Goal: Use online tool/utility: Use online tool/utility

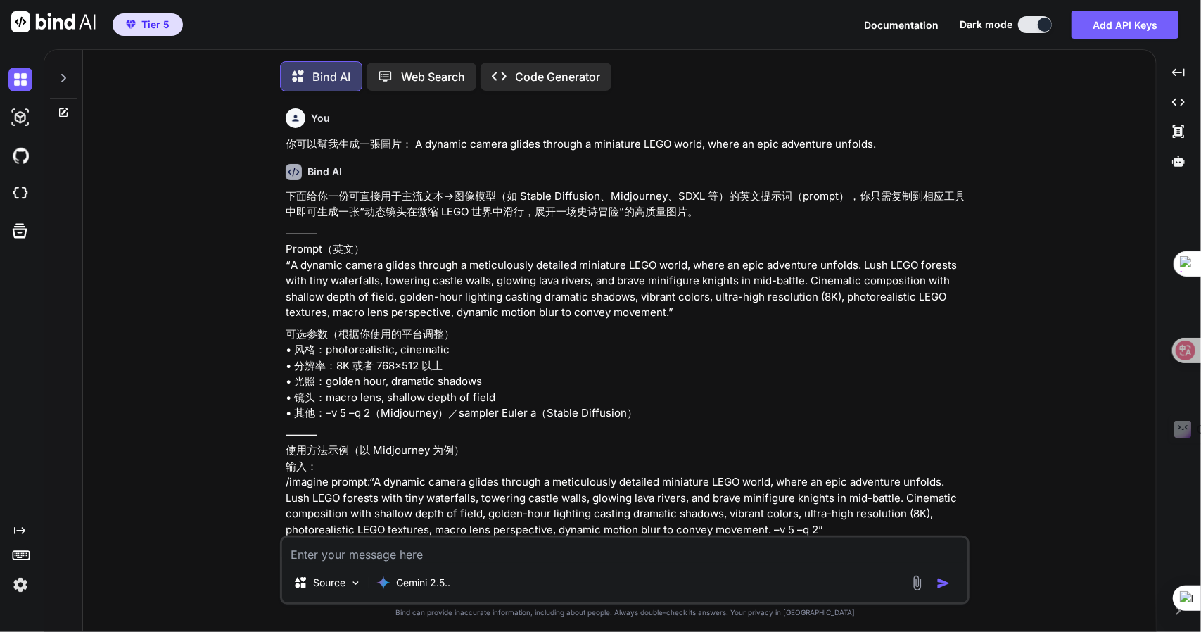
scroll to position [6, 0]
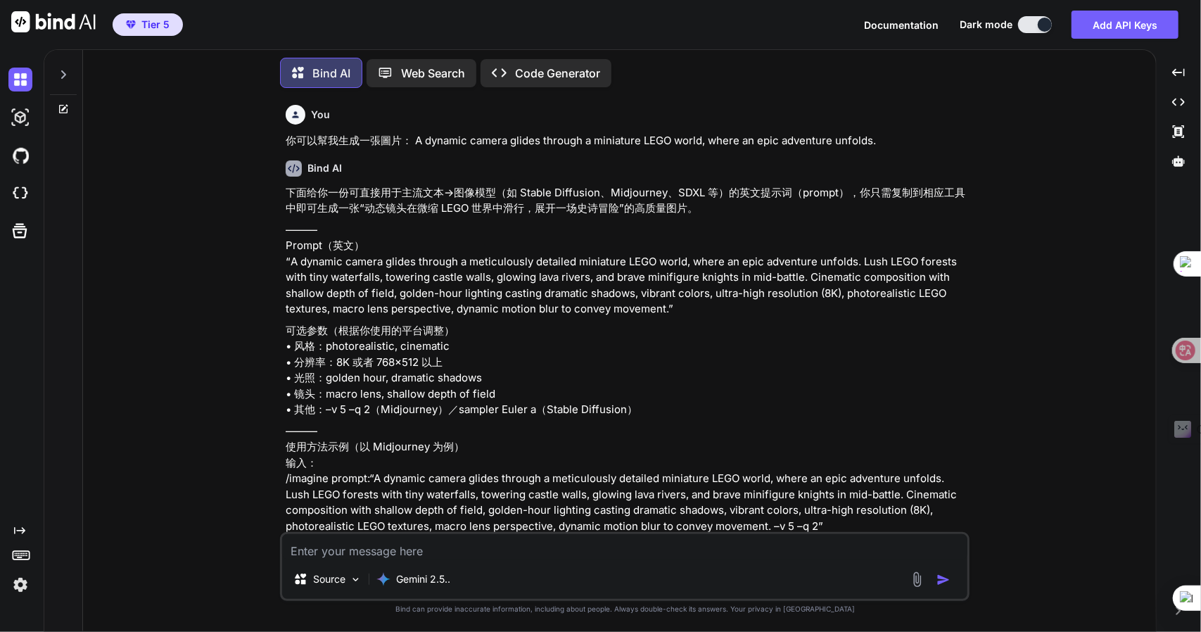
click at [554, 52] on div "Bind AI Web Search Created with Pixso. Code Generator" at bounding box center [625, 73] width 690 height 42
click at [547, 70] on p "Code Generator" at bounding box center [557, 73] width 85 height 17
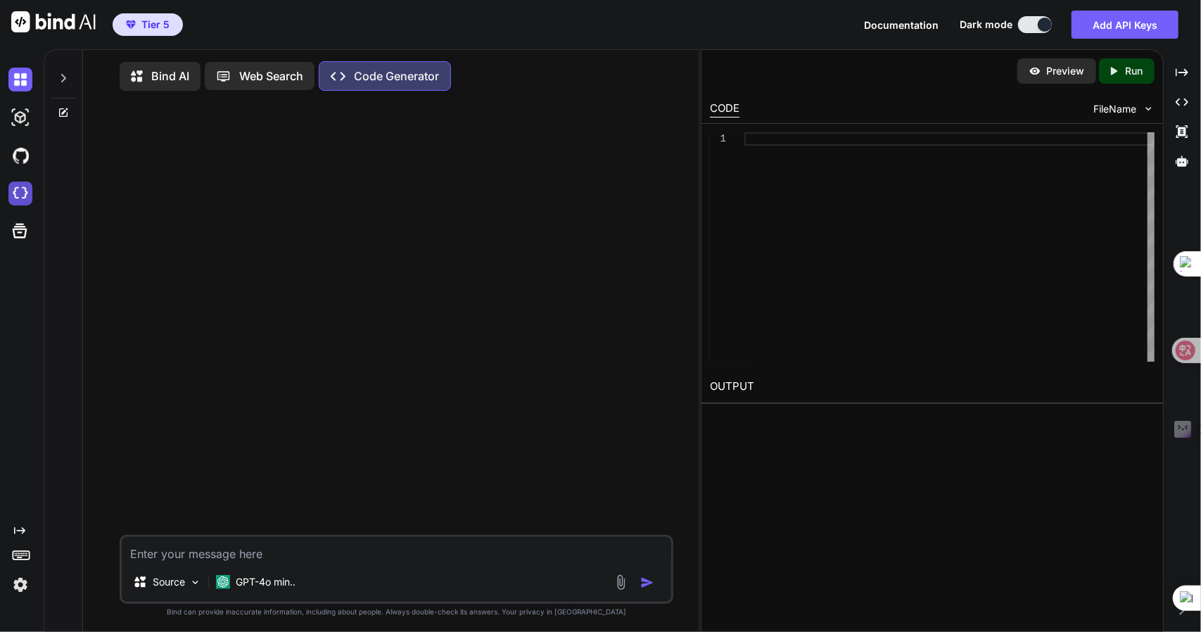
type textarea "x"
click at [94, 358] on div "Source GPT-4o min.. Created with Bind Always check its answers. Privacy in Bind…" at bounding box center [396, 368] width 604 height 532
click at [21, 186] on img at bounding box center [20, 194] width 24 height 24
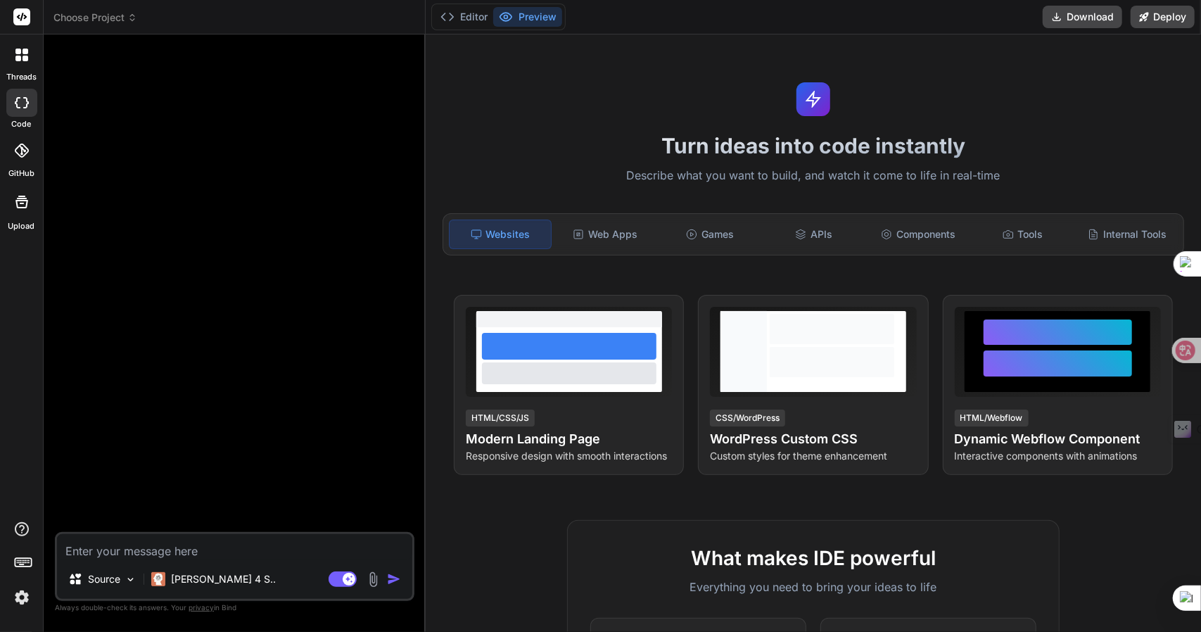
click at [107, 368] on div at bounding box center [236, 289] width 357 height 486
click at [794, 240] on div "APIs" at bounding box center [813, 235] width 101 height 30
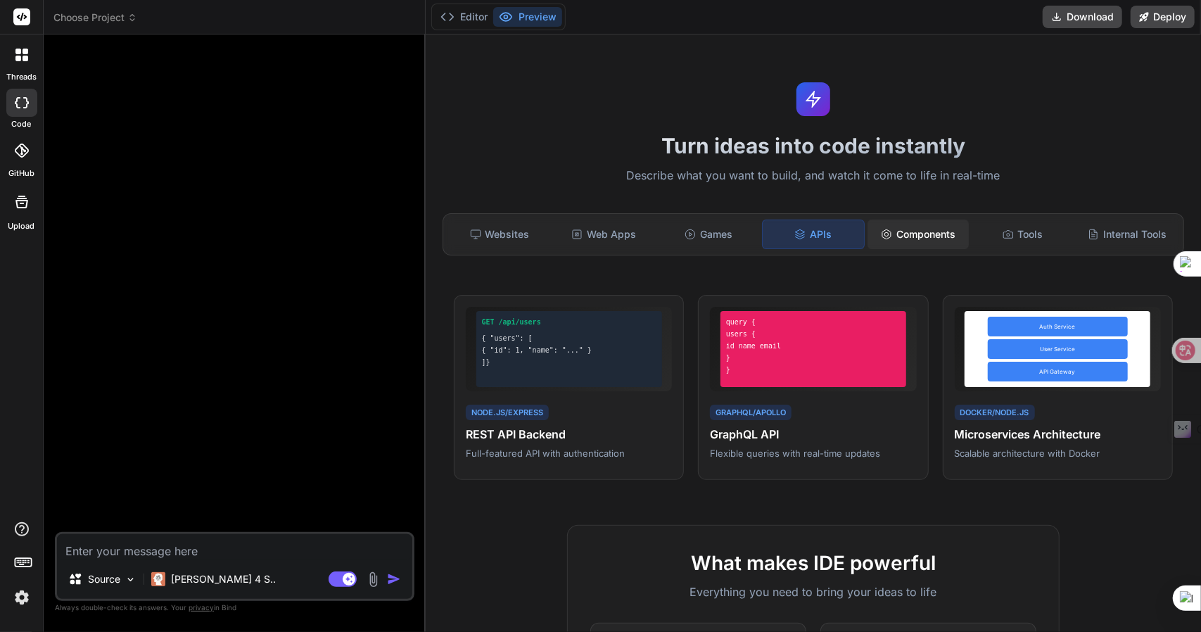
click at [907, 240] on div "Components" at bounding box center [918, 235] width 101 height 30
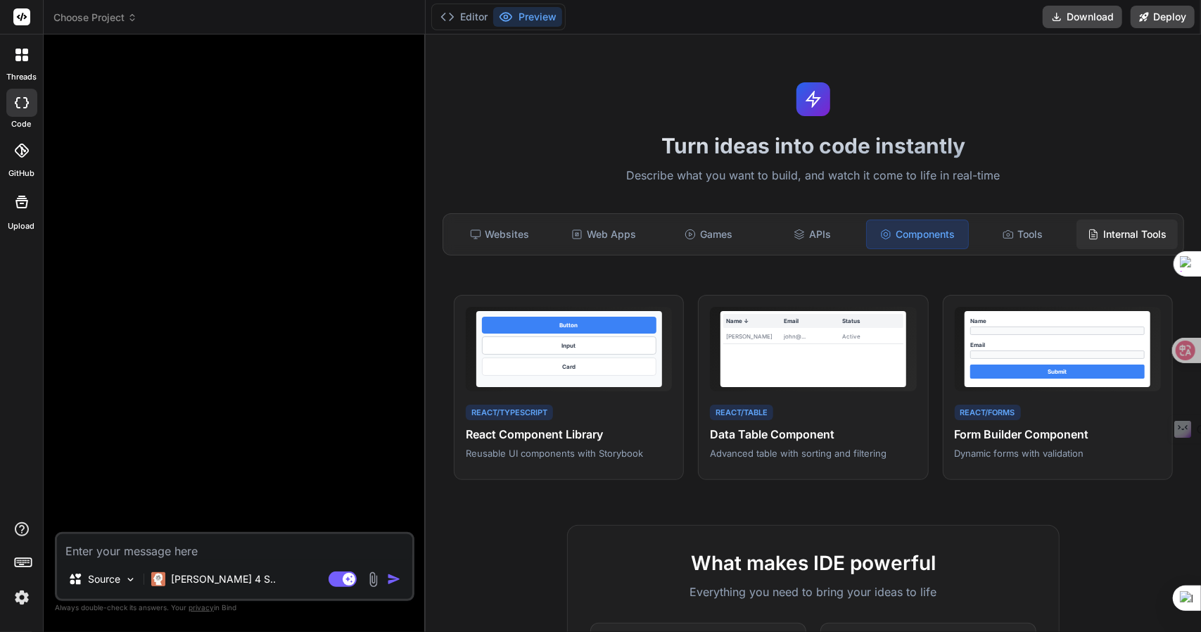
click at [1110, 241] on div "Internal Tools" at bounding box center [1127, 235] width 101 height 30
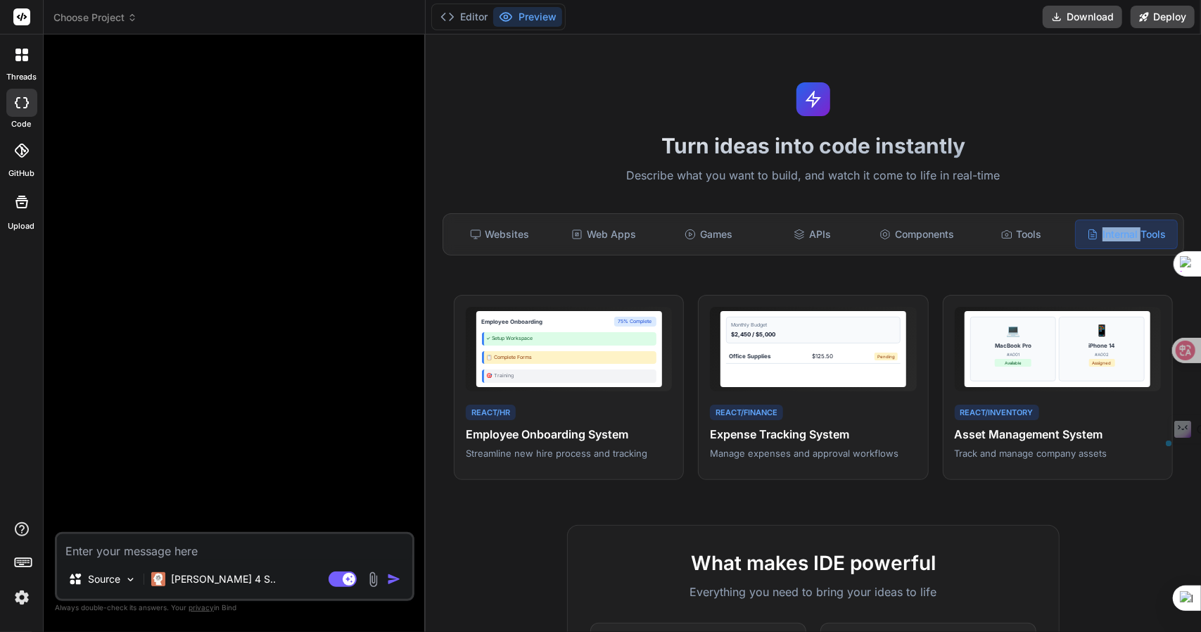
click at [1110, 241] on div "Internal Tools" at bounding box center [1126, 235] width 103 height 30
click at [576, 160] on div "Turn ideas into code instantly Describe what you want to build, and watch it co…" at bounding box center [813, 332] width 775 height 597
click at [186, 592] on div "[PERSON_NAME] 4 S.." at bounding box center [214, 579] width 136 height 28
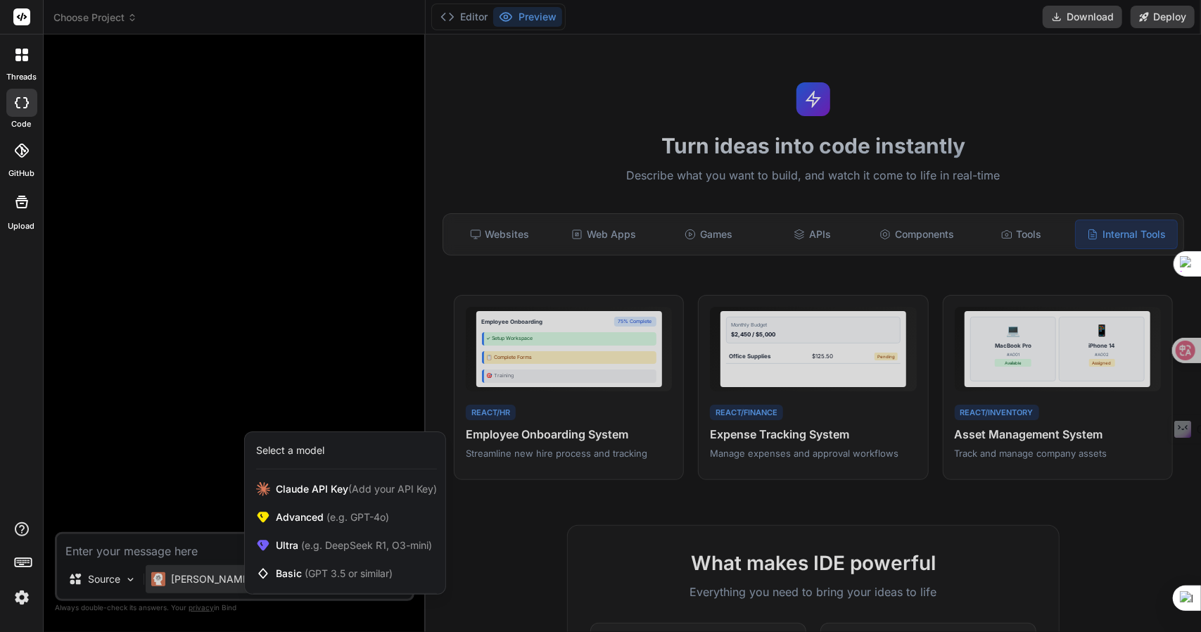
click at [118, 494] on div at bounding box center [600, 316] width 1201 height 632
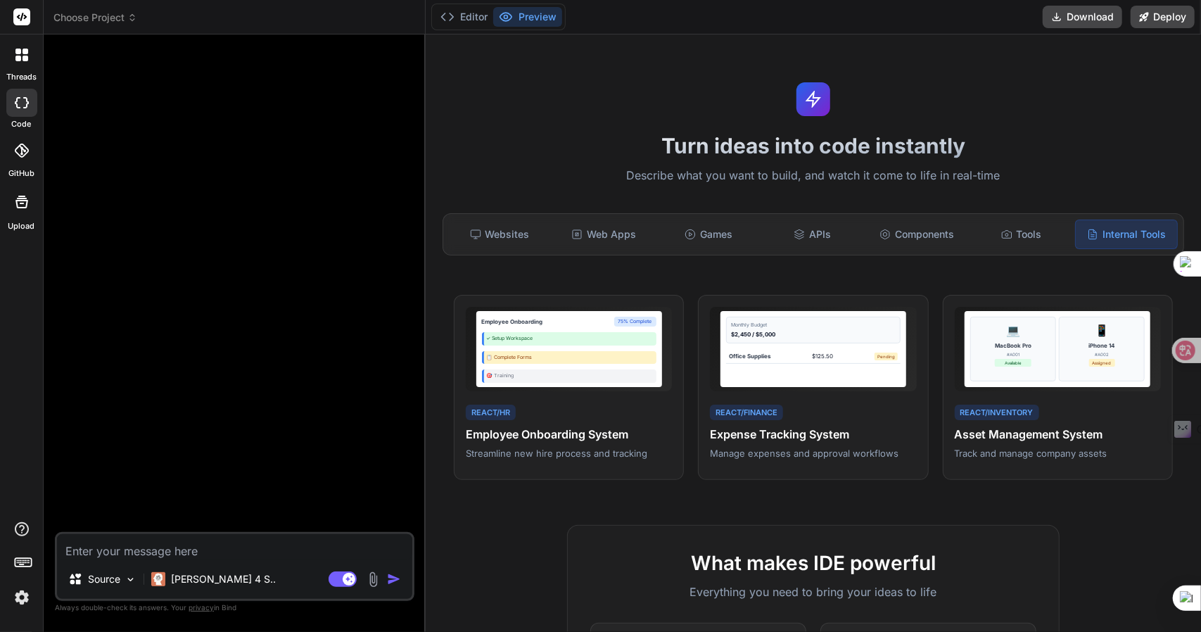
click at [132, 548] on textarea at bounding box center [234, 546] width 355 height 25
paste textarea "# loremips Dolors ametconsectetura。 ## elit（seddoe） ### temp - in5utlabore（et、d…"
type textarea "x"
type textarea "# loremips Dolors ametconsectetura。 ## elit（seddoe） ### temp - in5utlabore（et、d…"
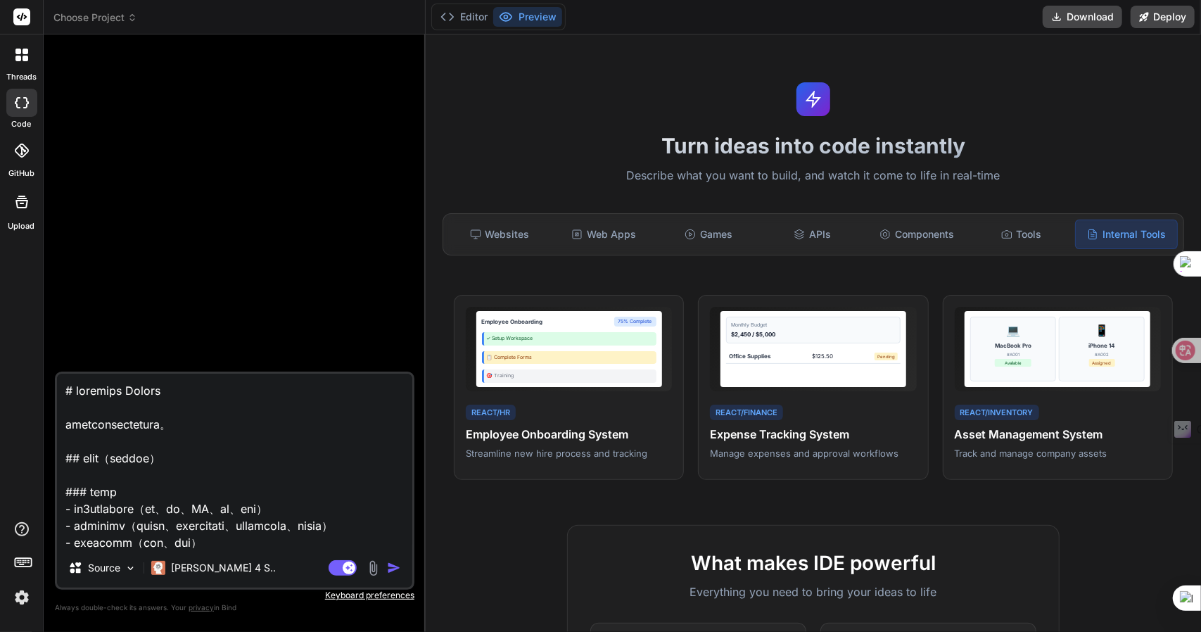
scroll to position [541, 0]
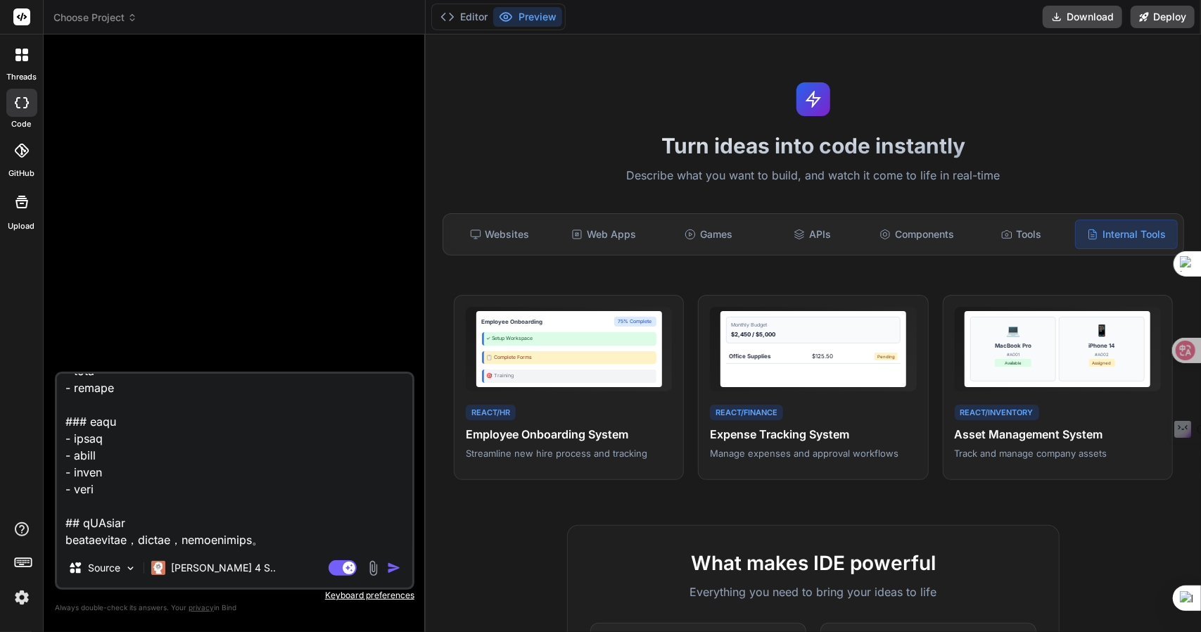
type textarea "x"
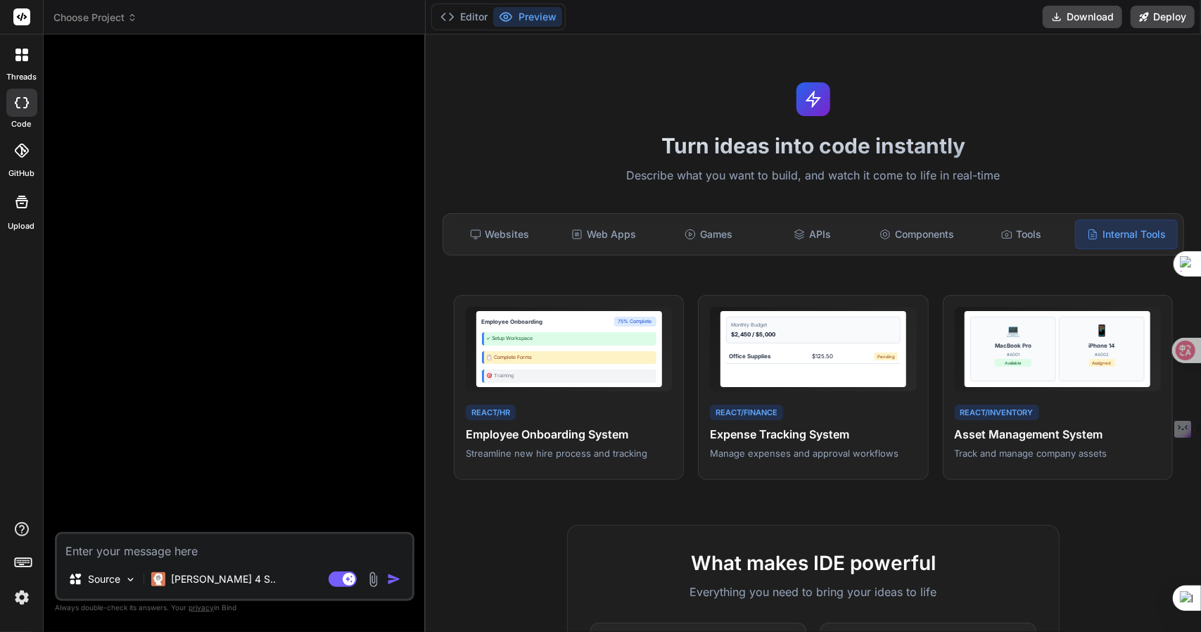
scroll to position [0, 0]
paste textarea "# loremips Dolors ametconsectetura。el：sEDDOe，TEMpo，inci。 ## utla et Dolor Magn …"
type textarea "x"
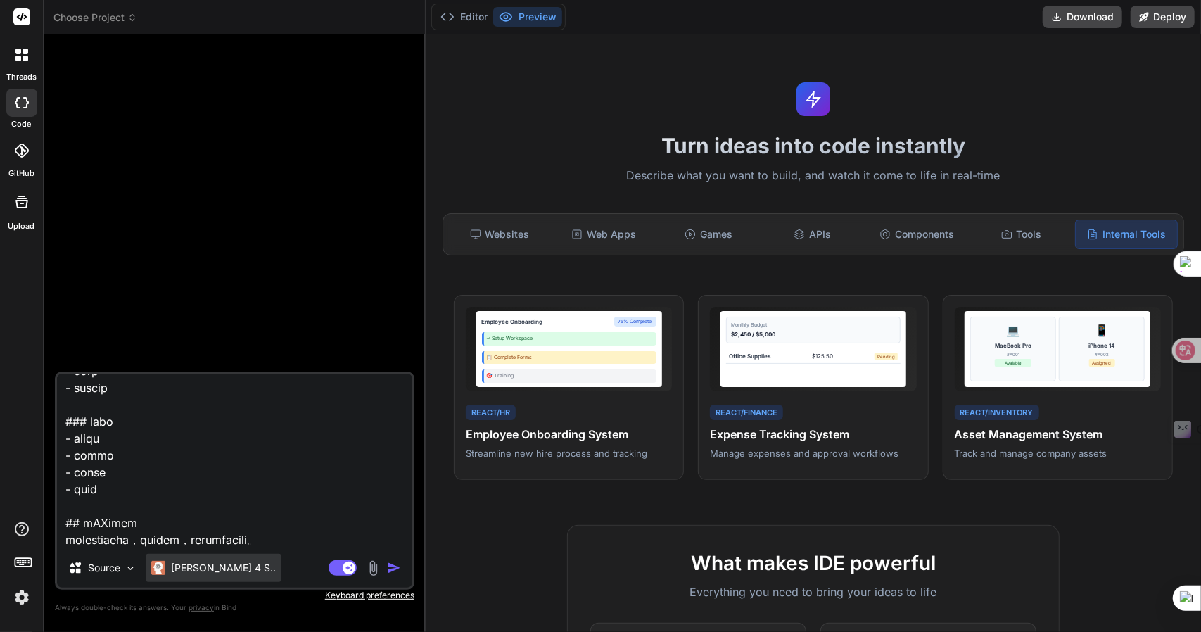
type textarea "# loremips Dolors ametconsectetura。el：sEDDOe，TEMpo，inci。 ## utla et Dolor Magn …"
click at [184, 571] on p "[PERSON_NAME] 4 S.." at bounding box center [223, 568] width 105 height 14
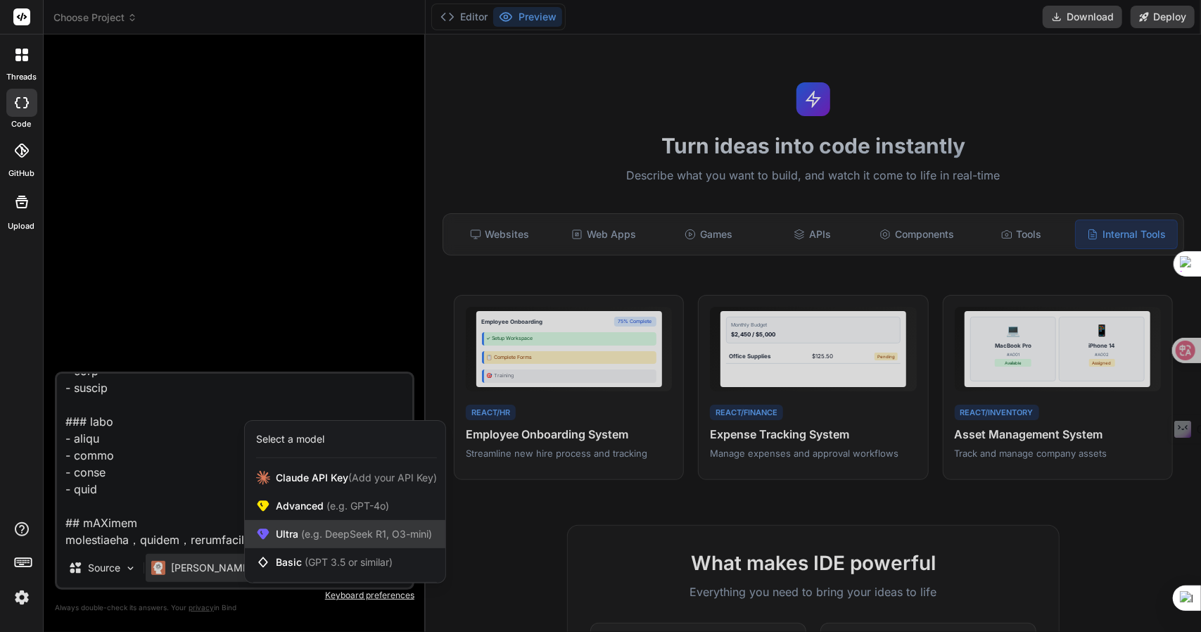
click at [331, 528] on span "(e.g. DeepSeek R1, O3-mini)" at bounding box center [365, 534] width 134 height 12
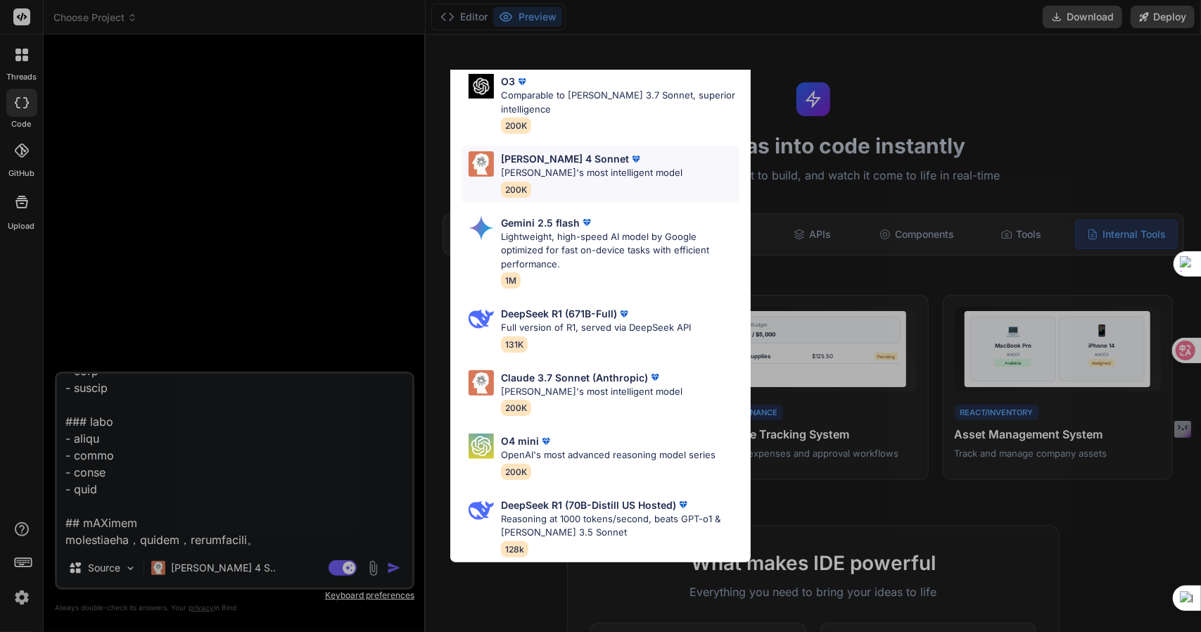
scroll to position [0, 0]
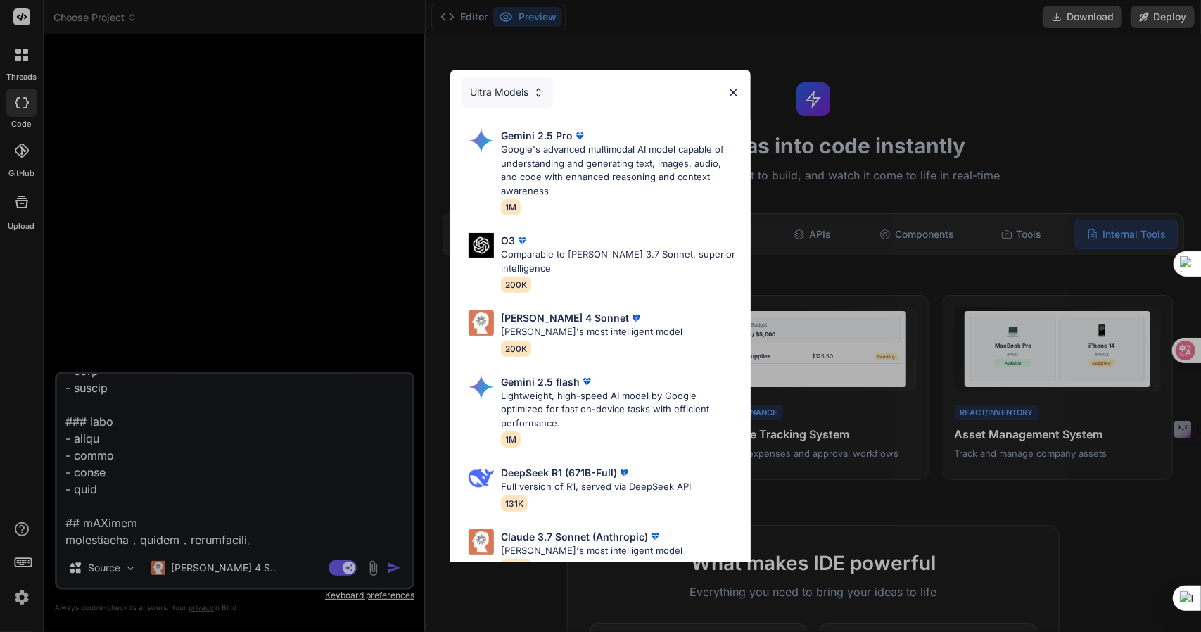
click at [241, 267] on div "Ultra Models Gemini 2.5 Pro Google's advanced multimodal AI model capable of un…" at bounding box center [600, 316] width 1201 height 632
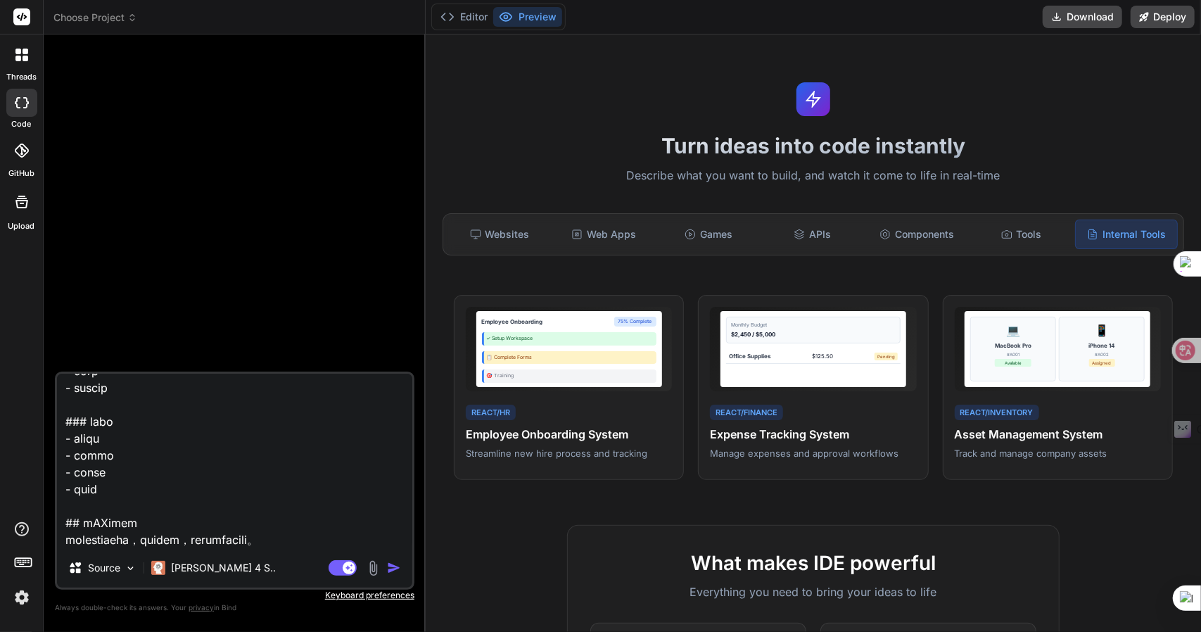
click at [398, 567] on img "button" at bounding box center [394, 568] width 14 height 14
type textarea "x"
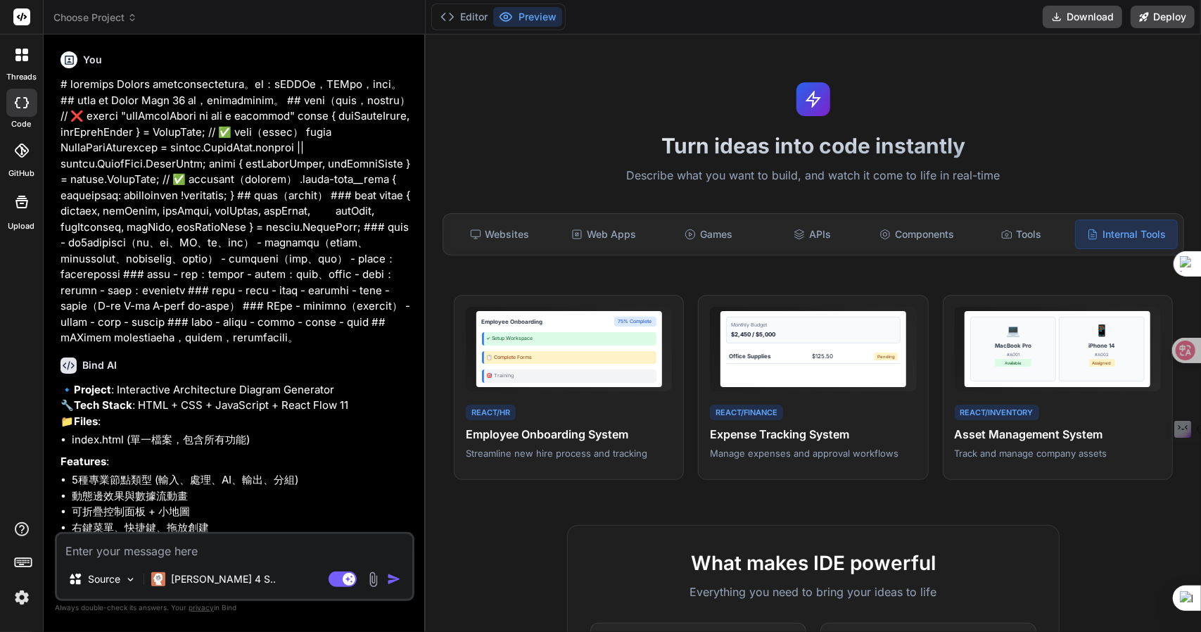
click at [605, 93] on div "Turn ideas into code instantly Describe what you want to build, and watch it co…" at bounding box center [813, 332] width 775 height 597
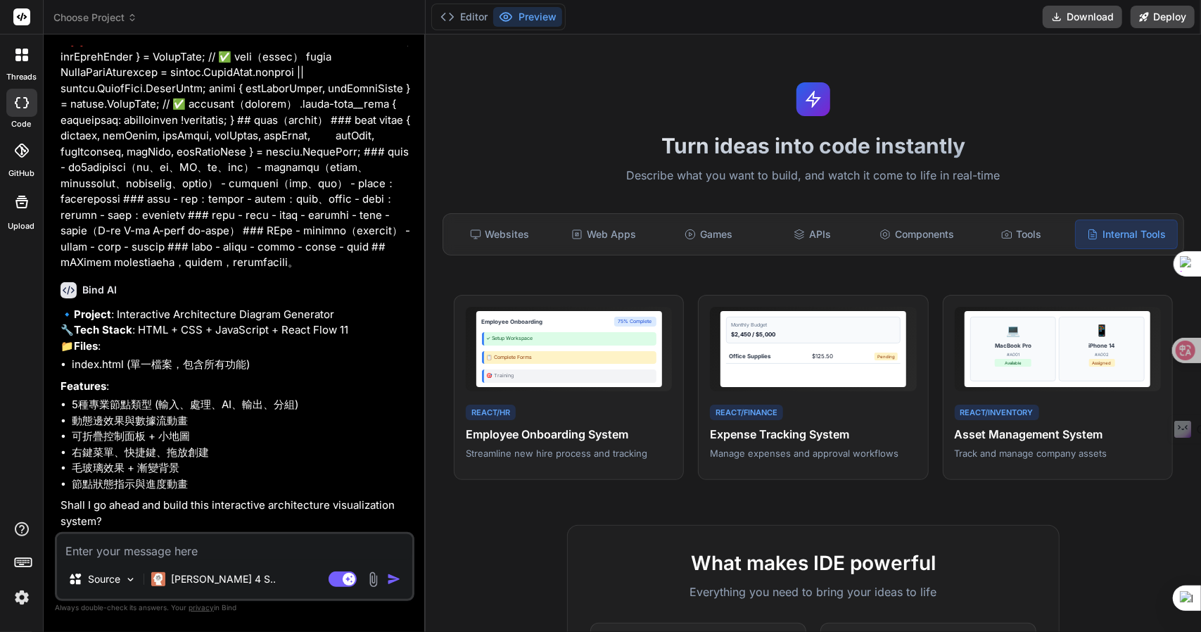
click at [142, 550] on textarea at bounding box center [234, 546] width 355 height 25
type textarea "x"
type textarea "4"
type textarea "x"
type textarea "45"
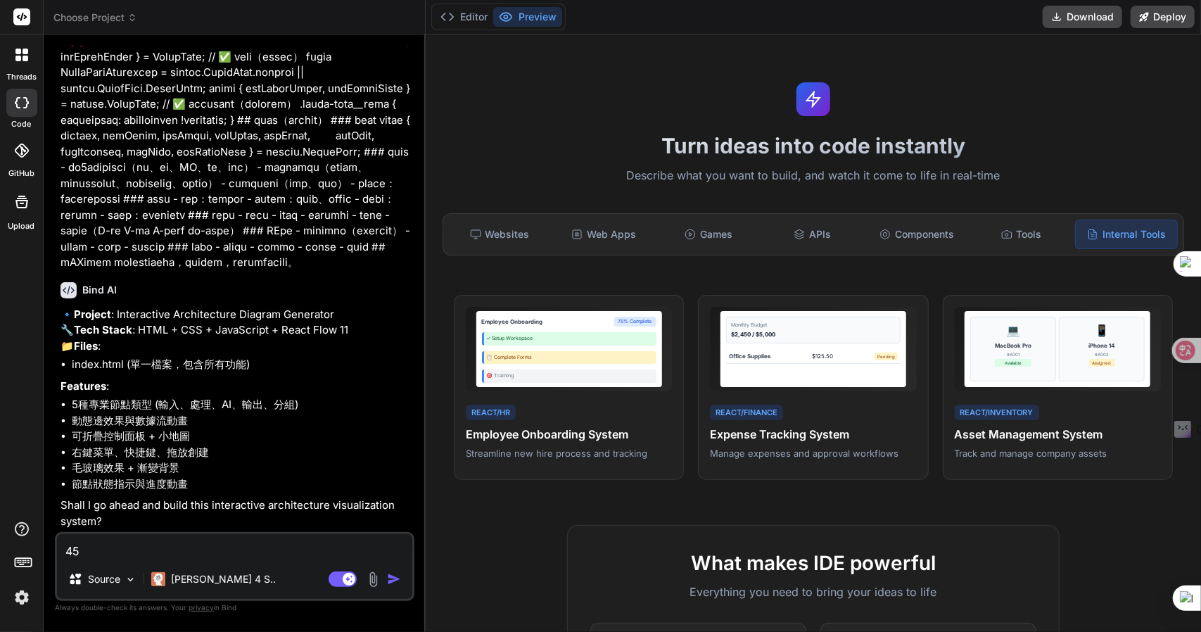
type textarea "x"
type textarea "45一"
type textarea "x"
type textarea "45一弓"
type textarea "x"
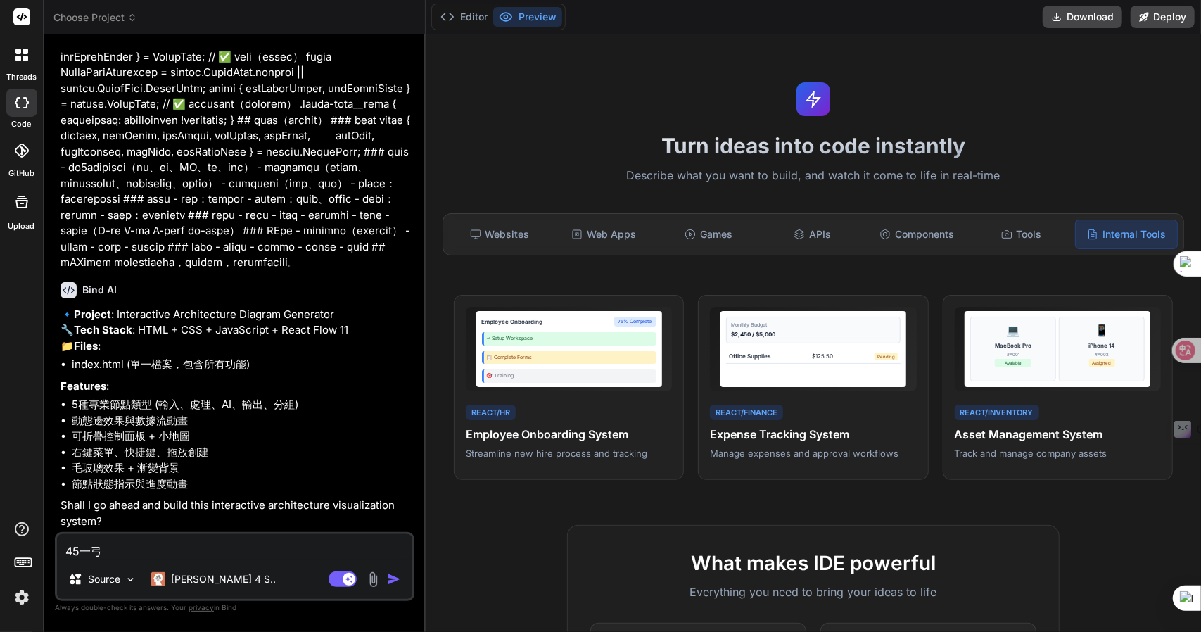
type textarea "45一弓口"
type textarea "x"
type textarea "45可"
type textarea "x"
type textarea "45可女"
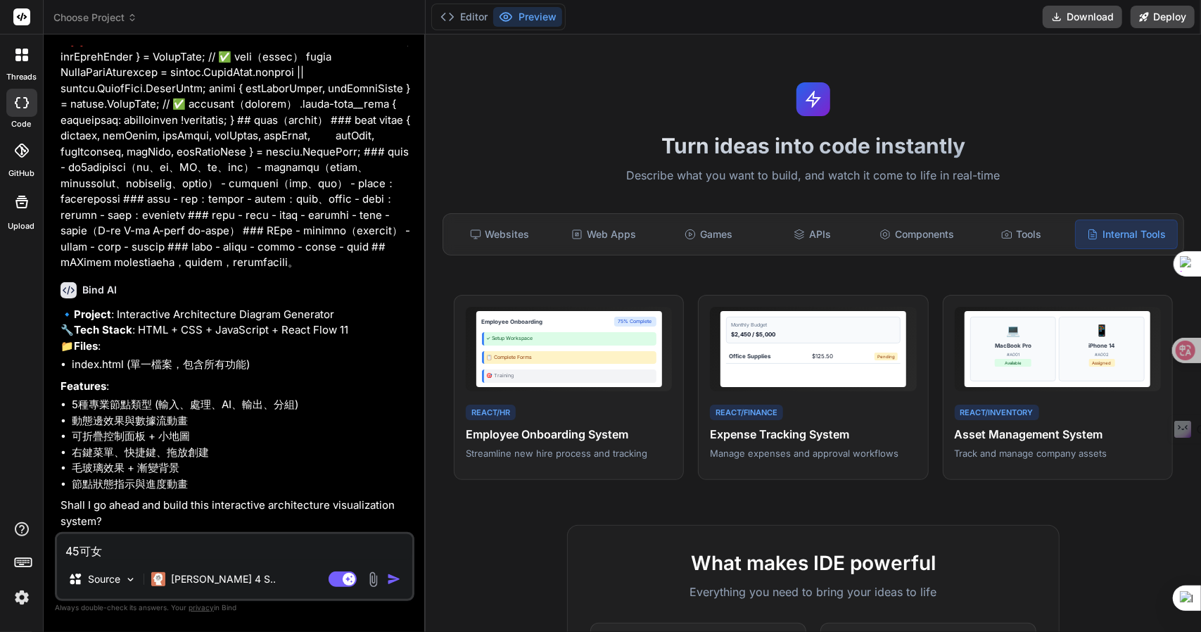
type textarea "x"
type textarea "45可女[PERSON_NAME]"
type textarea "x"
type textarea "45可女戈人"
type textarea "x"
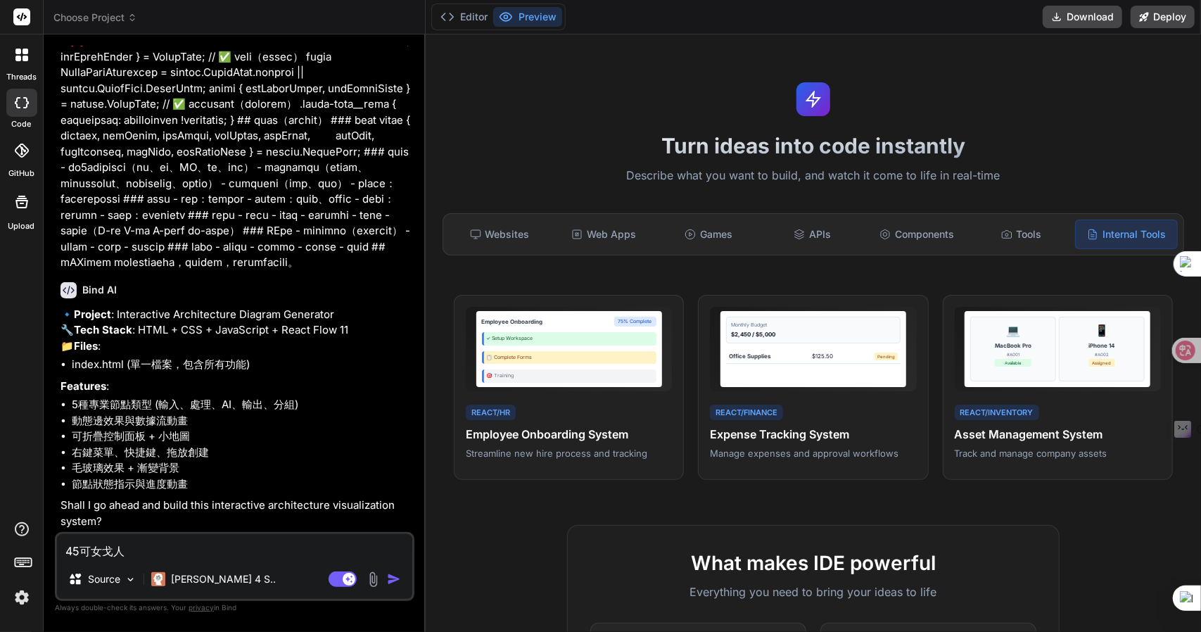
type textarea "45可以"
type textarea "x"
type textarea "45可以3"
type textarea "x"
type textarea "45可以"
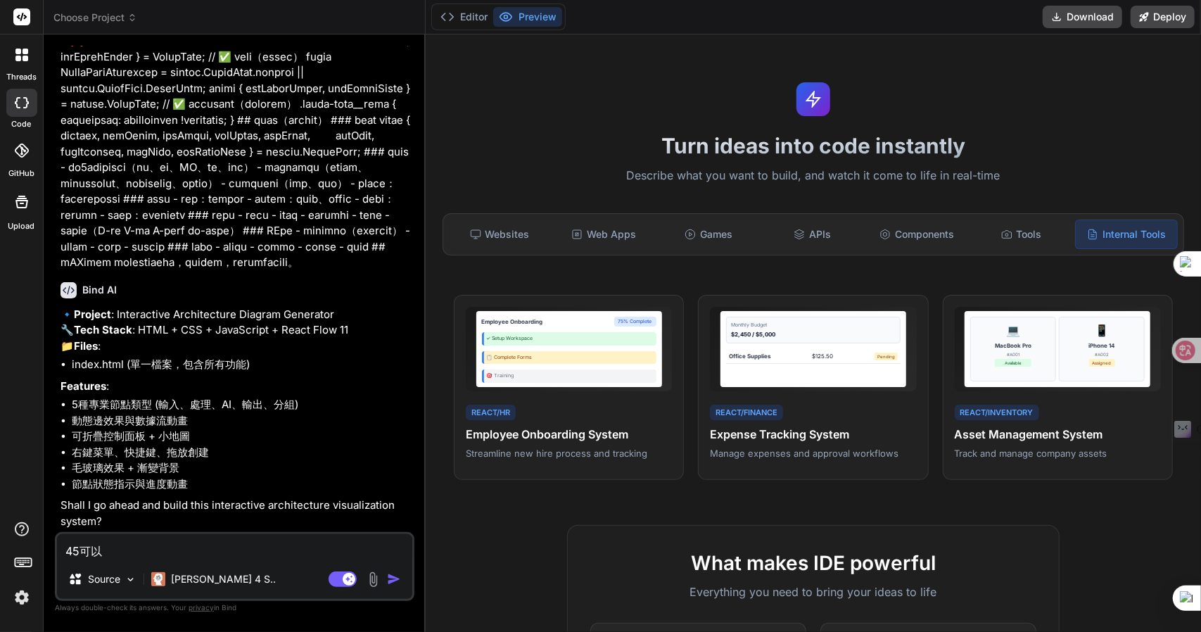
type textarea "x"
type textarea "45可"
type textarea "x"
type textarea "45"
type textarea "x"
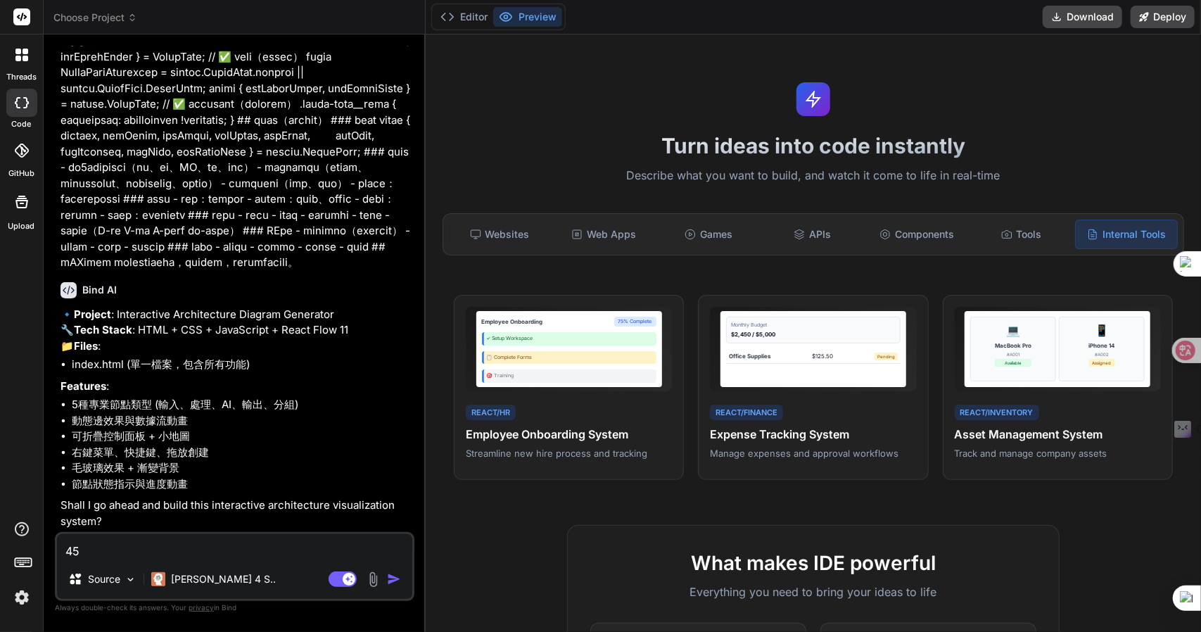
type textarea "4"
type textarea "x"
type textarea "一"
type textarea "x"
type textarea "一弓"
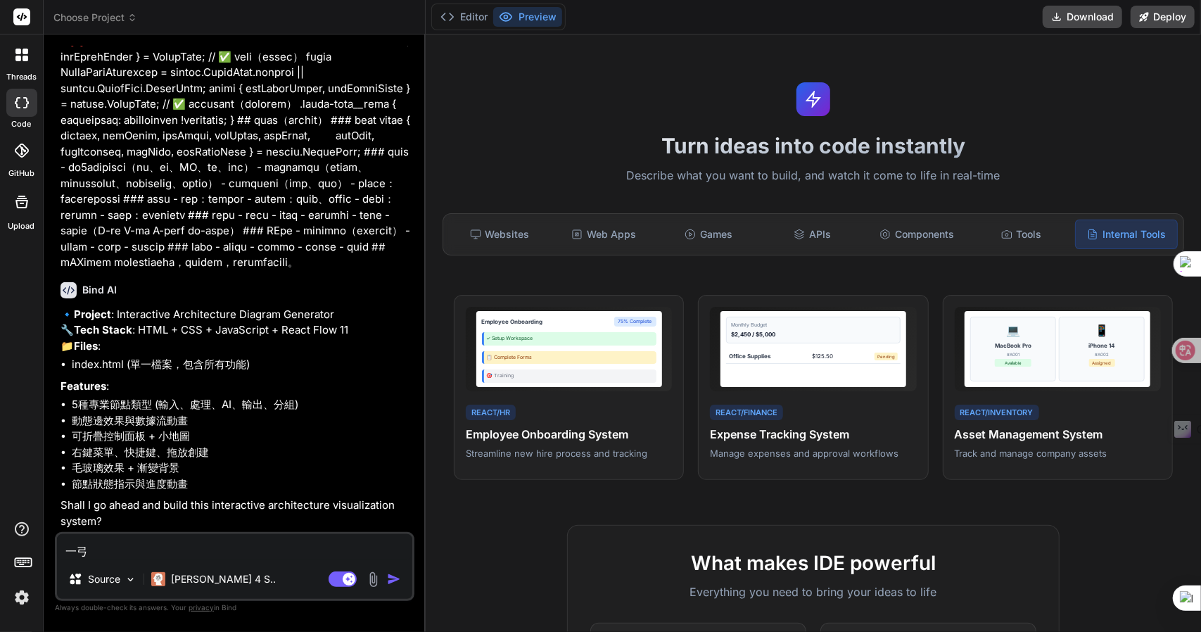
type textarea "x"
type textarea "一弓口"
type textarea "x"
type textarea "可"
type textarea "x"
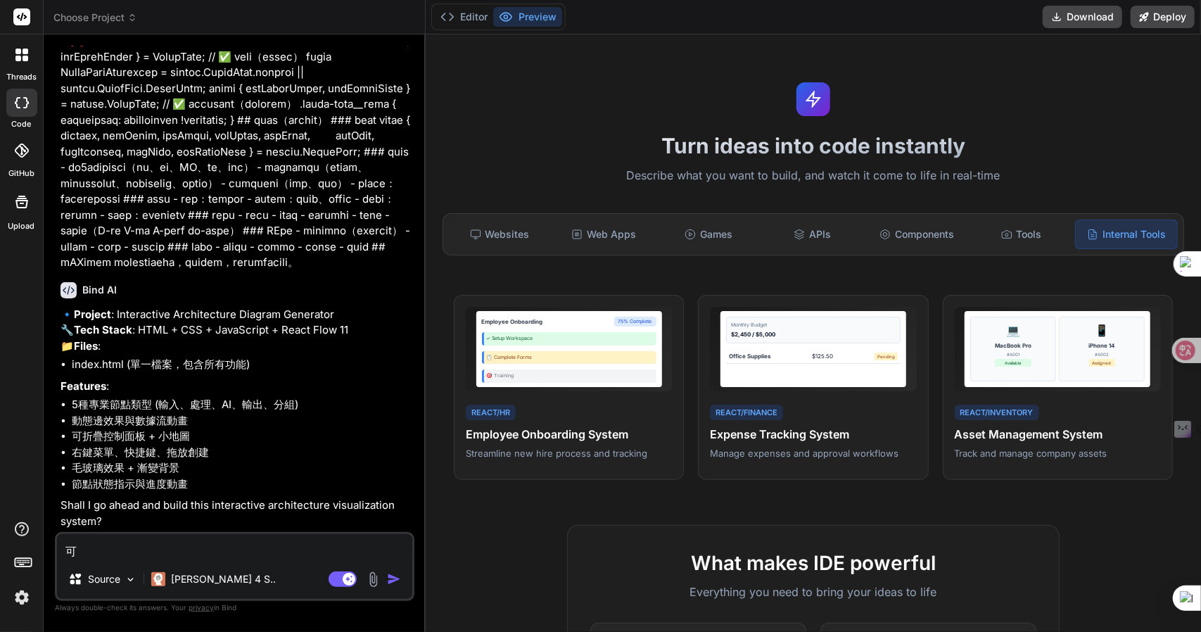
type textarea "可女"
type textarea "x"
type textarea "可女[PERSON_NAME]"
type textarea "x"
type textarea "可女戈人"
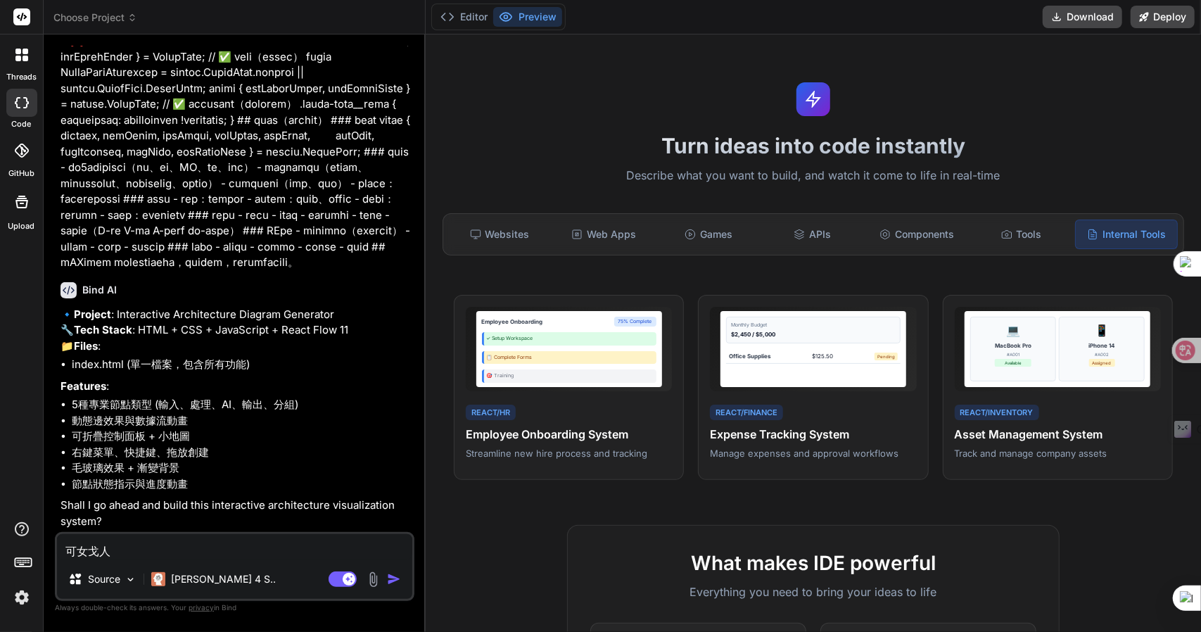
type textarea "x"
type textarea "可以"
type textarea "x"
type textarea "可以女"
type textarea "x"
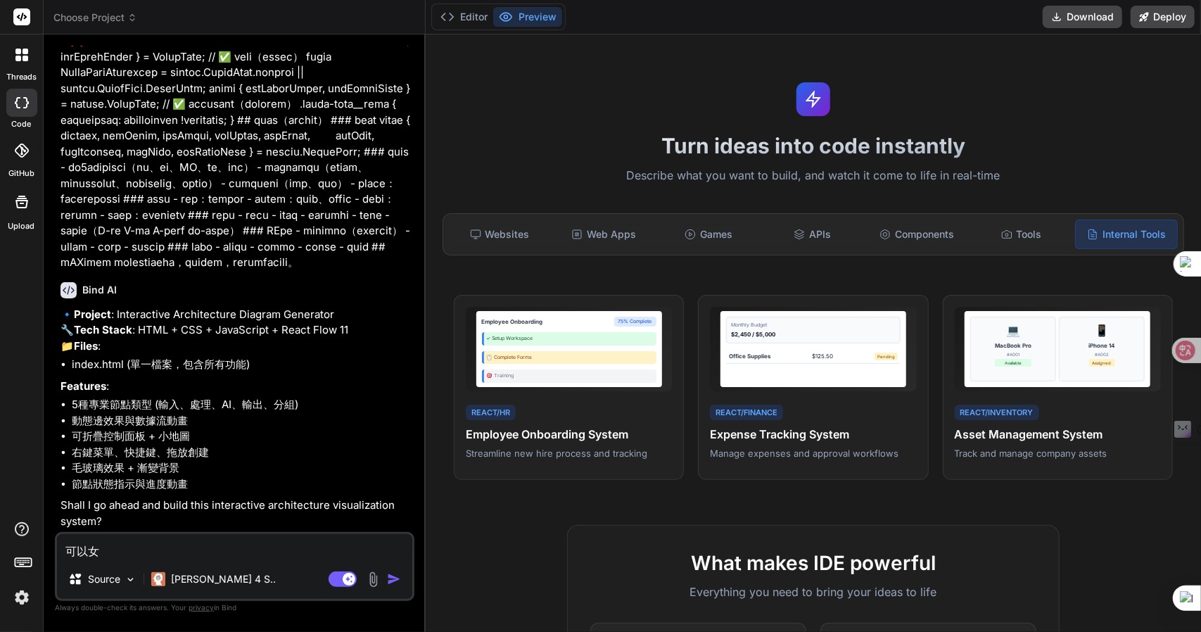
type textarea "可以女火"
type textarea "x"
type textarea "可以女火女"
type textarea "x"
type textarea "可以女火女女"
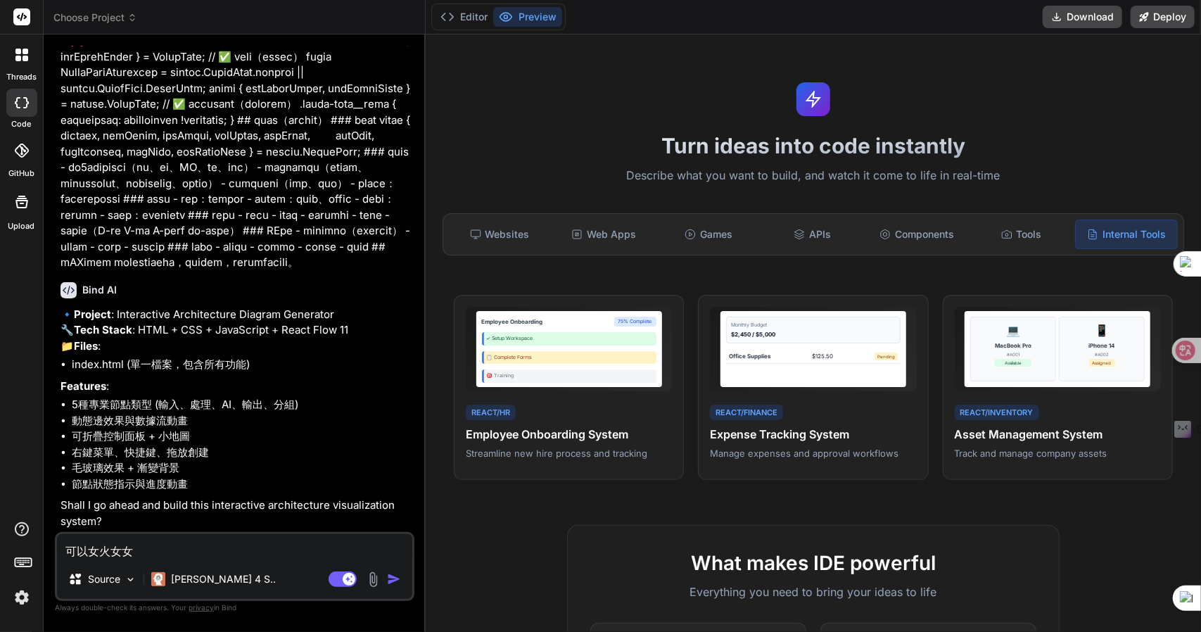
type textarea "x"
type textarea "可以女火女女[PERSON_NAME]"
type textarea "x"
type textarea "可以繼"
type textarea "x"
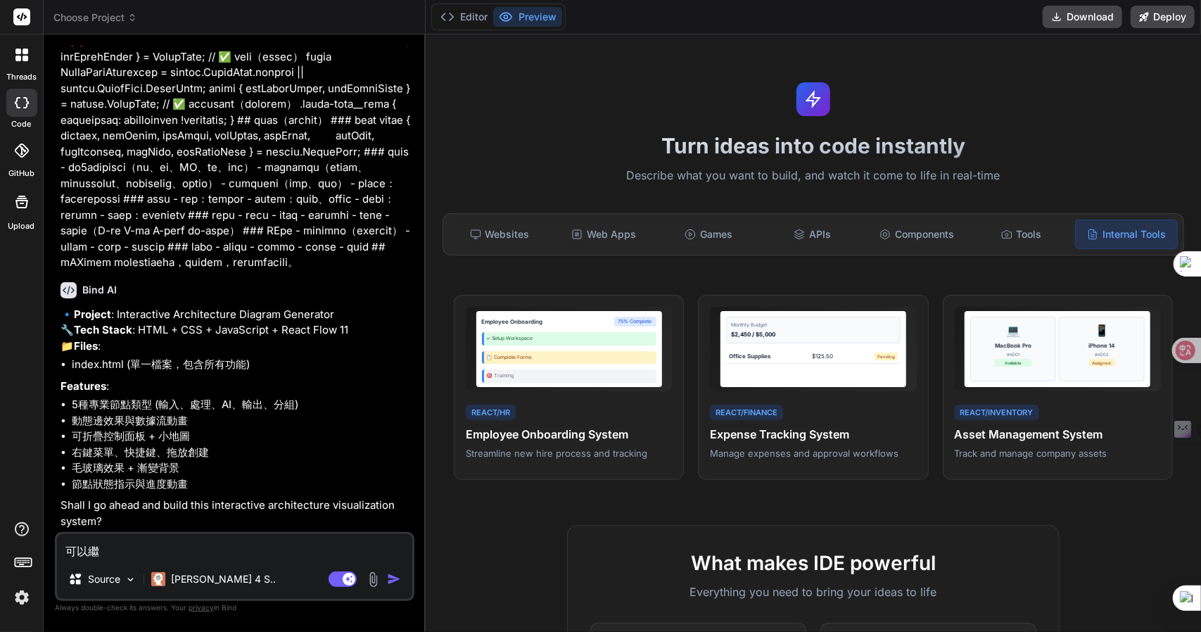
type textarea "可以繼女"
type textarea "x"
type textarea "可以繼女火"
type textarea "x"
type textarea "可以繼女火土"
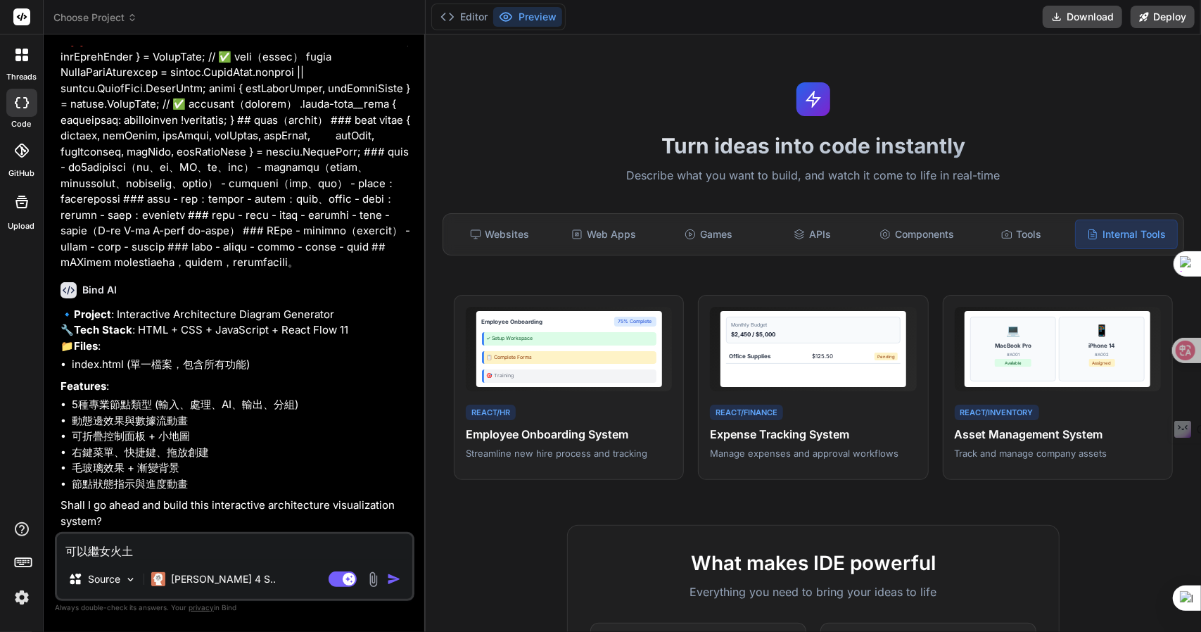
type textarea "x"
type textarea "可以繼女火[PERSON_NAME]"
type textarea "x"
type textarea "可以繼女火[PERSON_NAME]"
type textarea "x"
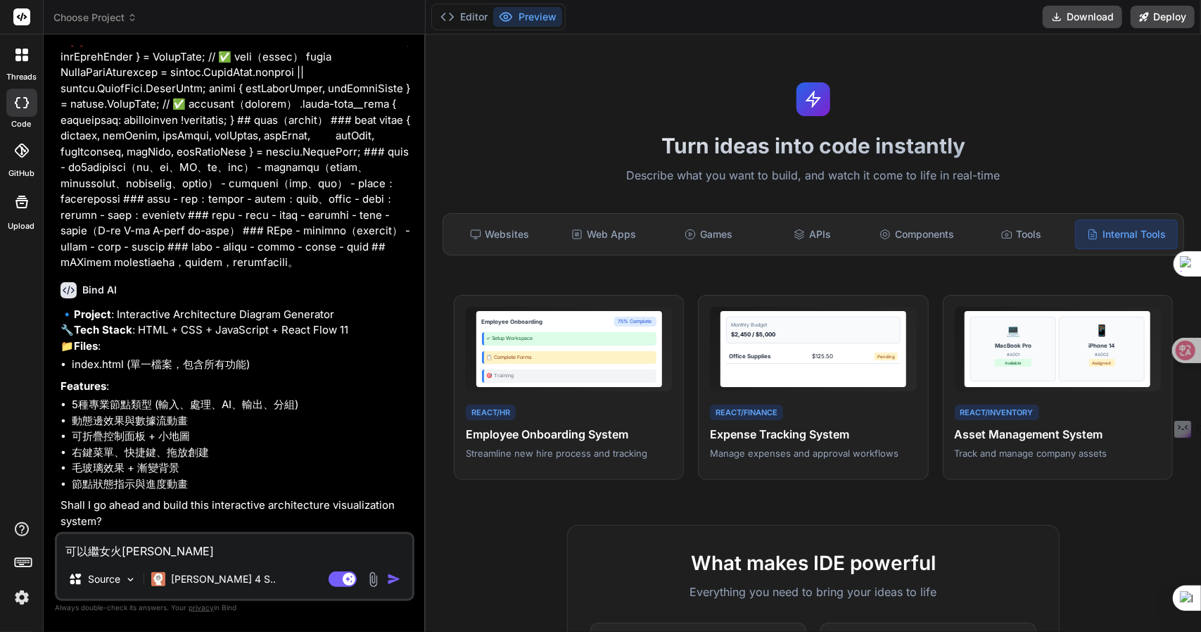
type textarea "可以繼續"
type textarea "x"
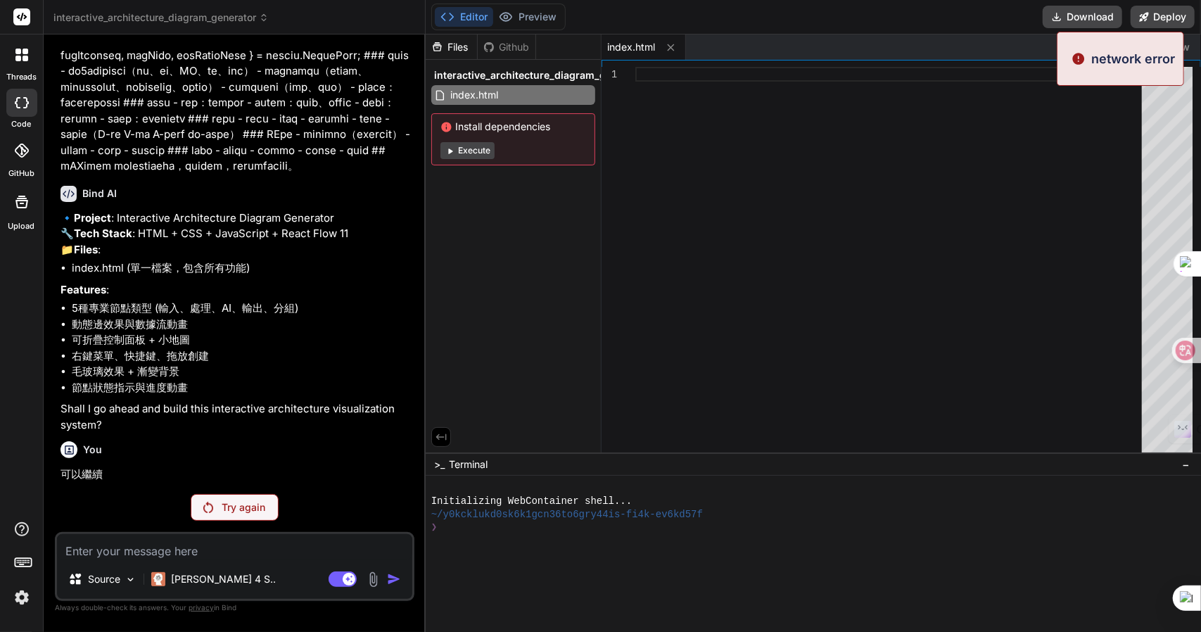
scroll to position [281, 0]
click at [466, 146] on button "Execute" at bounding box center [467, 150] width 54 height 17
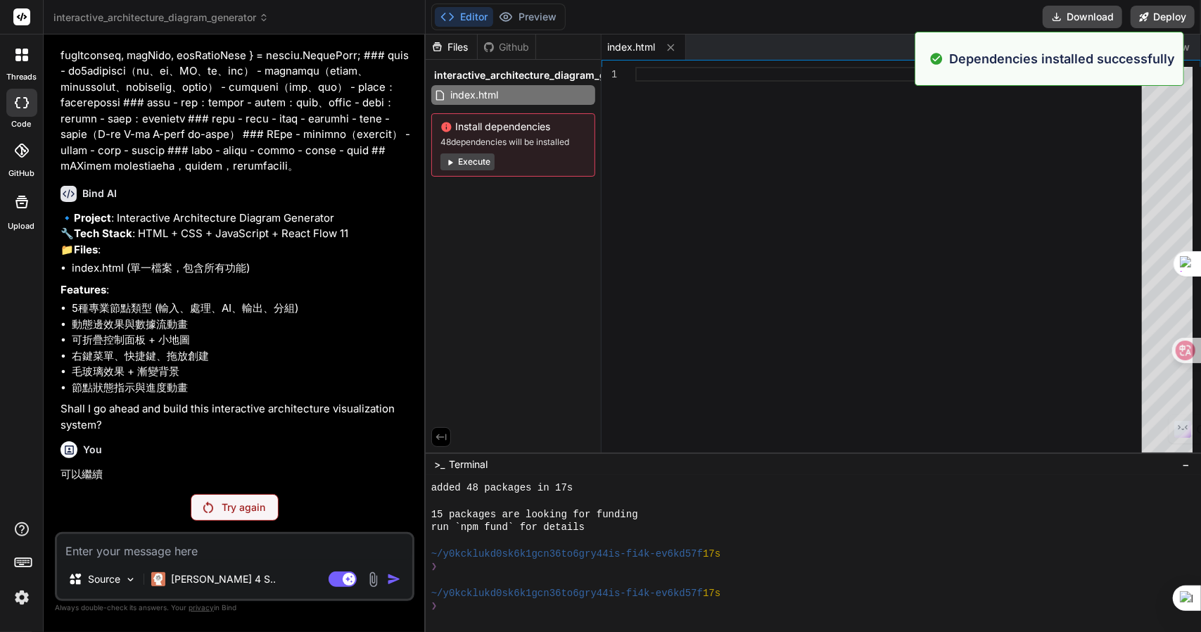
scroll to position [118, 0]
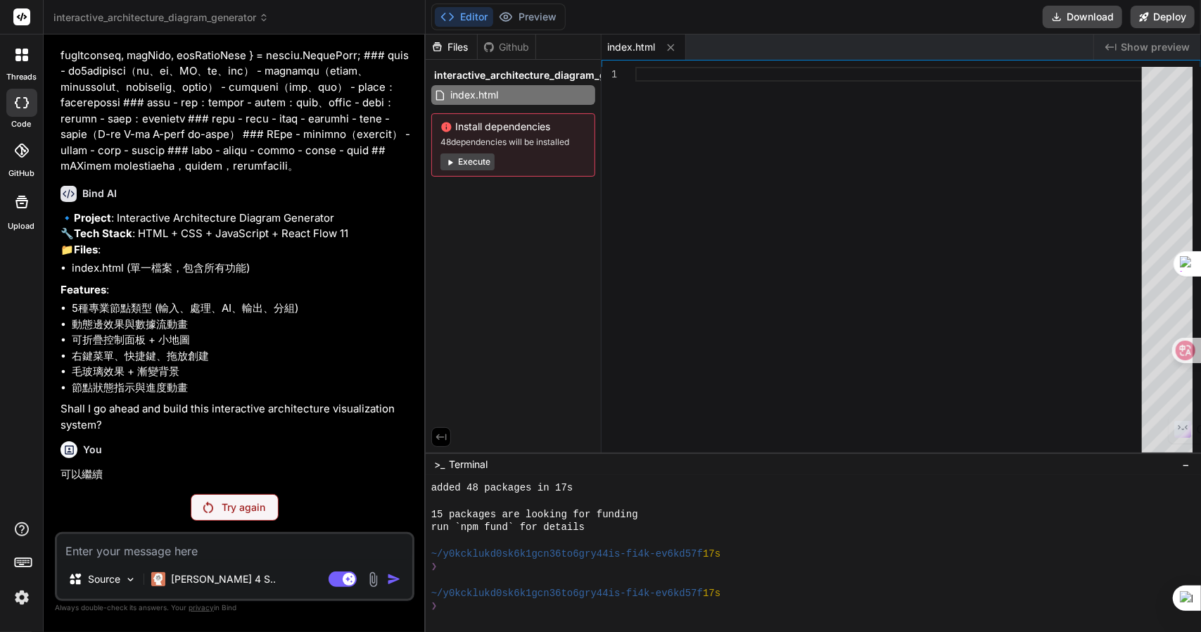
click at [476, 164] on button "Execute" at bounding box center [467, 161] width 54 height 17
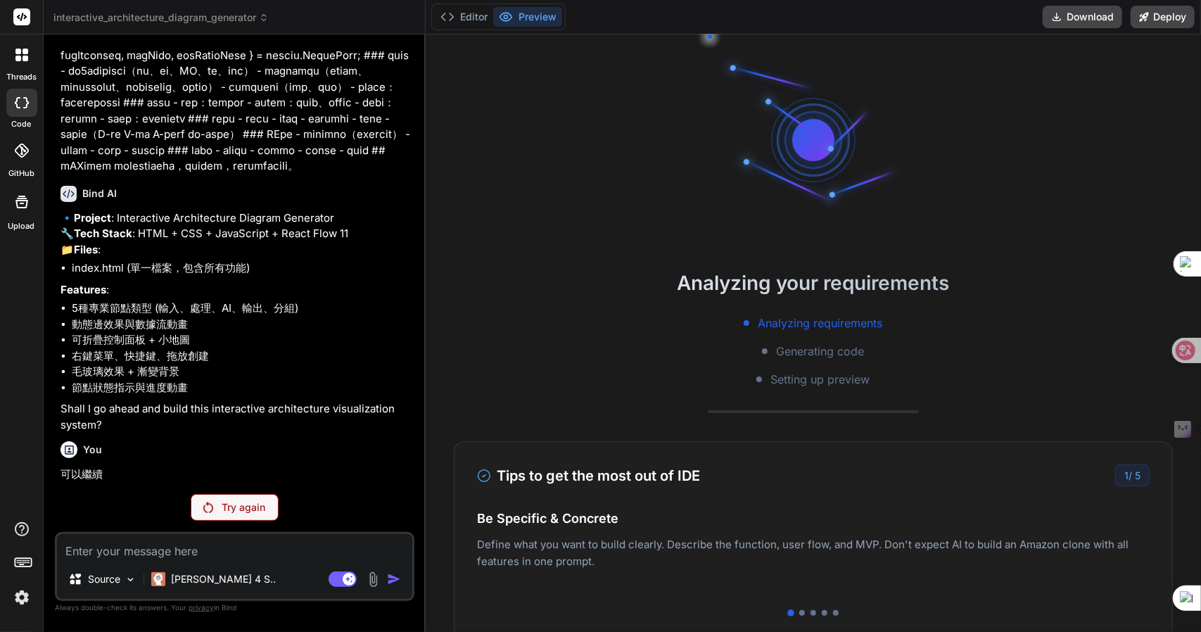
scroll to position [315, 0]
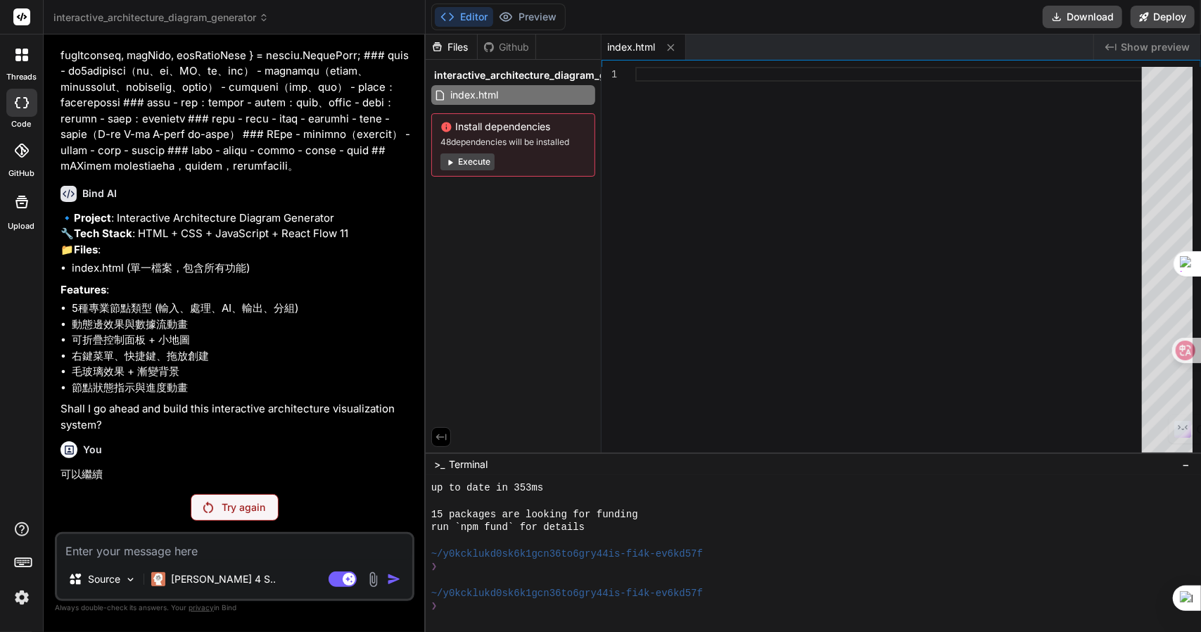
click at [239, 499] on div "Try again" at bounding box center [235, 507] width 88 height 27
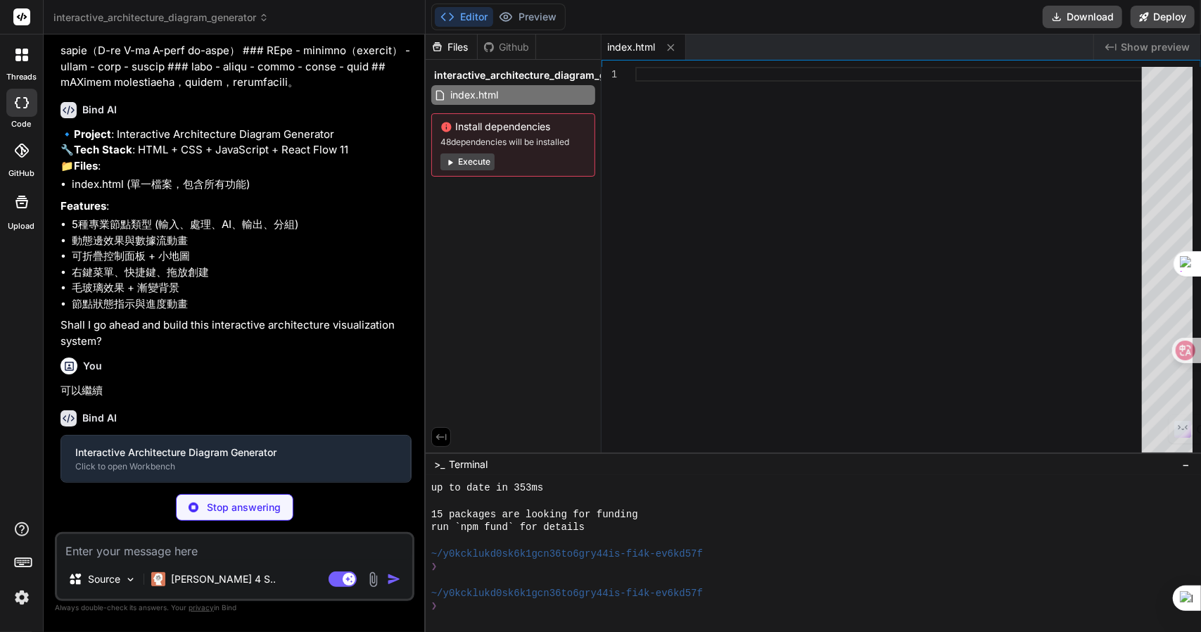
scroll to position [380, 0]
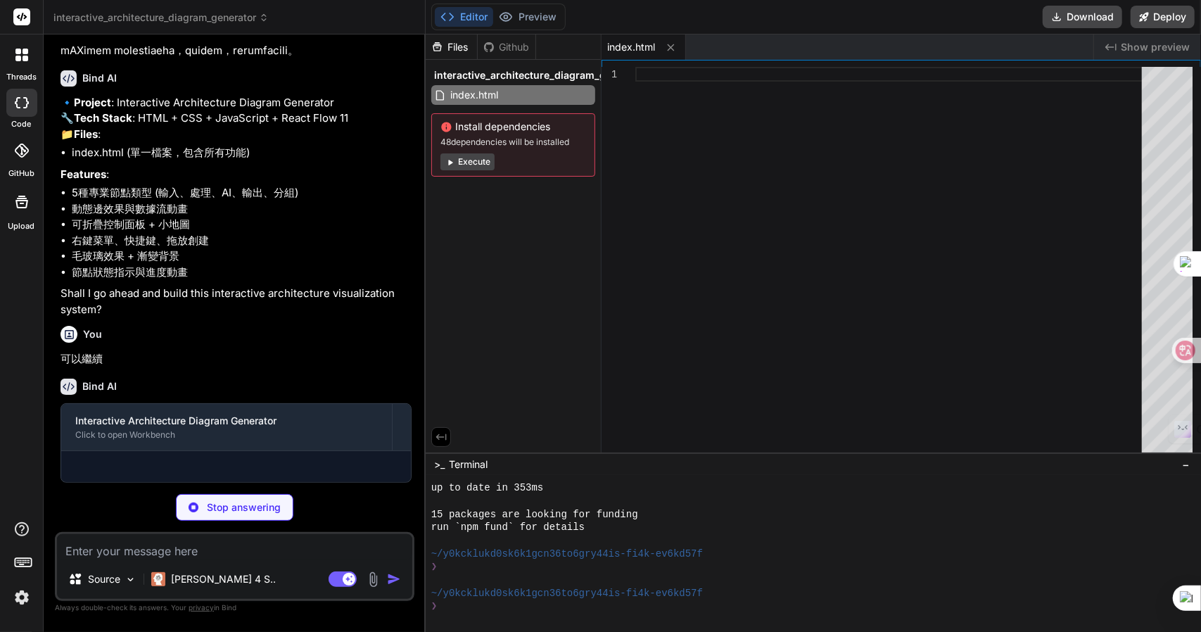
type textarea "x"
type textarea "</ReactFlowProvider> ); }; ReactDOM.render(<AppWithProvider />, document.getEle…"
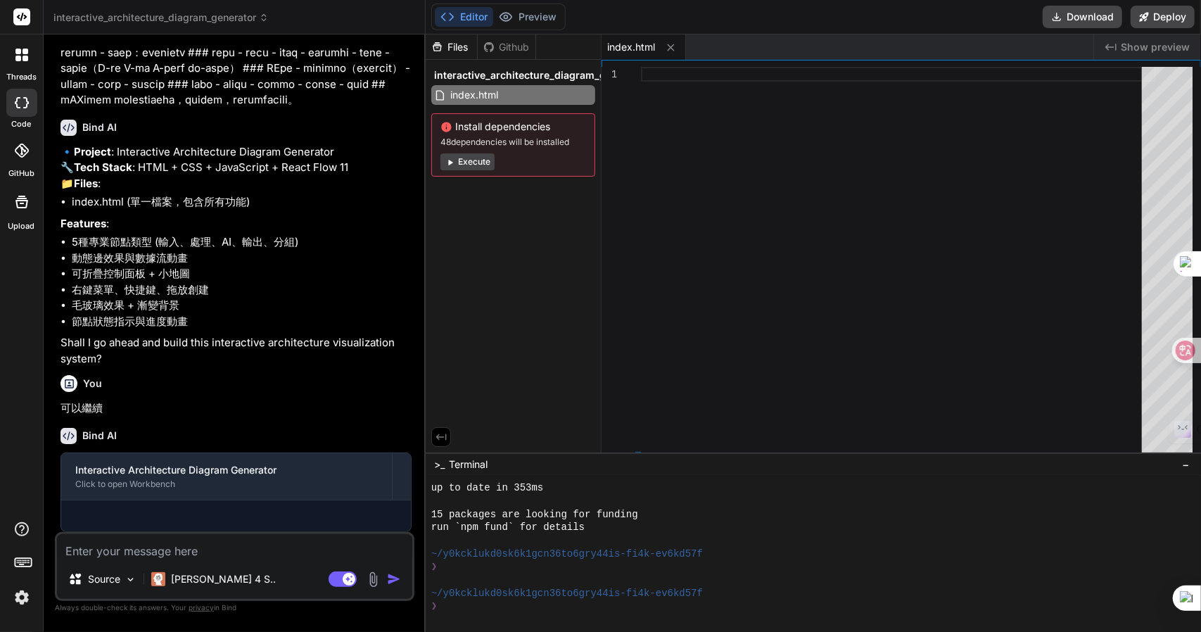
scroll to position [358, 0]
type textarea "x"
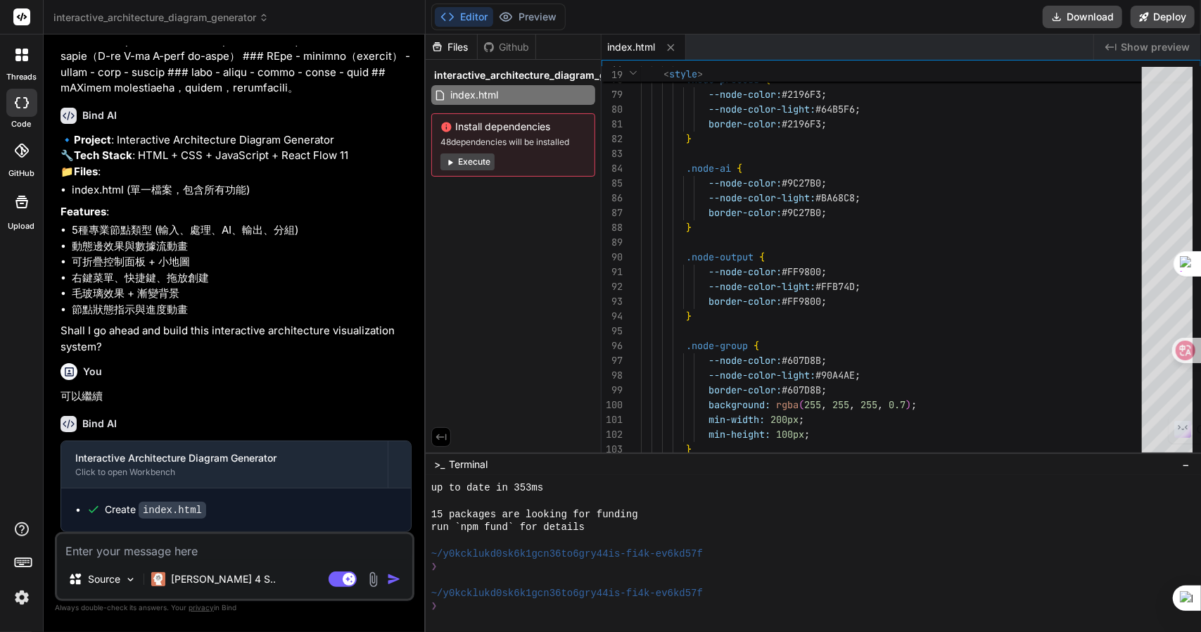
click at [1155, 30] on div "Editor Preview Disabled until preview for your project is generated Download De…" at bounding box center [813, 17] width 775 height 34
click at [1147, 42] on span "Show preview" at bounding box center [1155, 47] width 69 height 14
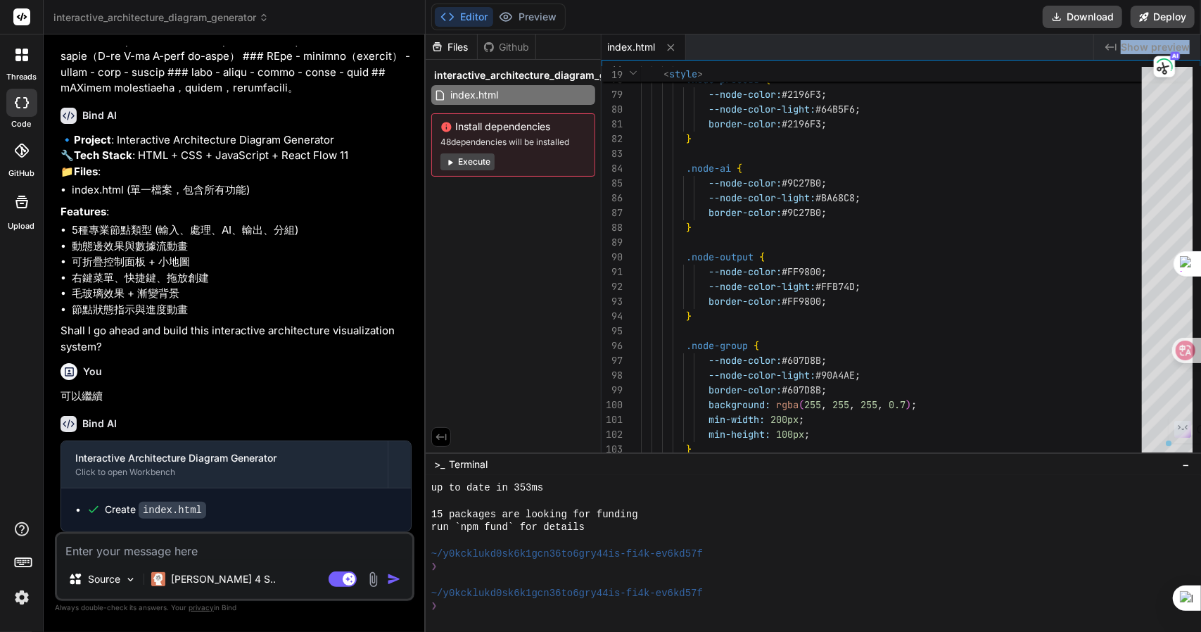
type textarea "</ReactFlowProvider> ); }; ReactDOM.render(<AppWithProvider />, document.getEle…"
click at [1142, 42] on span "Show preview" at bounding box center [1155, 47] width 69 height 14
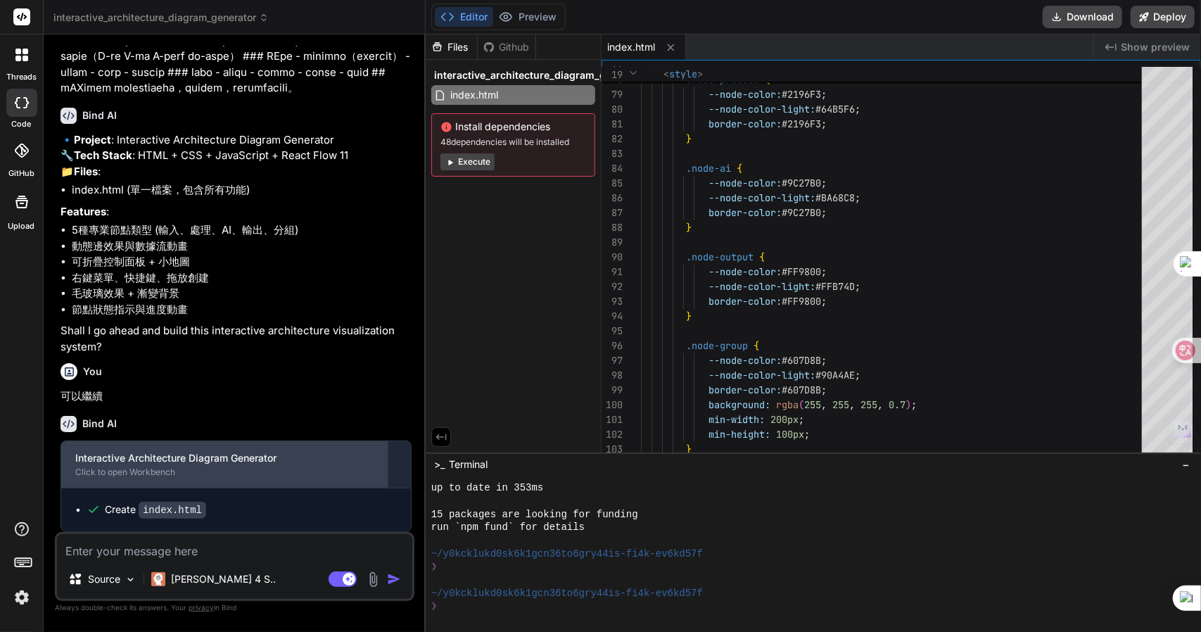
click at [281, 462] on div "Interactive Architecture Diagram Generator" at bounding box center [224, 458] width 298 height 14
click at [147, 478] on div "Click to open Workbench" at bounding box center [224, 472] width 298 height 11
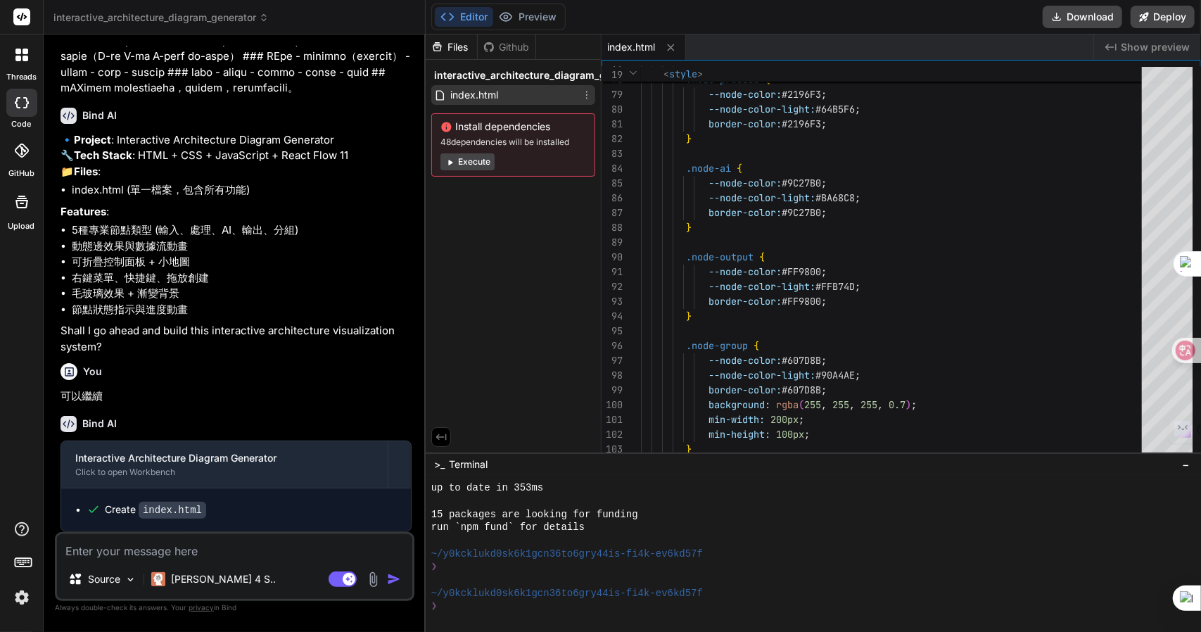
click at [497, 94] on span "index.html" at bounding box center [474, 95] width 51 height 17
click at [211, 13] on span "interactive_architecture_diagram_generator" at bounding box center [160, 18] width 215 height 14
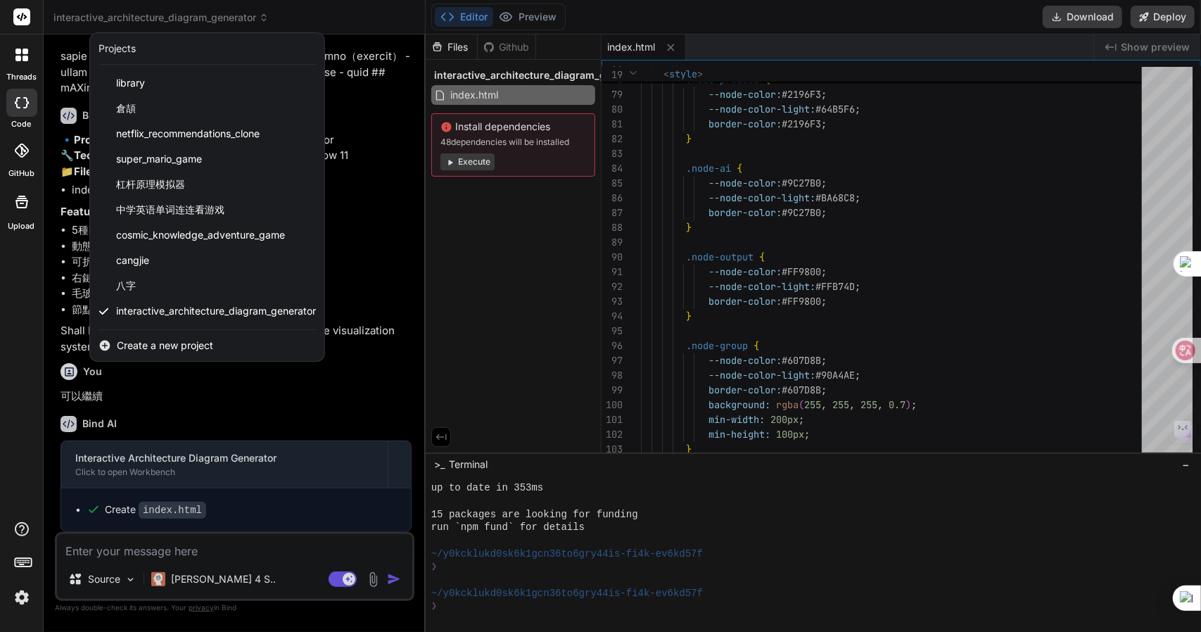
click at [380, 223] on div at bounding box center [600, 316] width 1201 height 632
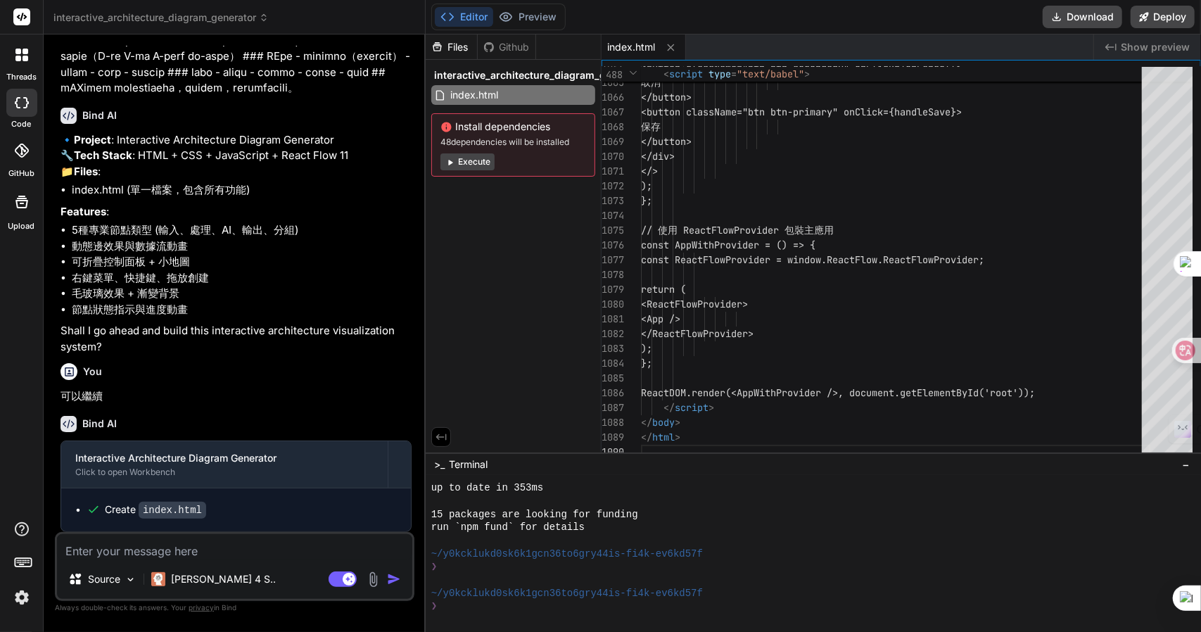
click at [145, 552] on textarea at bounding box center [234, 546] width 355 height 25
type textarea "x"
type textarea "人"
type textarea "x"
type textarea "人弓"
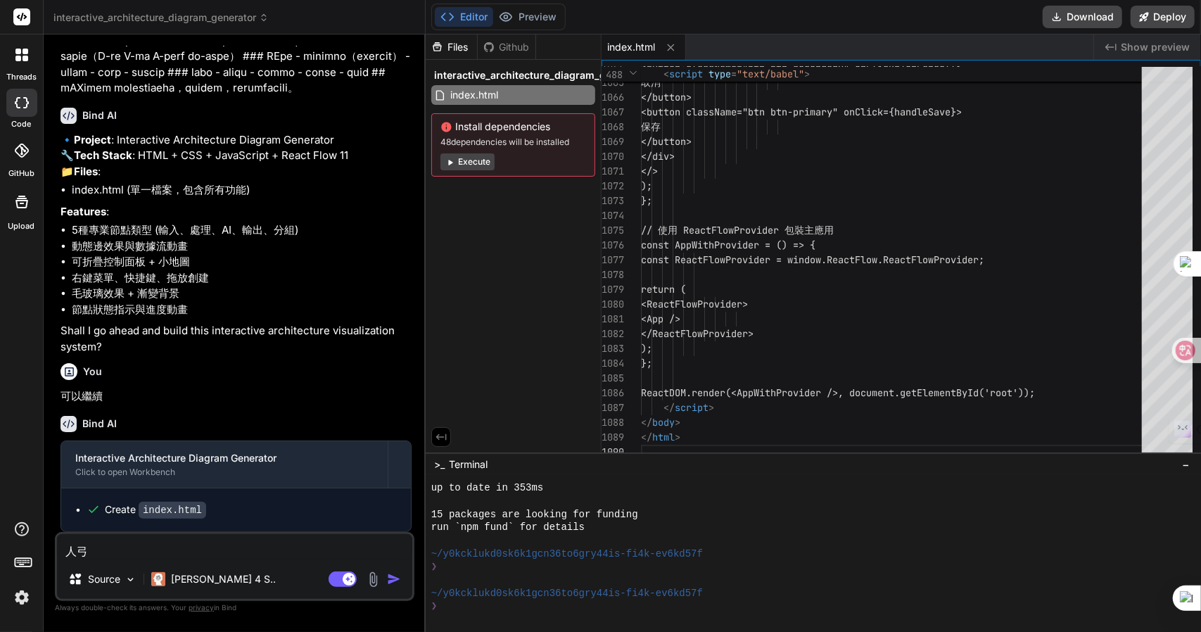
type textarea "x"
type textarea "人弓火"
type textarea "x"
type textarea "你"
type textarea "x"
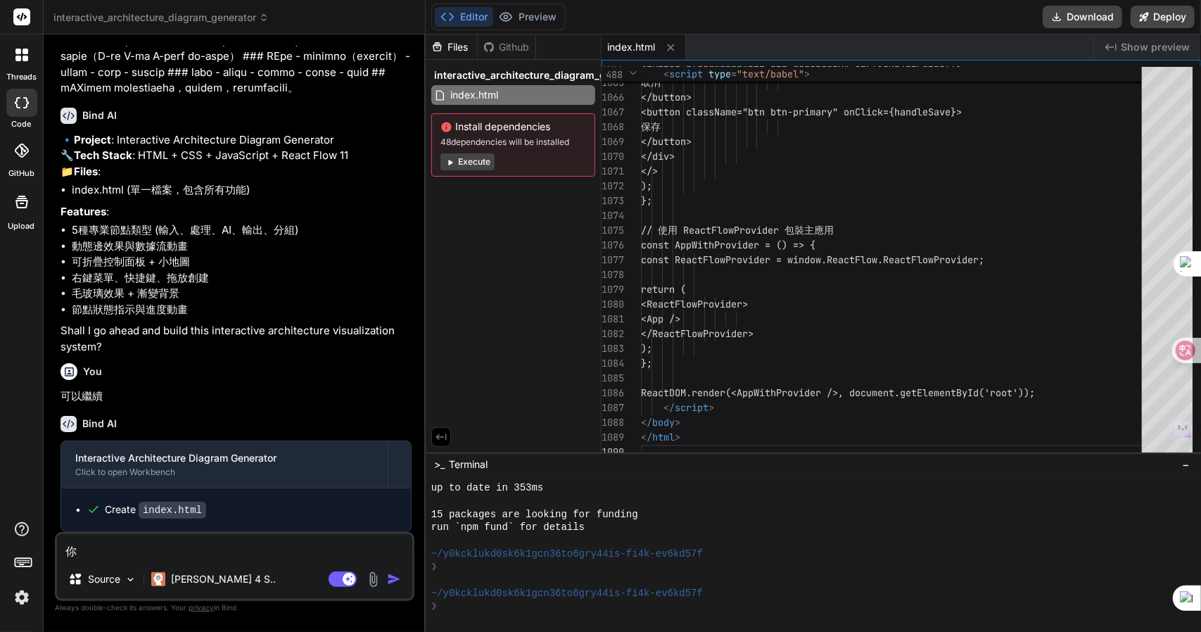
type textarea "你十"
type textarea "x"
type textarea "你十一"
type textarea "x"
type textarea "你十一一"
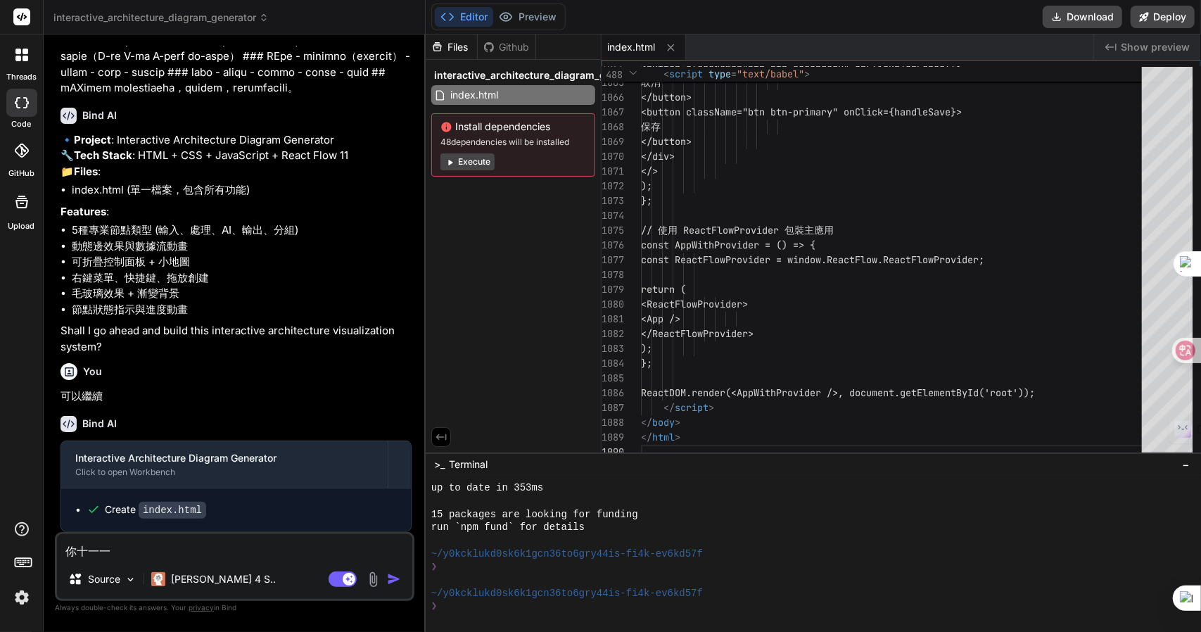
type textarea "x"
type textarea "你十一一山"
type textarea "x"
type textarea "你完"
type textarea "x"
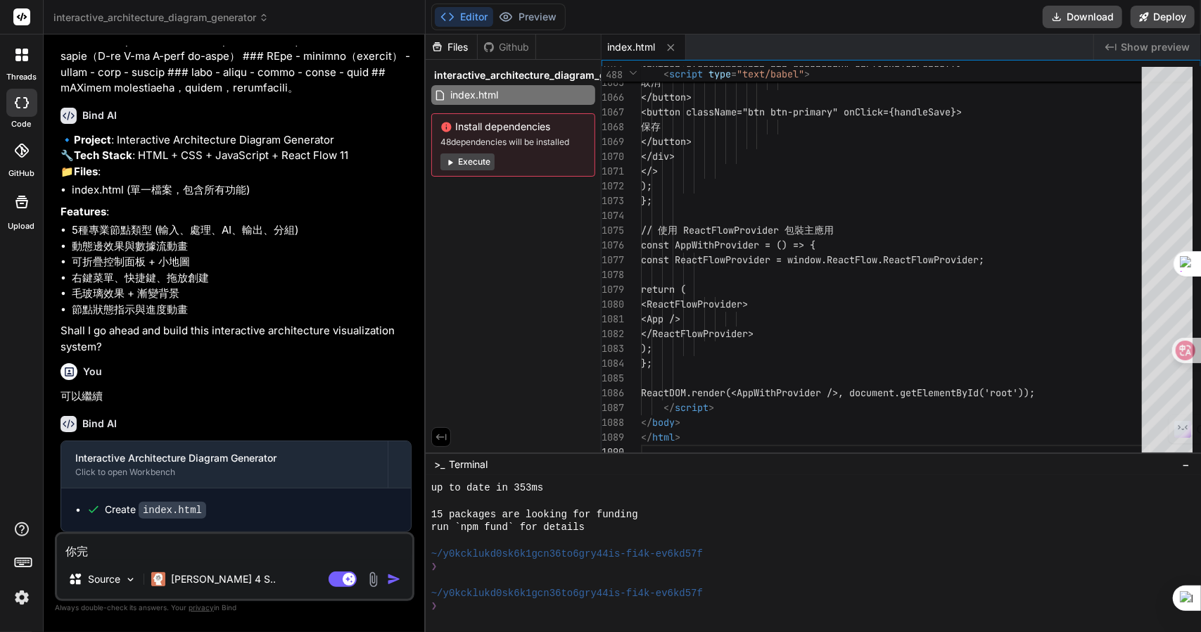
type textarea "你[PERSON_NAME]"
type textarea "x"
type textarea "你完戈竹"
type textarea "x"
type textarea "你完戈竹尸"
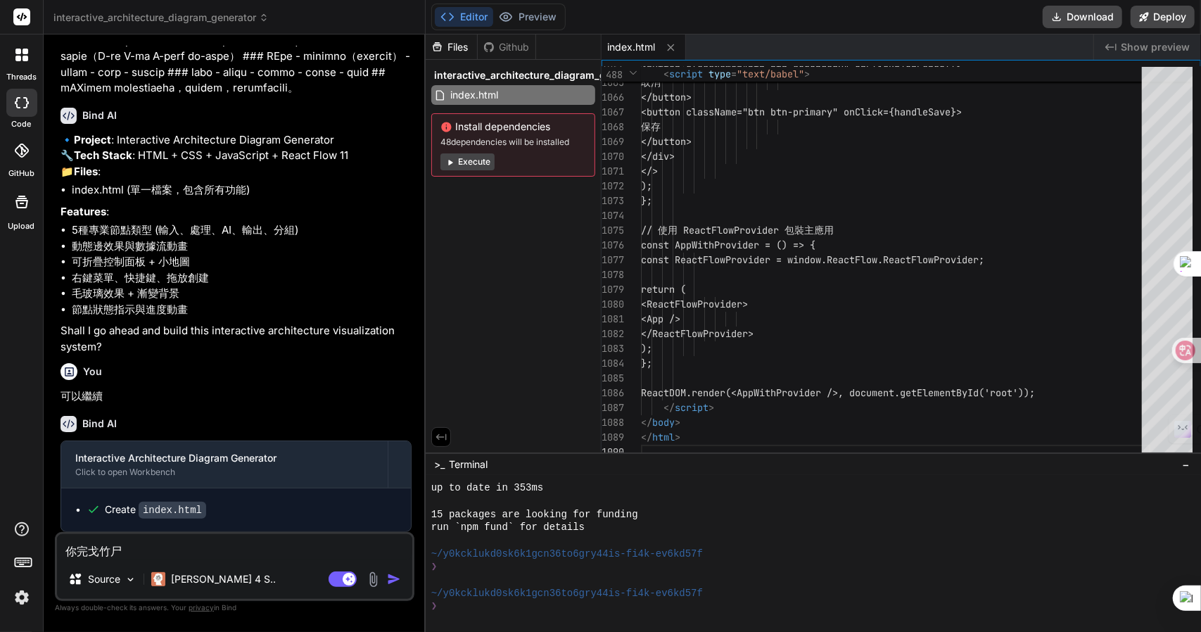
type textarea "x"
type textarea "你完成"
type textarea "x"
type textarea "你完成弓"
type textarea "x"
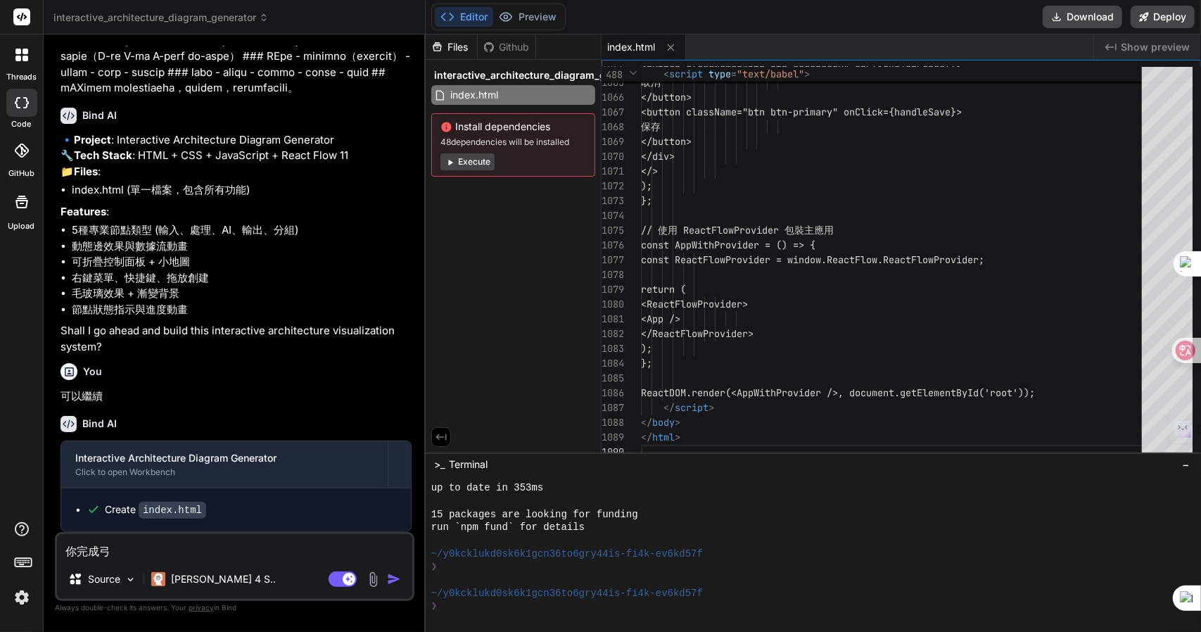
type textarea "你完成弓弓"
type textarea "x"
type textarea "你完成了"
type textarea "x"
type textarea "你完成了口"
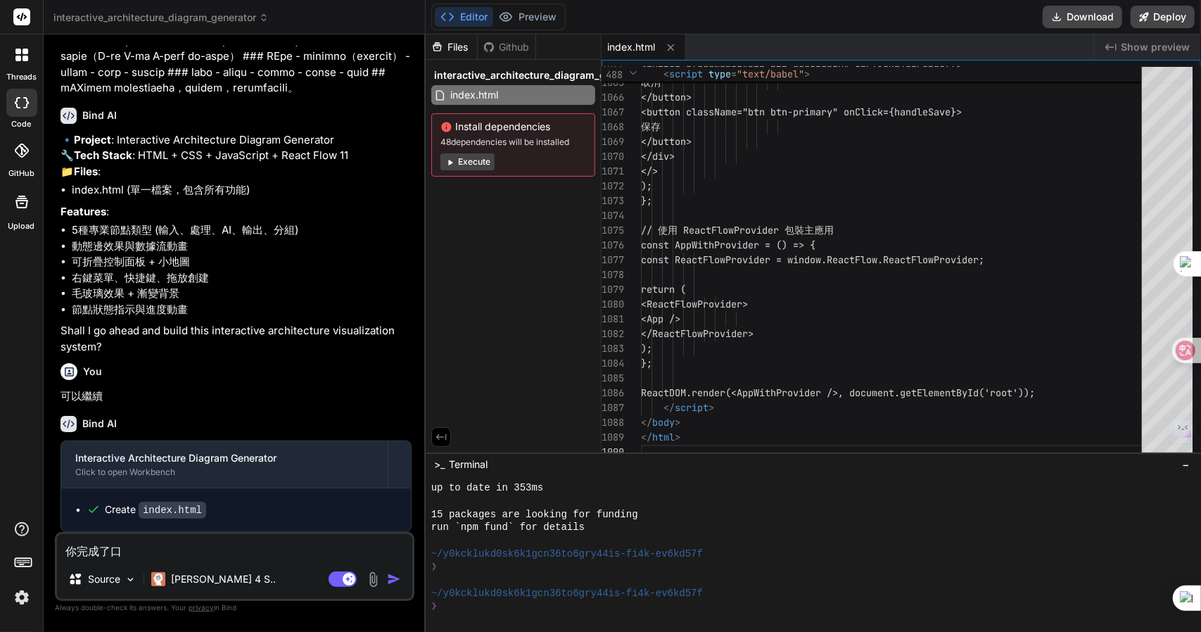
type textarea "x"
type textarea "你完成了口尸"
type textarea "x"
type textarea "你完成了口尸手火"
type textarea "x"
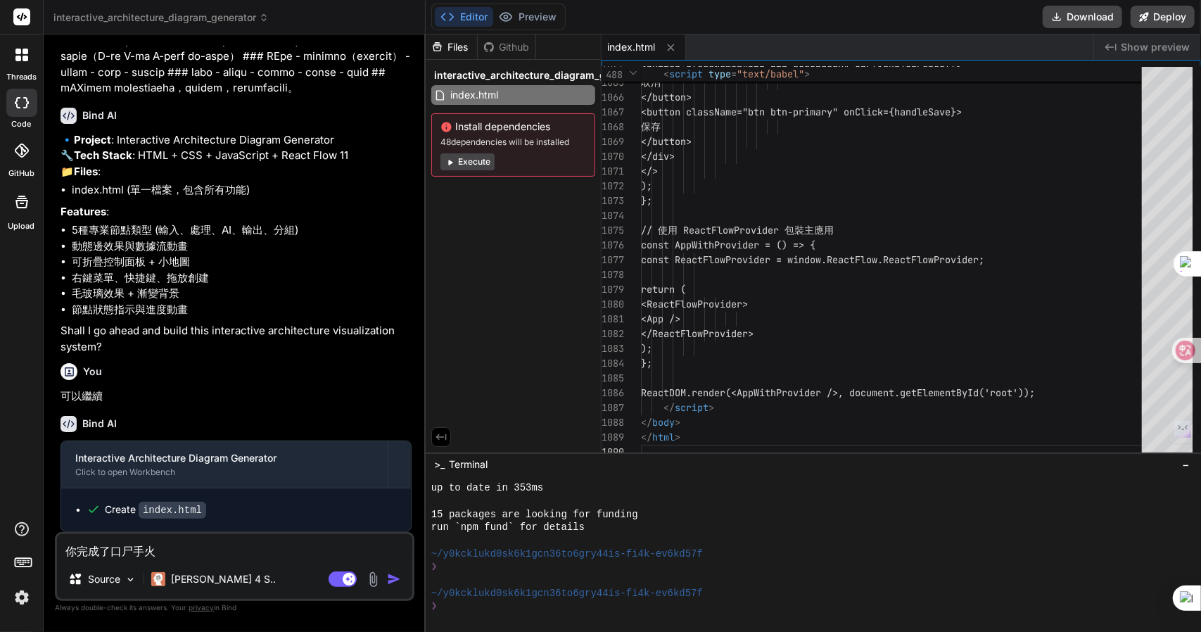
type textarea "你完成了嗎"
type textarea "x"
type textarea "你完成了嗎?"
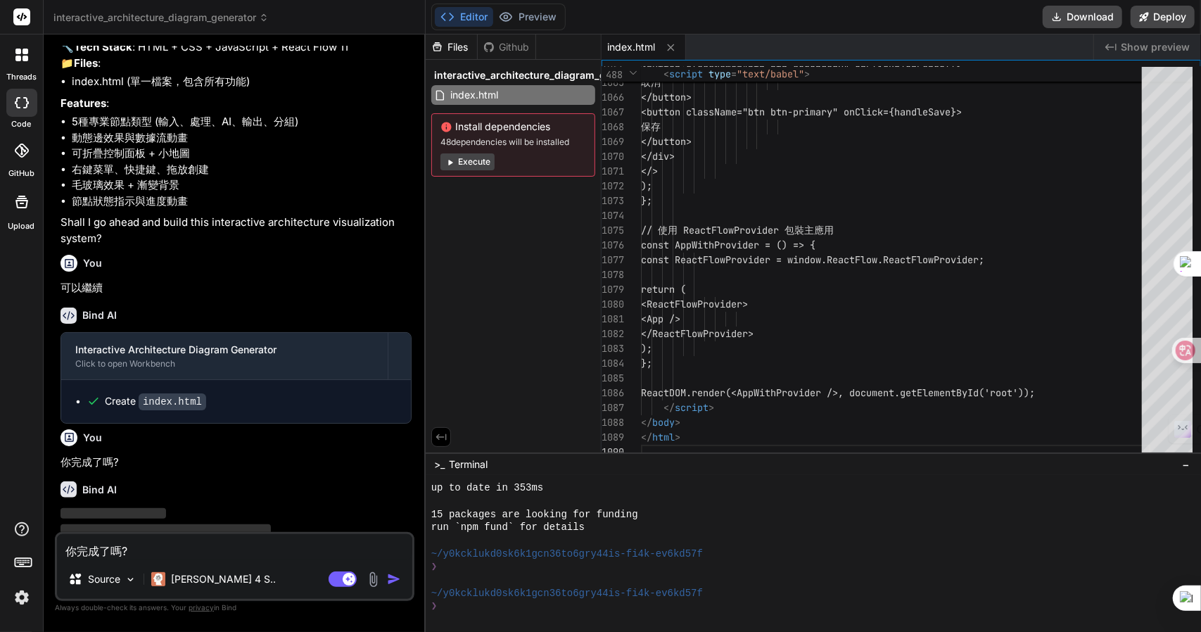
type textarea "x"
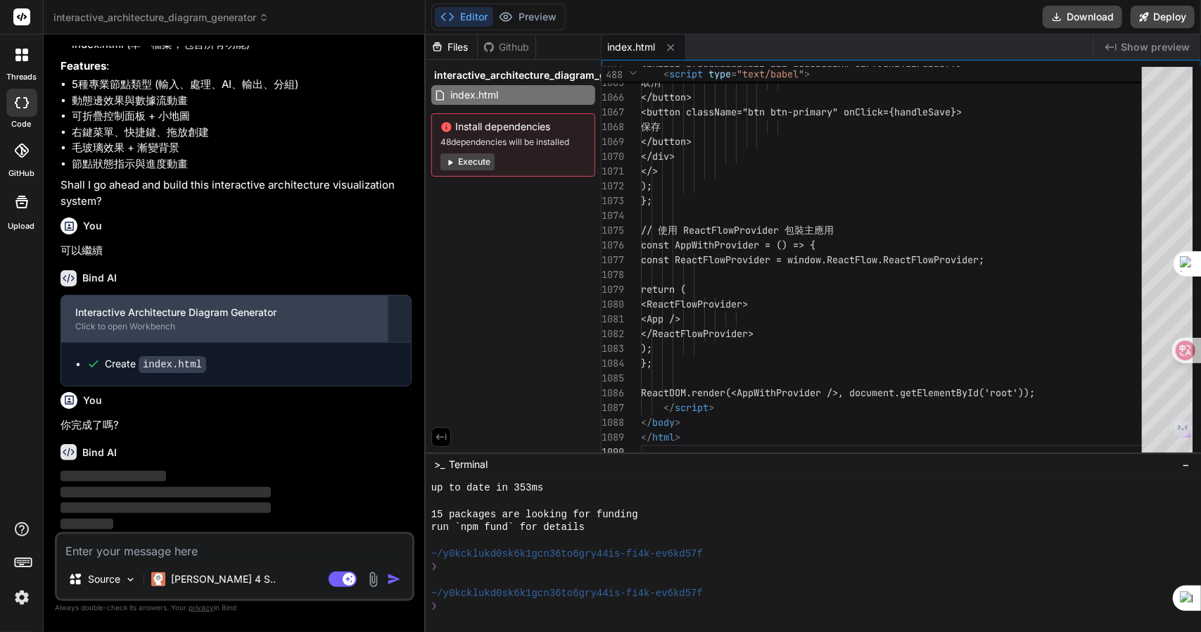
scroll to position [504, 0]
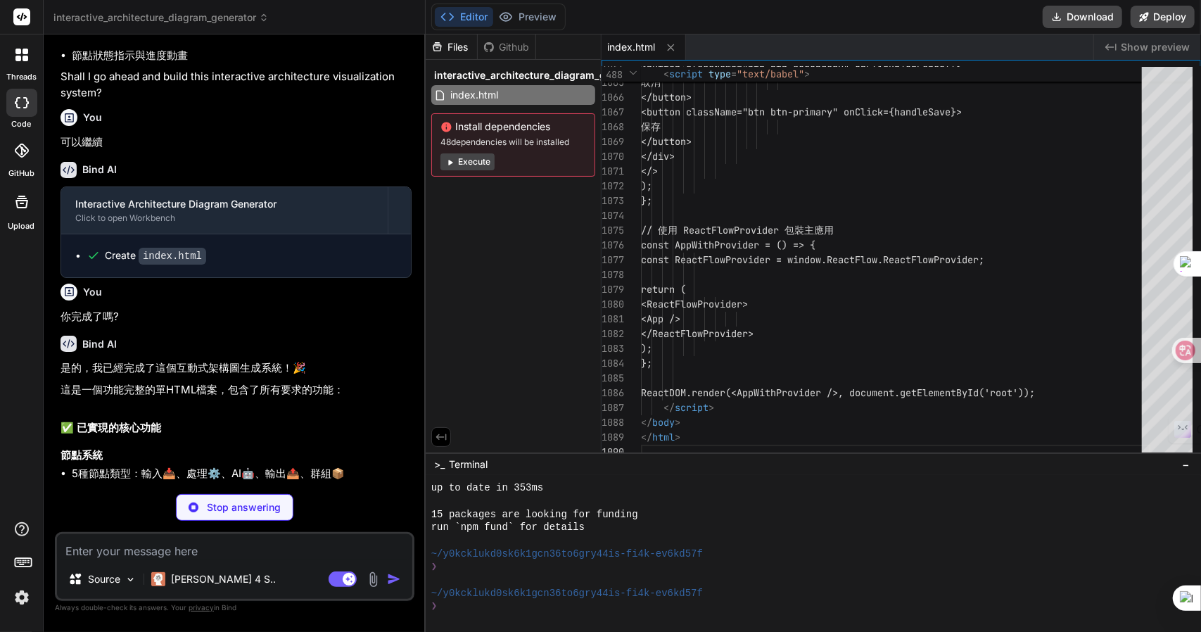
click at [1137, 49] on span "Show preview" at bounding box center [1155, 47] width 69 height 14
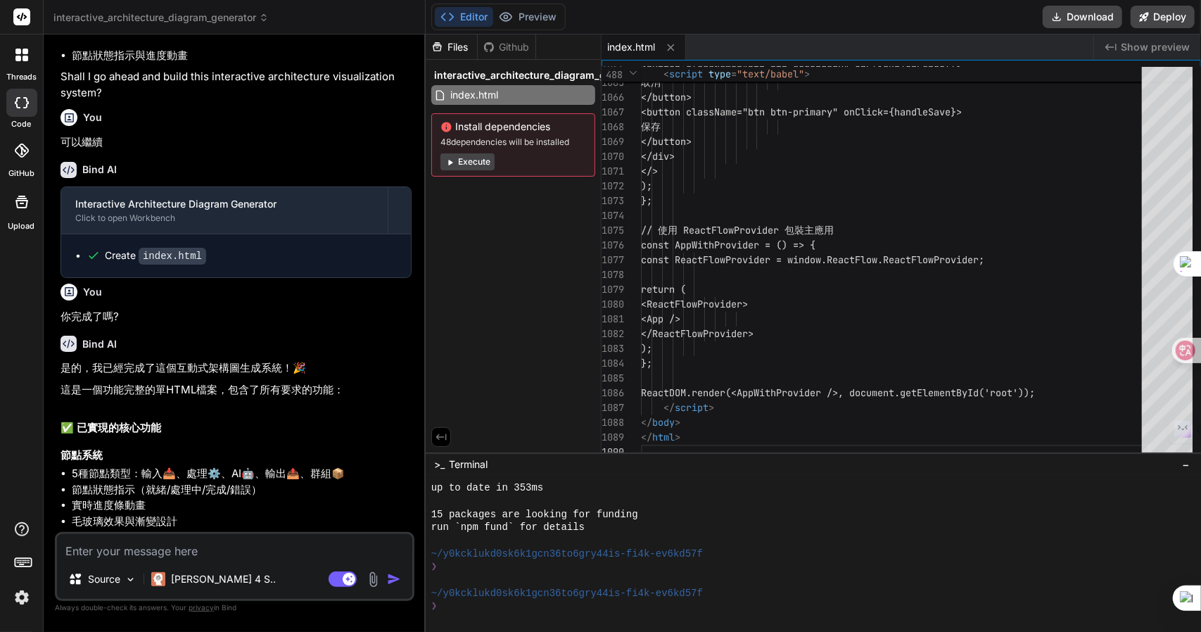
type textarea "x"
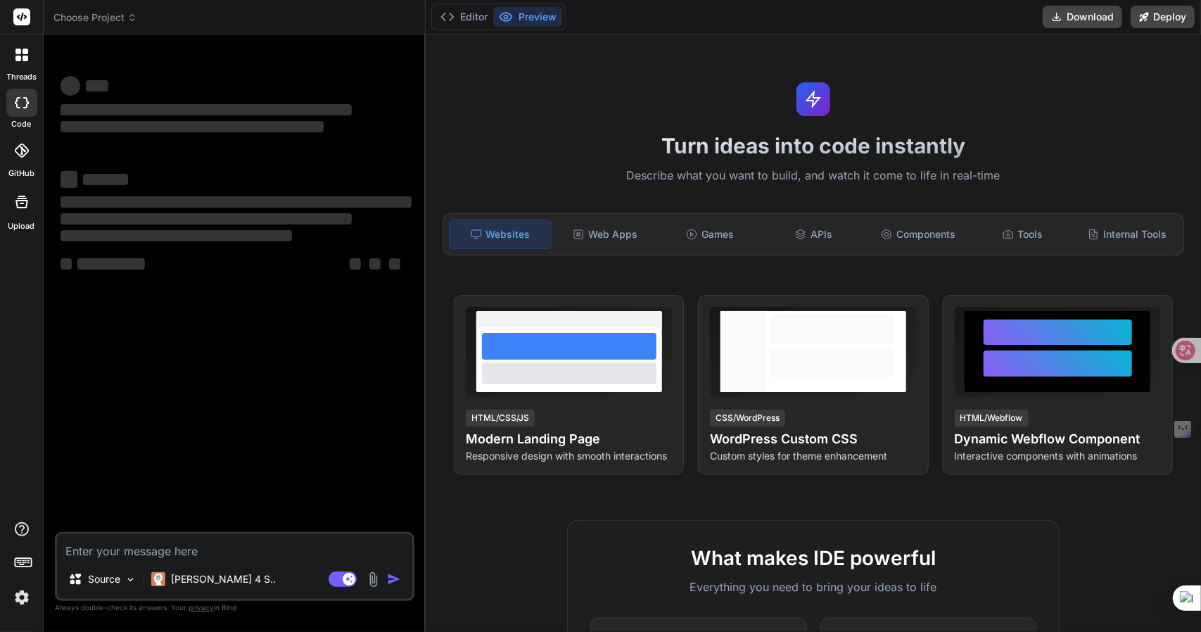
click at [113, 11] on span "Choose Project" at bounding box center [95, 18] width 84 height 14
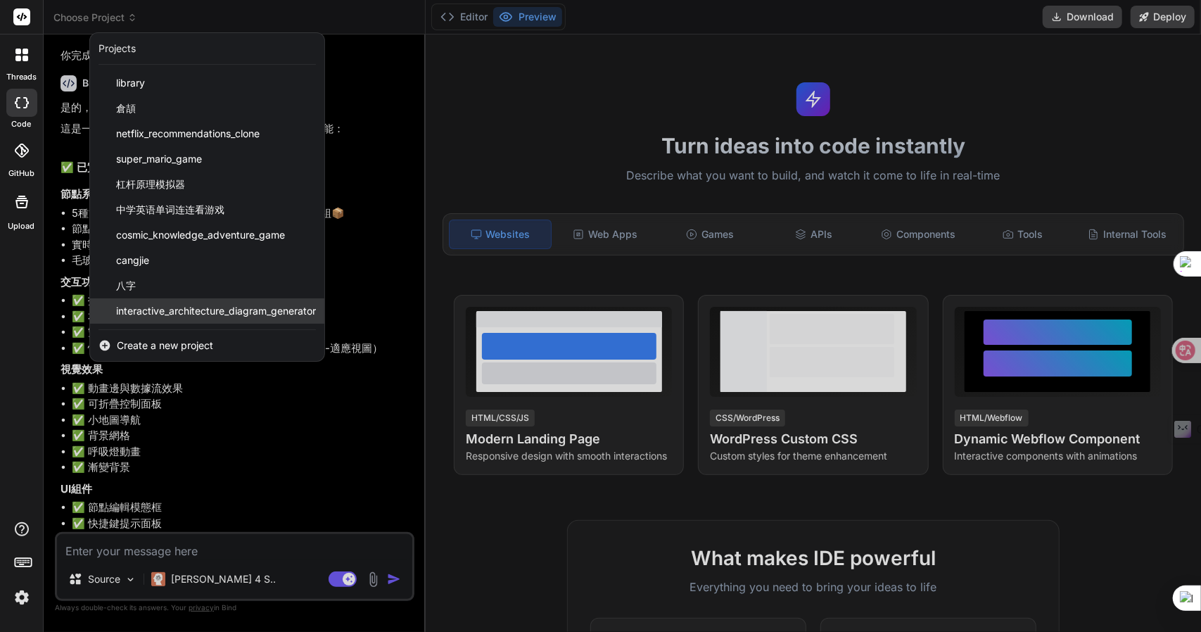
scroll to position [983, 0]
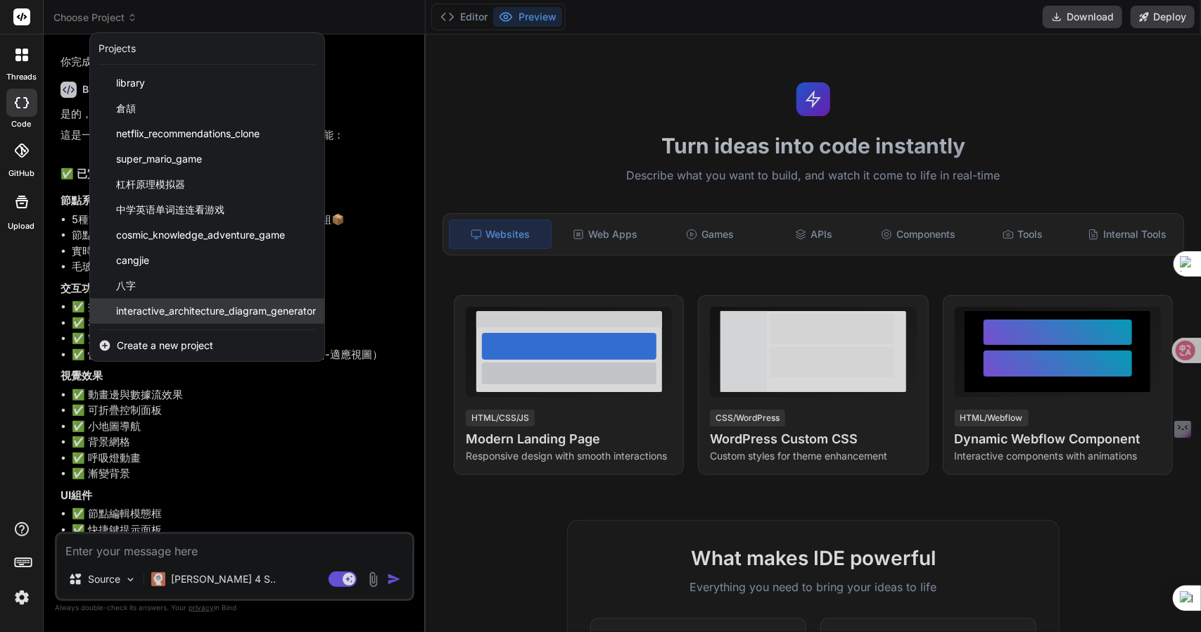
click at [155, 299] on div "interactive_architecture_diagram_generator" at bounding box center [207, 310] width 234 height 25
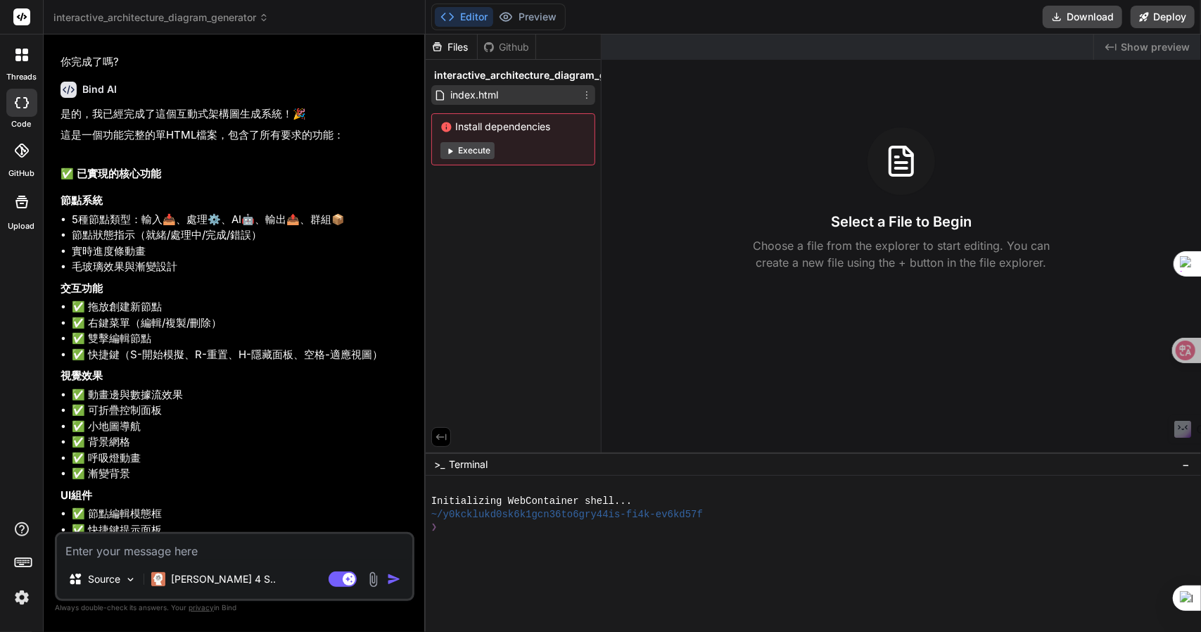
click at [497, 89] on span "index.html" at bounding box center [474, 95] width 51 height 17
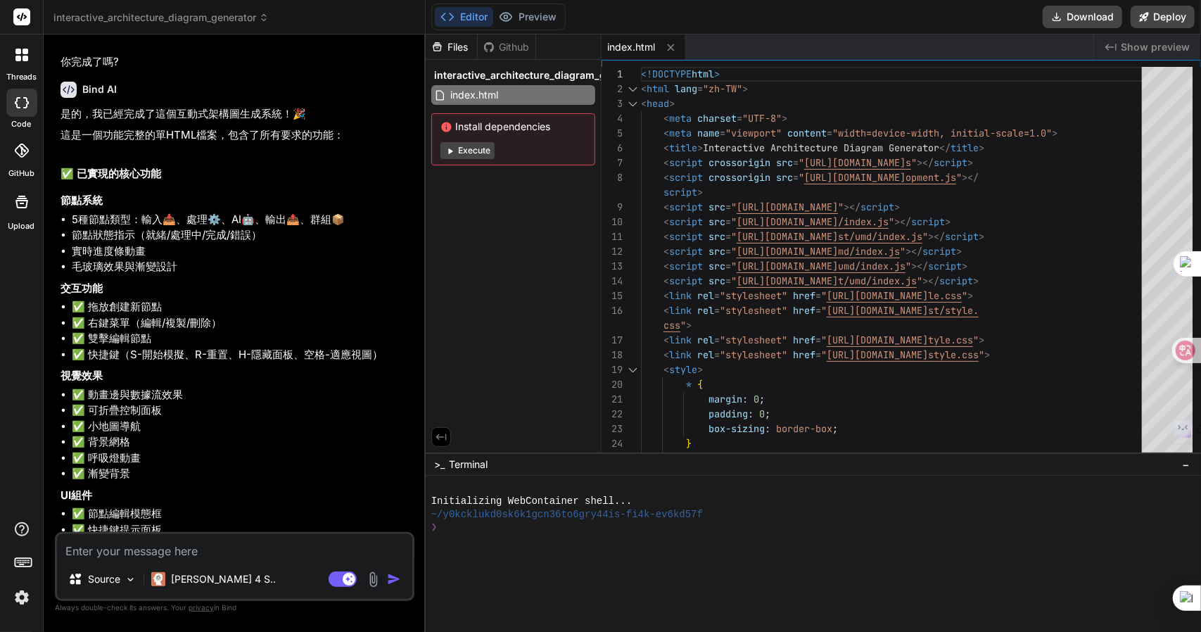
click at [1164, 42] on span "Show preview" at bounding box center [1155, 47] width 69 height 14
click at [485, 74] on span "interactive_architecture_diagram_generator" at bounding box center [540, 75] width 213 height 14
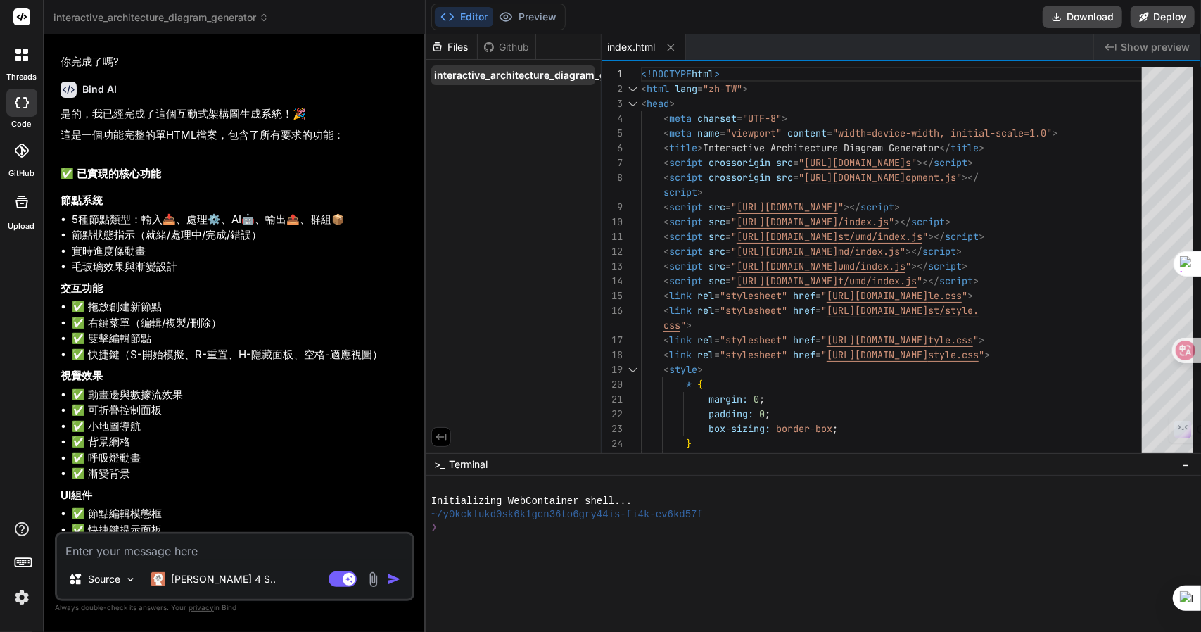
click at [474, 74] on span "interactive_architecture_diagram_generator" at bounding box center [540, 75] width 213 height 14
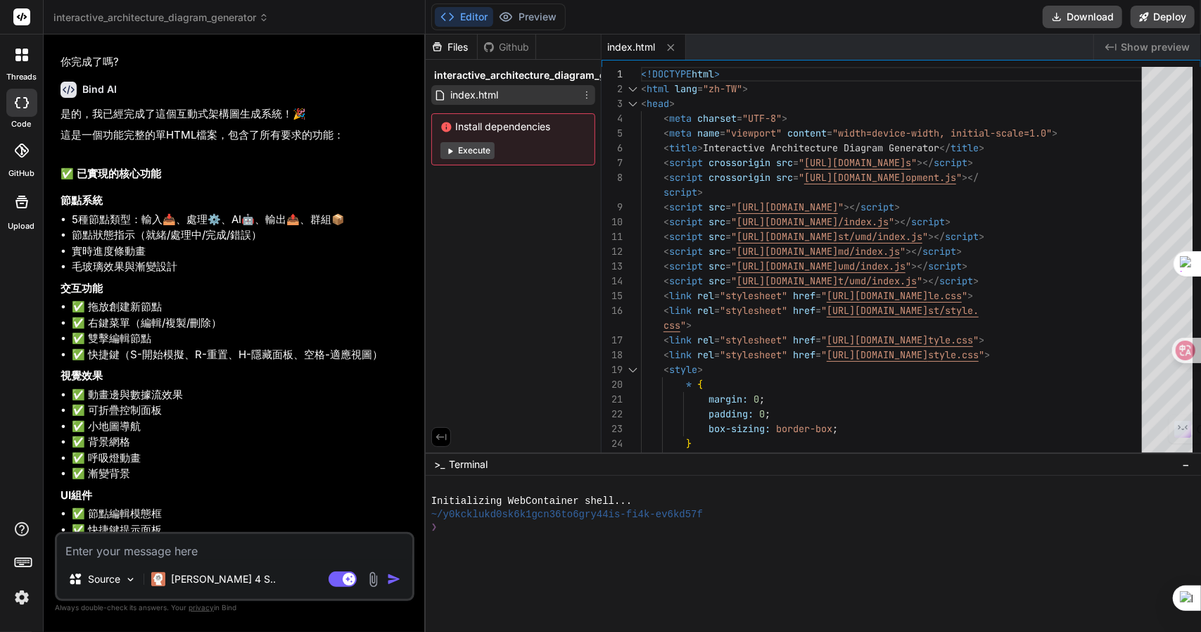
click at [485, 96] on span "index.html" at bounding box center [474, 95] width 51 height 17
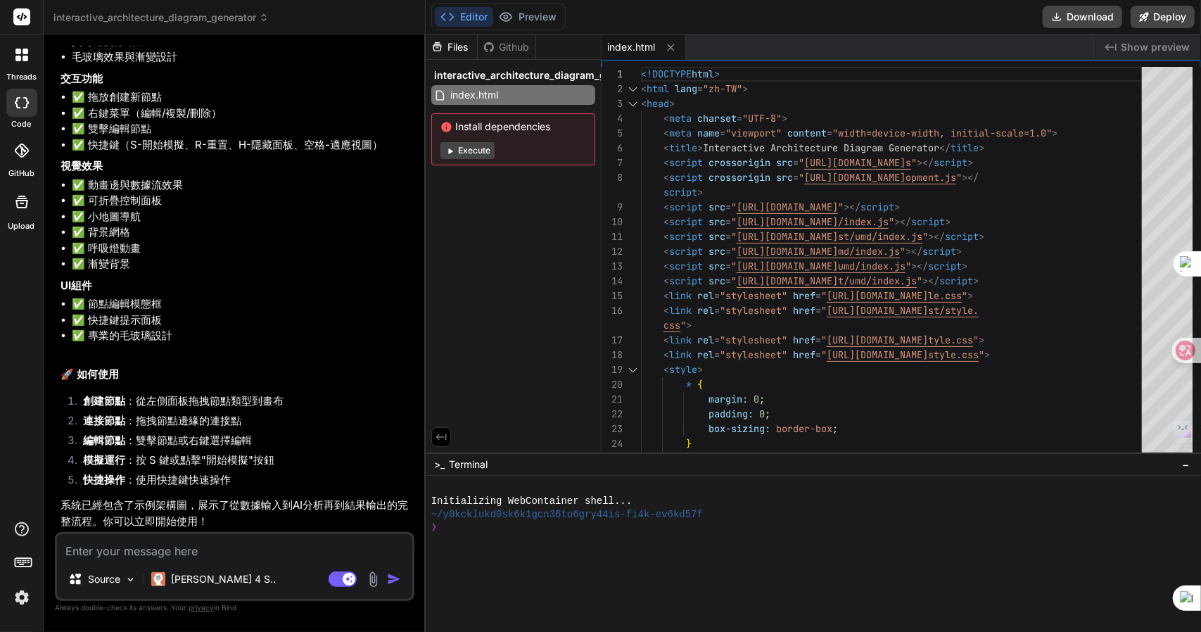
click at [1144, 51] on span "Show preview" at bounding box center [1155, 47] width 69 height 14
click at [1129, 42] on span "Show preview" at bounding box center [1155, 47] width 69 height 14
click at [504, 46] on div "Github" at bounding box center [507, 47] width 58 height 14
click at [448, 46] on div "Files" at bounding box center [451, 47] width 51 height 14
click at [470, 148] on button "Execute" at bounding box center [467, 150] width 54 height 17
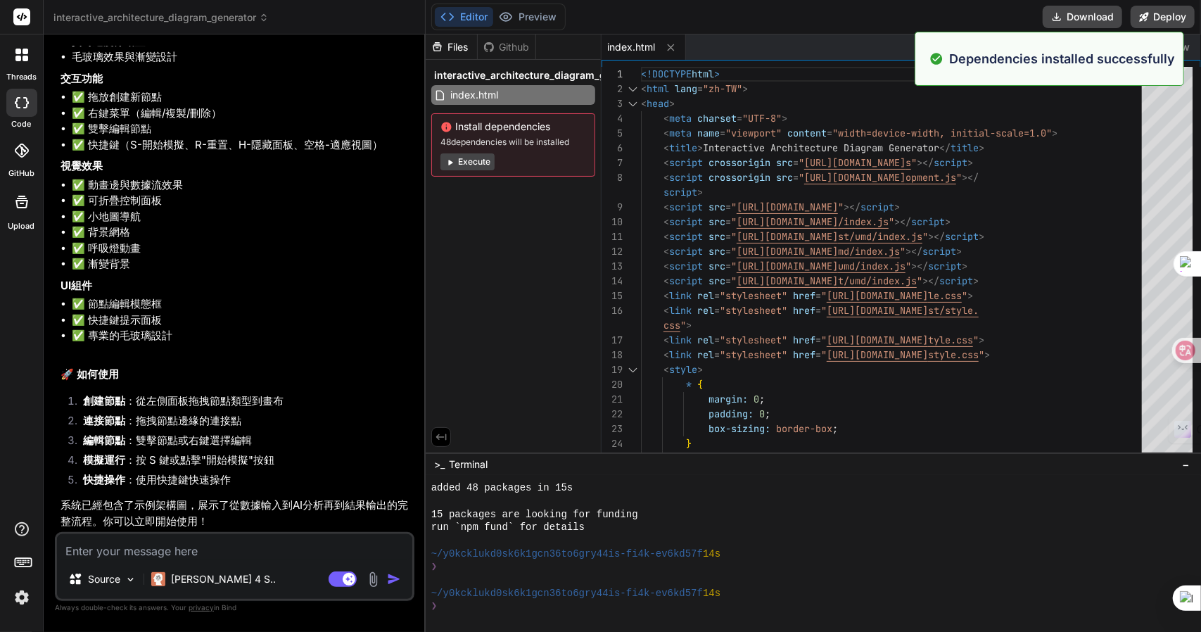
scroll to position [118, 0]
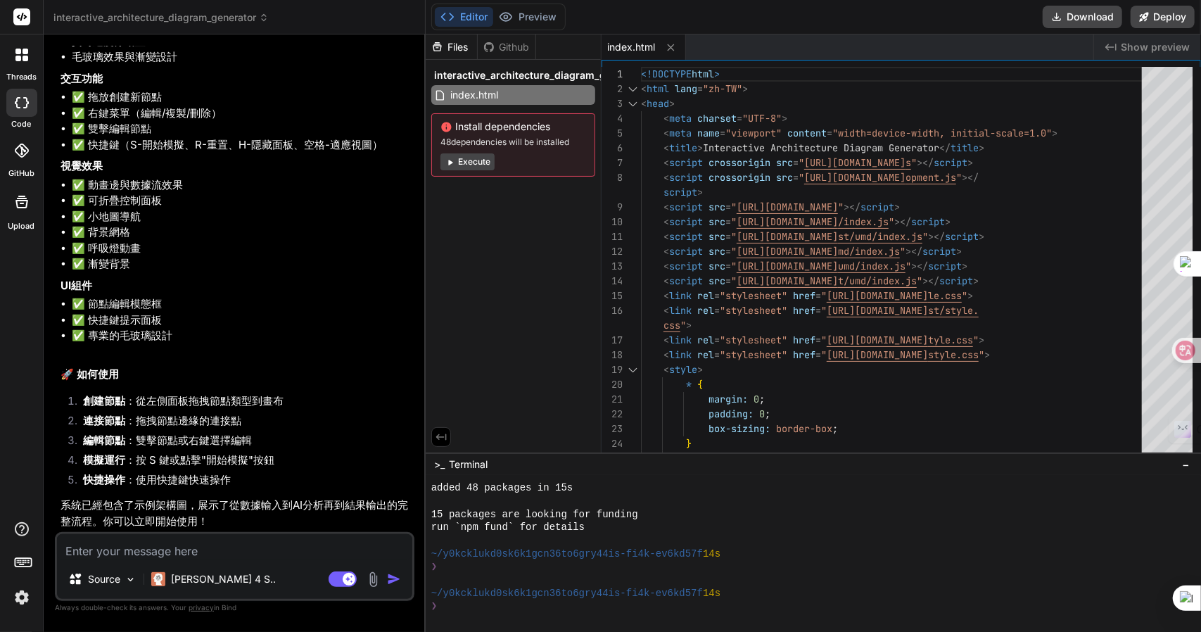
click at [1153, 38] on div "Created with Pixso. Show preview" at bounding box center [1147, 46] width 107 height 25
click at [500, 94] on div "index.html" at bounding box center [513, 95] width 164 height 20
click at [1150, 45] on span "Show preview" at bounding box center [1155, 47] width 69 height 14
click at [1171, 8] on button "Deploy" at bounding box center [1163, 17] width 64 height 23
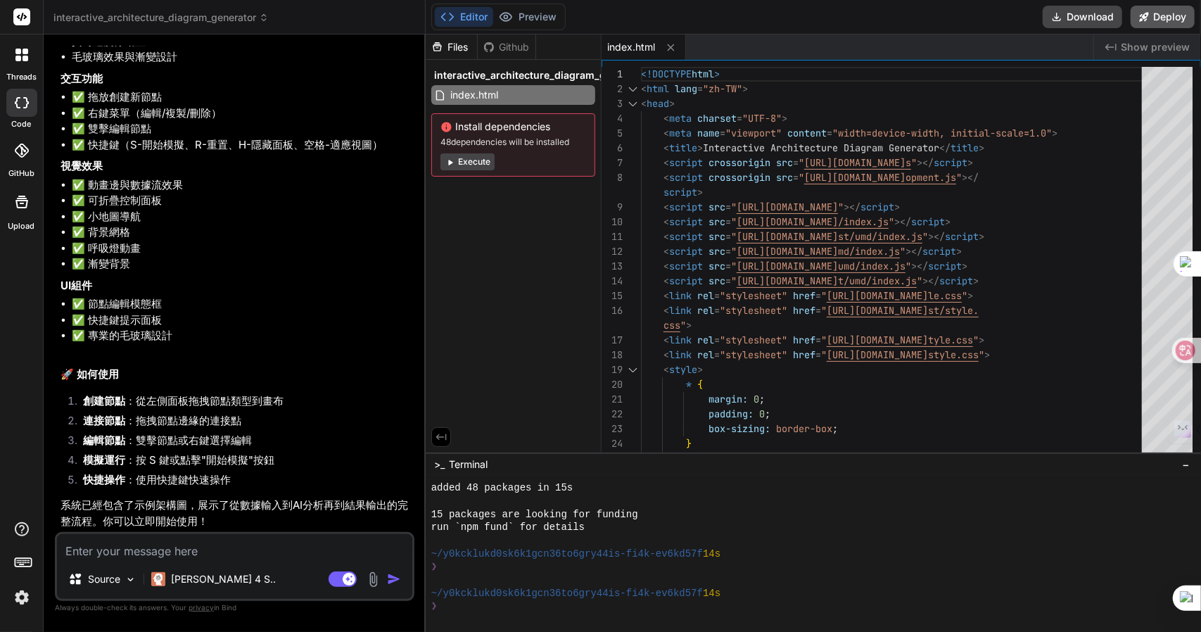
click at [1157, 23] on button "Deploy" at bounding box center [1163, 17] width 64 height 23
click at [521, 54] on div "Files Github" at bounding box center [481, 46] width 110 height 25
click at [517, 52] on div "Github" at bounding box center [507, 47] width 58 height 14
click at [468, 49] on div "Files" at bounding box center [451, 47] width 51 height 14
click at [490, 47] on icon at bounding box center [488, 47] width 11 height 11
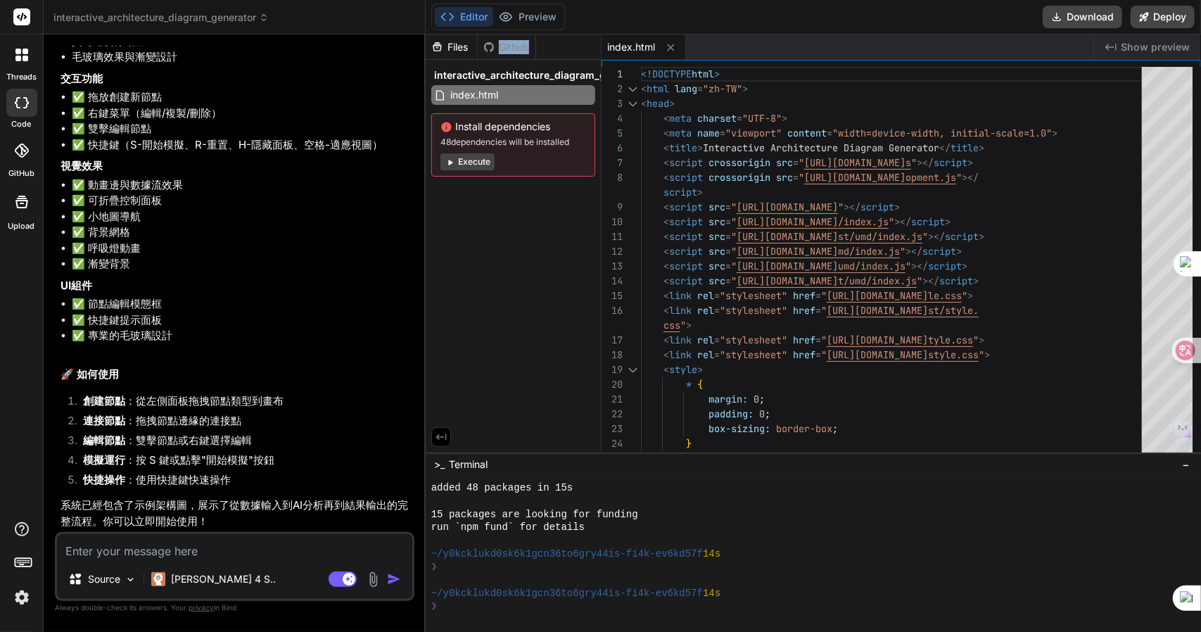
click at [490, 47] on icon at bounding box center [488, 47] width 11 height 11
click at [474, 271] on div "Files Github interactive_architecture_diagram_generator index.html Install depe…" at bounding box center [514, 243] width 176 height 418
click at [114, 583] on p "Source" at bounding box center [104, 579] width 32 height 14
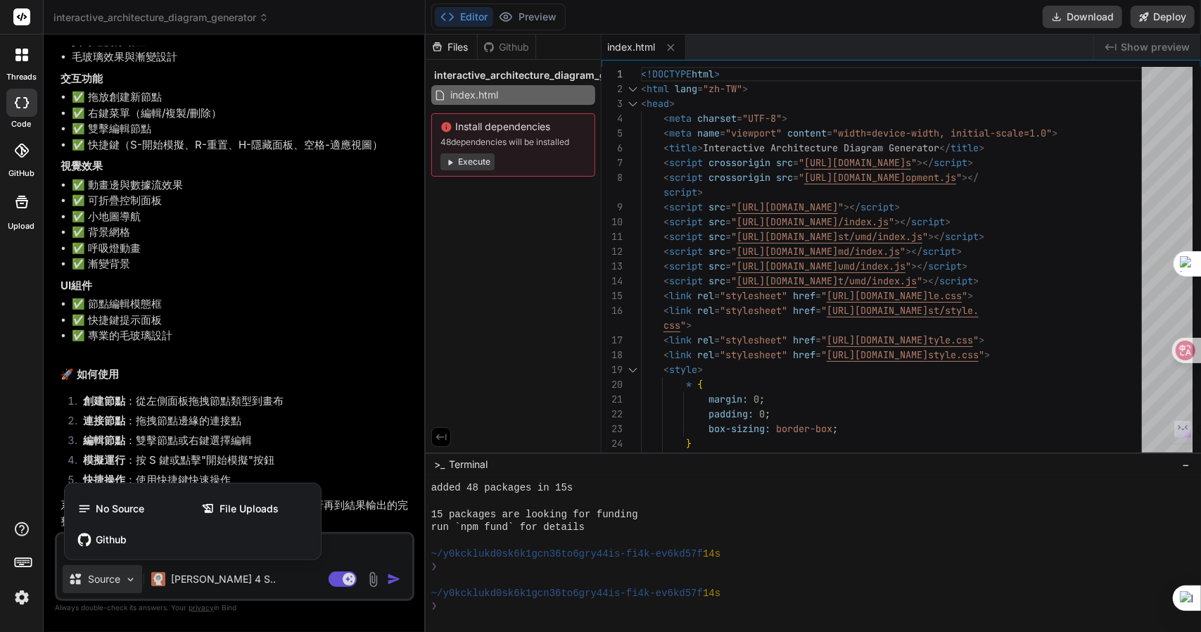
click at [114, 583] on div at bounding box center [600, 316] width 1201 height 632
type textarea "x"
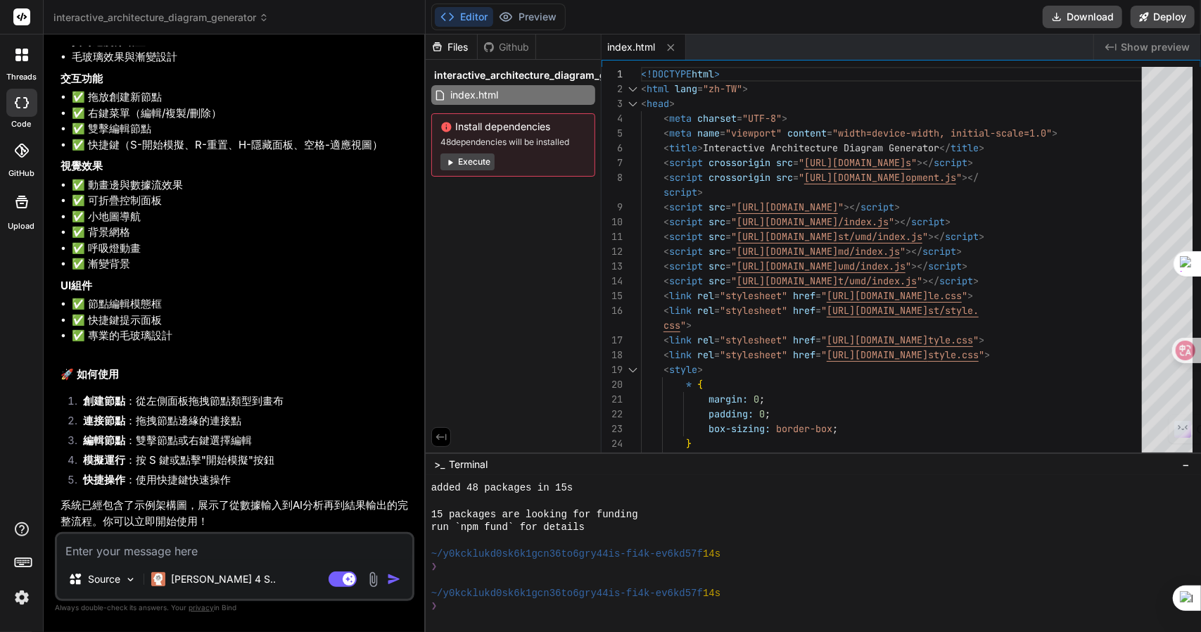
click at [84, 540] on textarea at bounding box center [234, 546] width 355 height 25
type textarea "戈"
type textarea "x"
type textarea "戈弓"
type textarea "x"
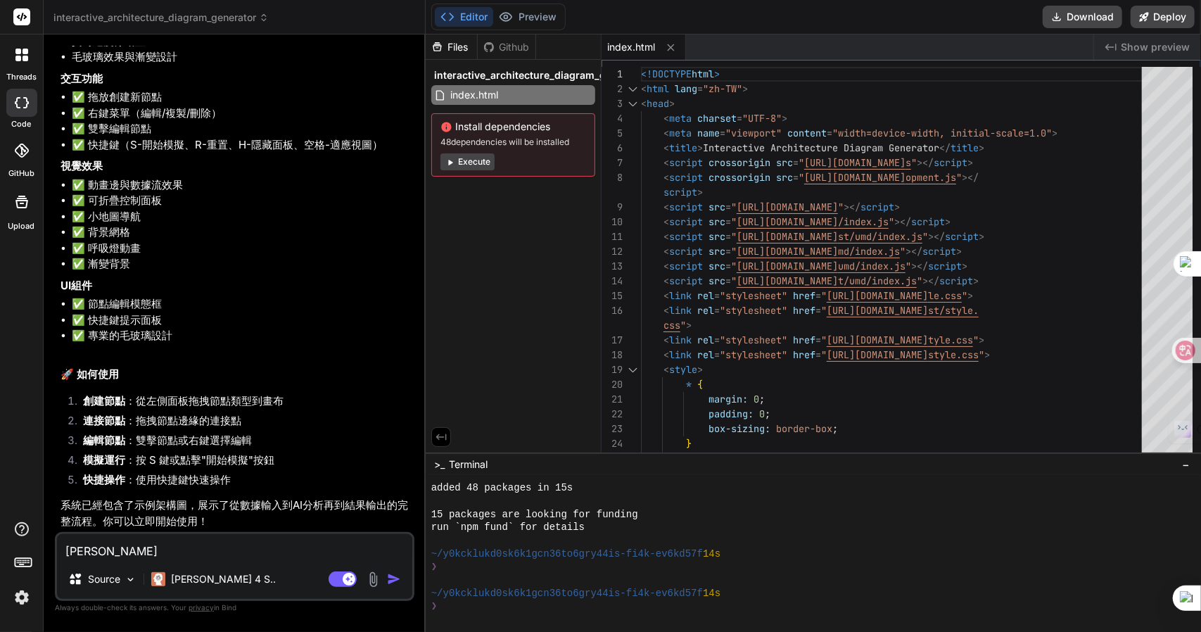
type textarea "戈"
type textarea "x"
type textarea "戈大"
type textarea "x"
type textarea "戈大弓"
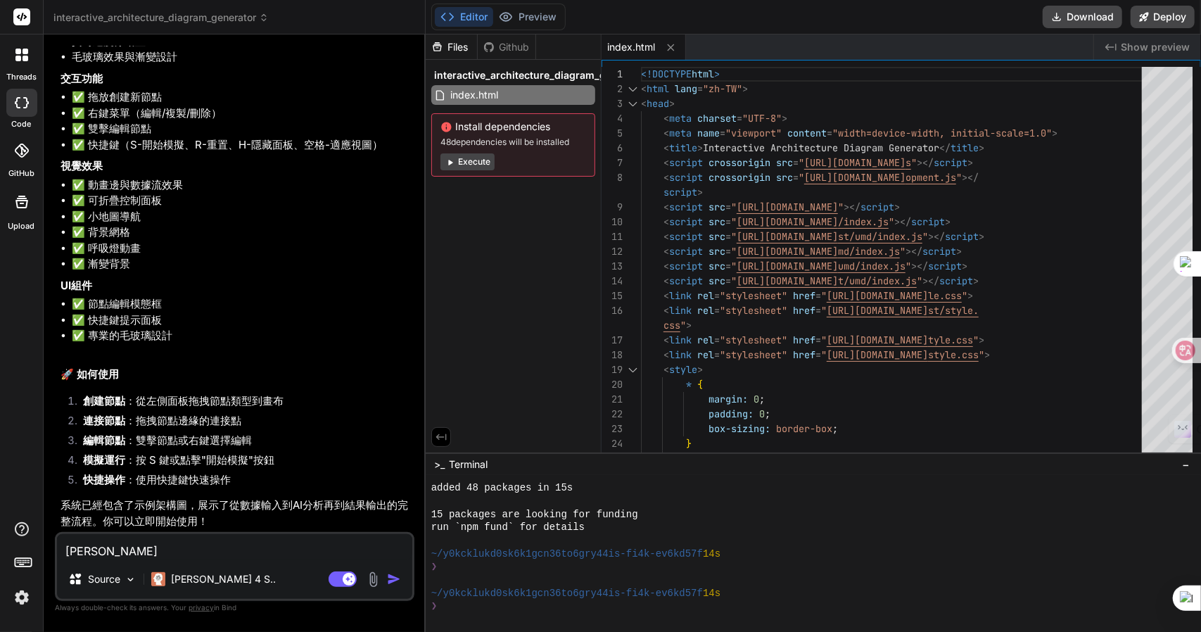
type textarea "x"
type textarea "戈大弓火"
type textarea "x"
type textarea "為"
type textarea "x"
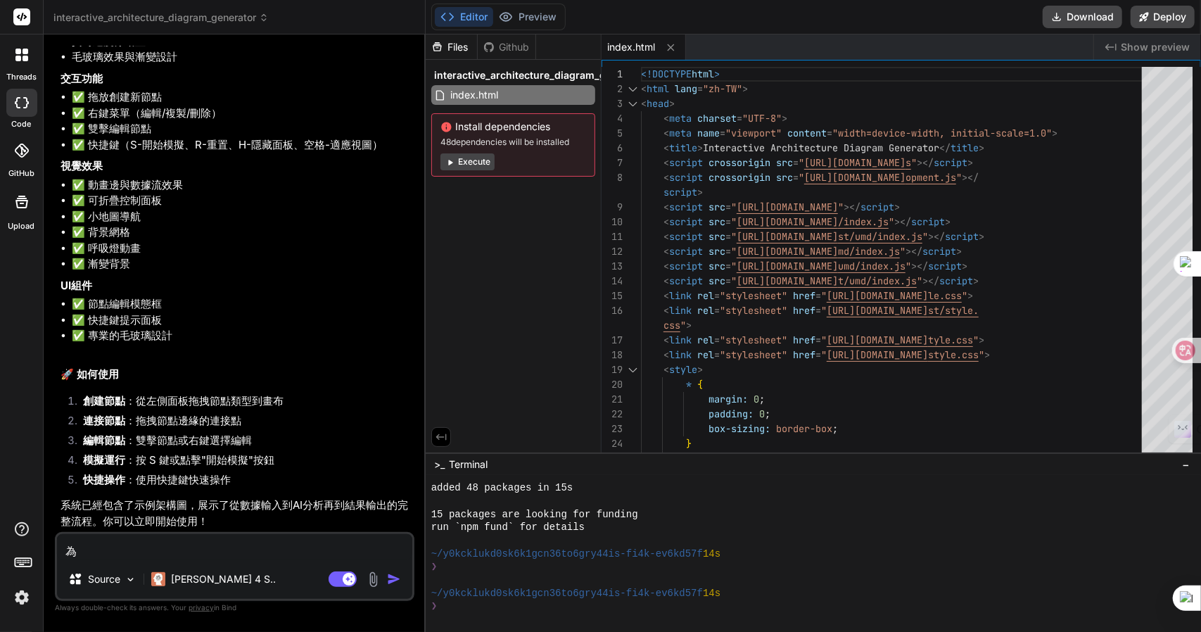
type textarea "為廿"
type textarea "x"
type textarea "為廿一"
type textarea "x"
type textarea "為廿一一"
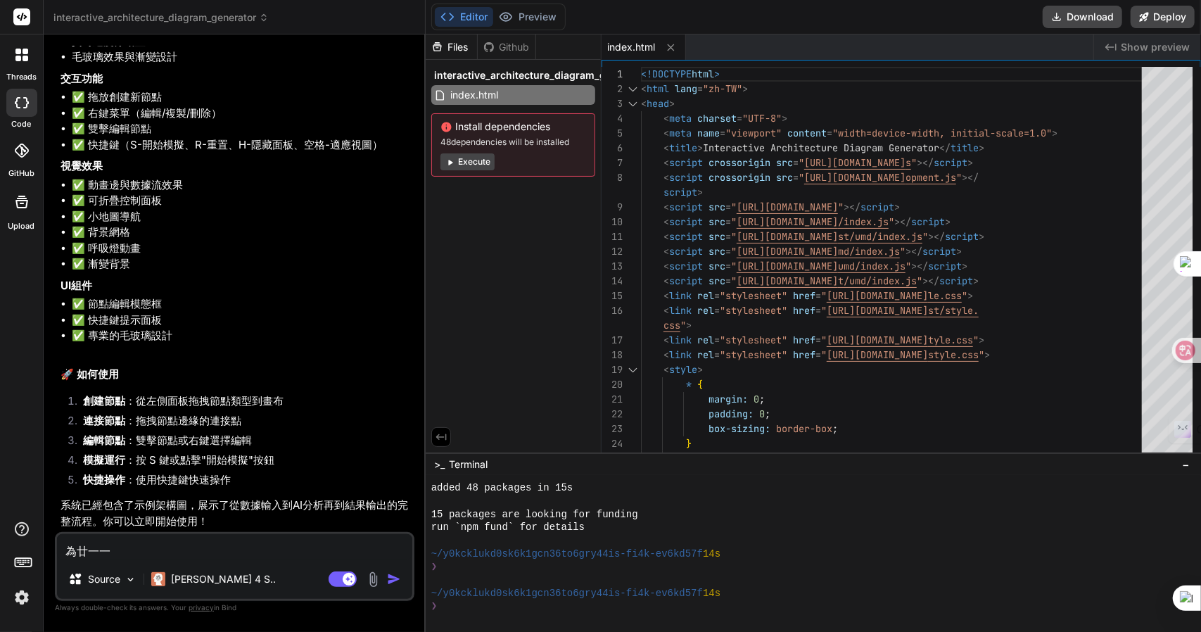
type textarea "x"
type textarea "為兰"
type textarea "x"
type textarea "為兰女"
type textarea "x"
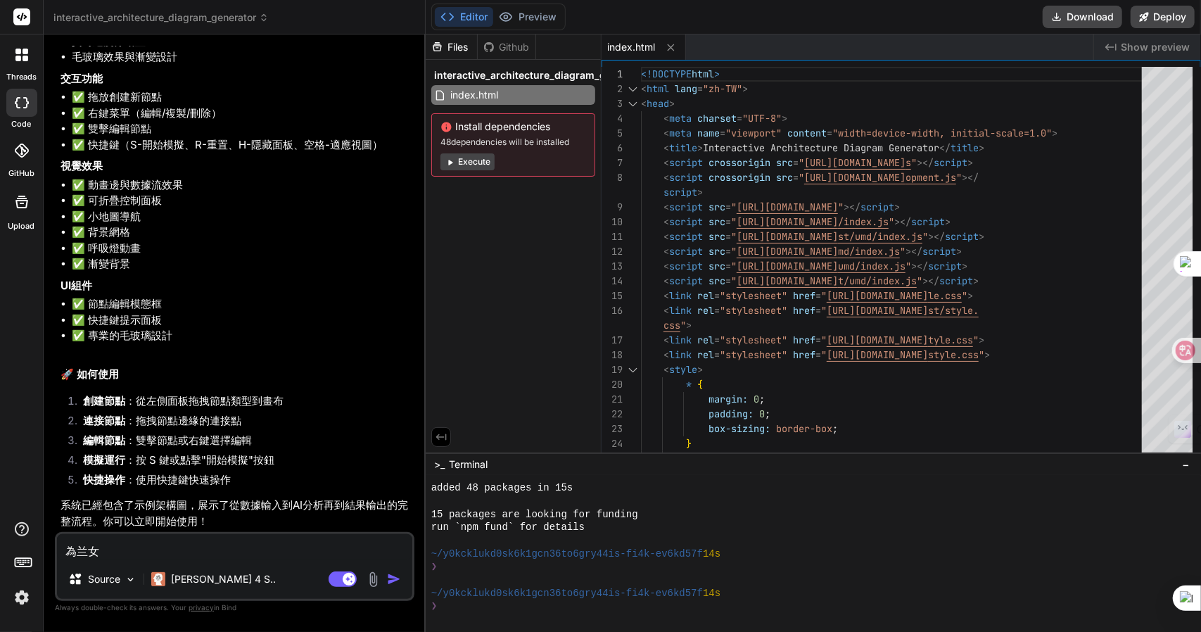
type textarea "為兰"
type textarea "x"
type textarea "為"
type textarea "x"
type textarea "為廿"
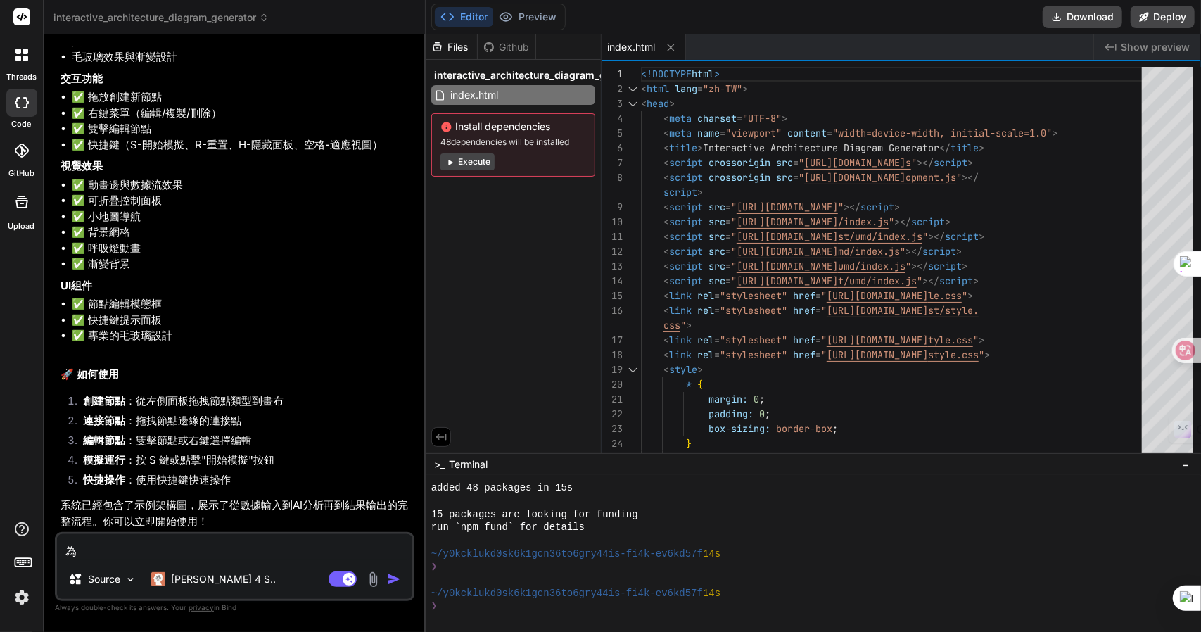
type textarea "x"
type textarea "為廿一"
type textarea "x"
type textarea "為廿一一"
type textarea "x"
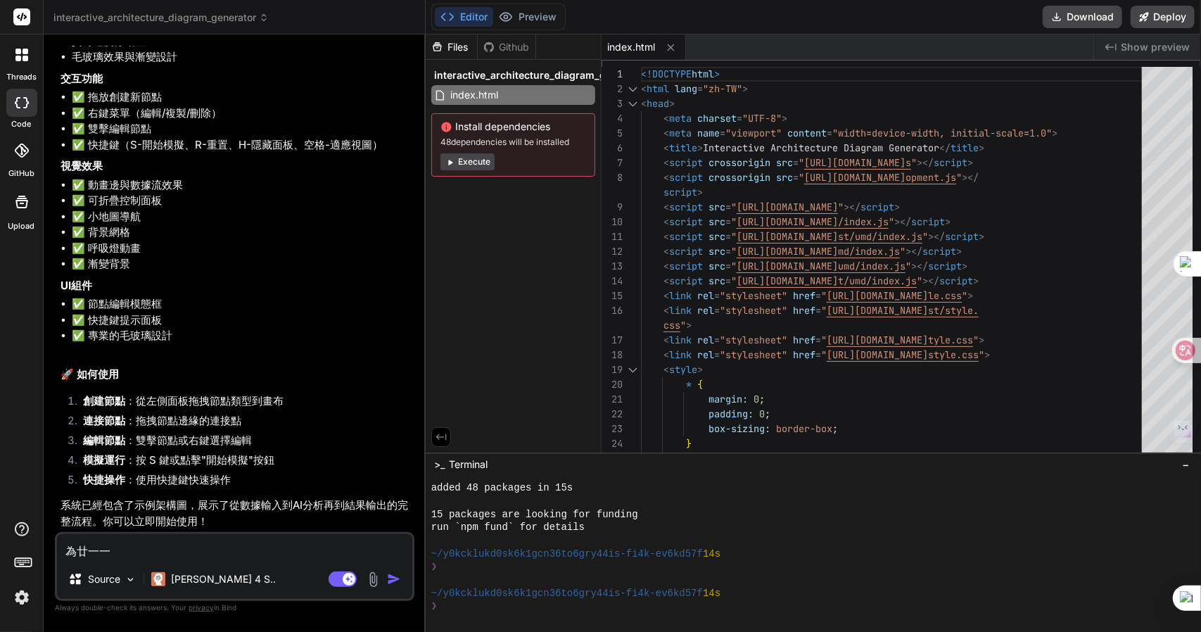
type textarea "為廿一一女"
type textarea "x"
type textarea "為甚"
type textarea "x"
type textarea "為甚戈"
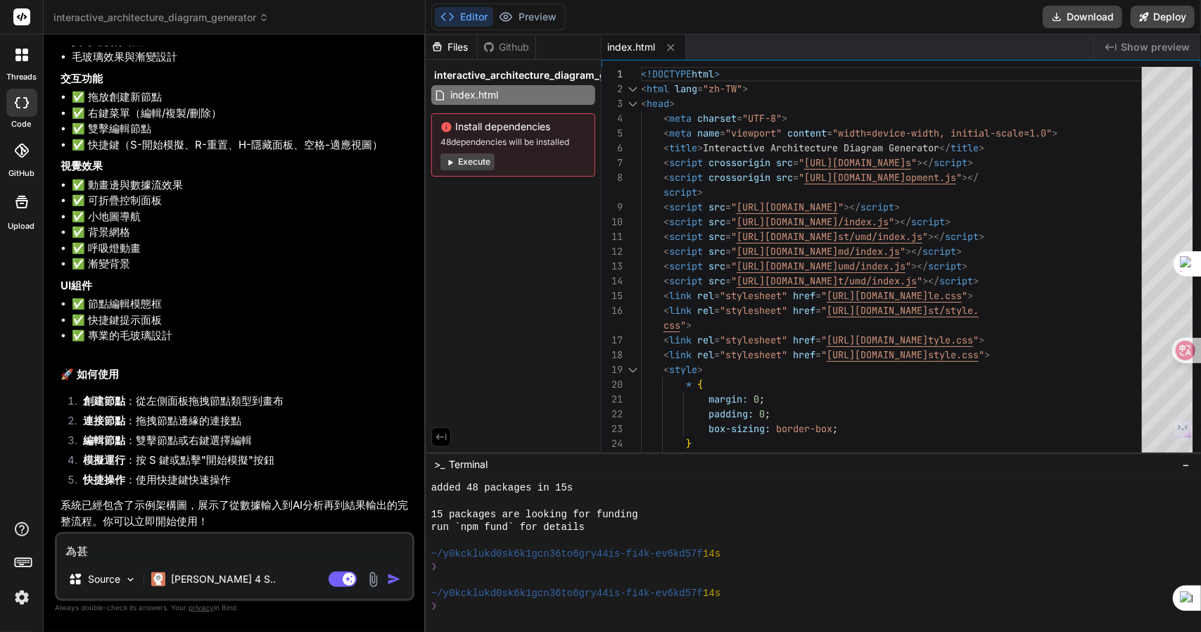
type textarea "x"
type textarea "為甚戈木"
type textarea "x"
type textarea "為甚戈木女"
type textarea "x"
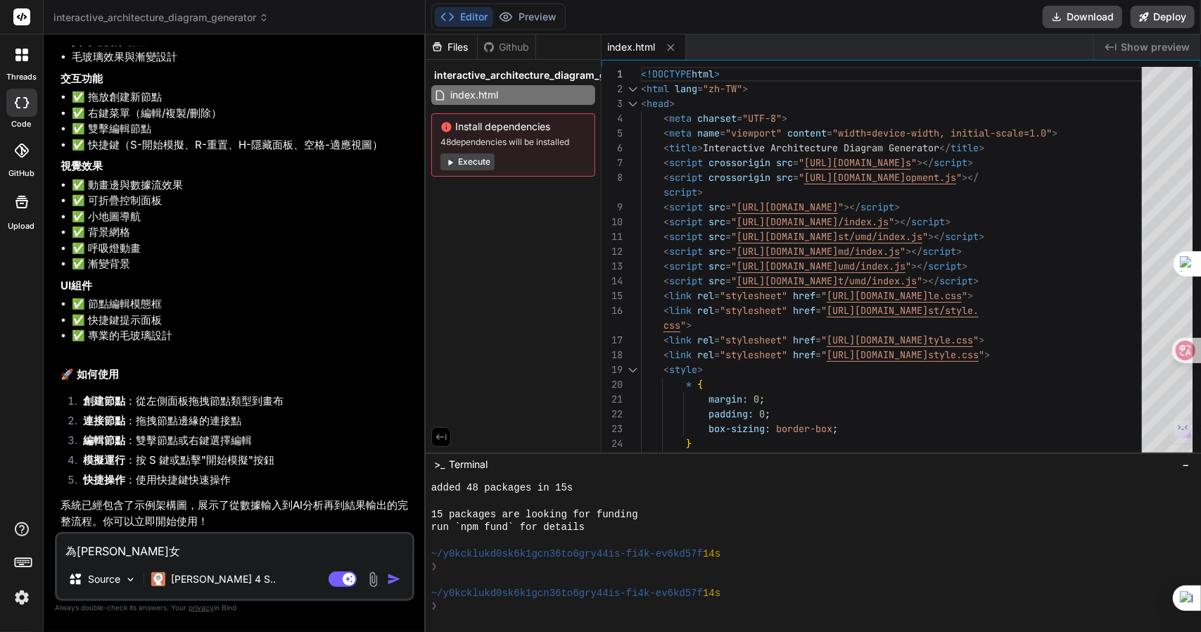
type textarea "為甚戈木女戈"
type textarea "x"
type textarea "為甚麼"
type textarea "x"
type textarea "為甚麼竹"
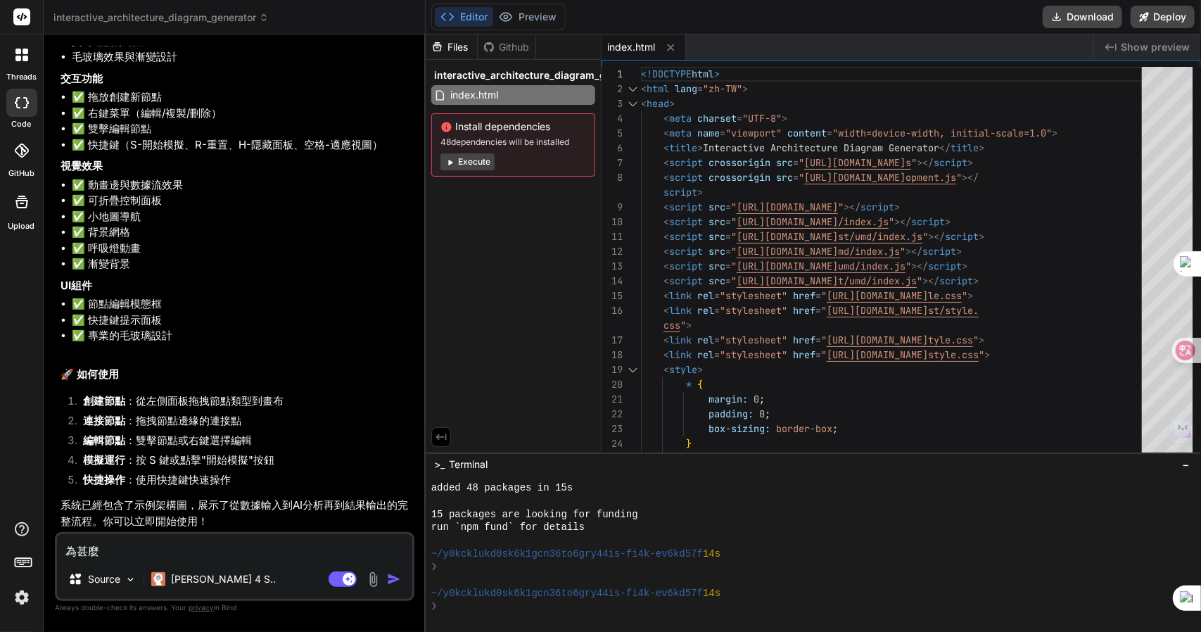
type textarea "x"
type textarea "為甚麼竹手"
type textarea "x"
type textarea "為甚麼竹手戈"
type textarea "x"
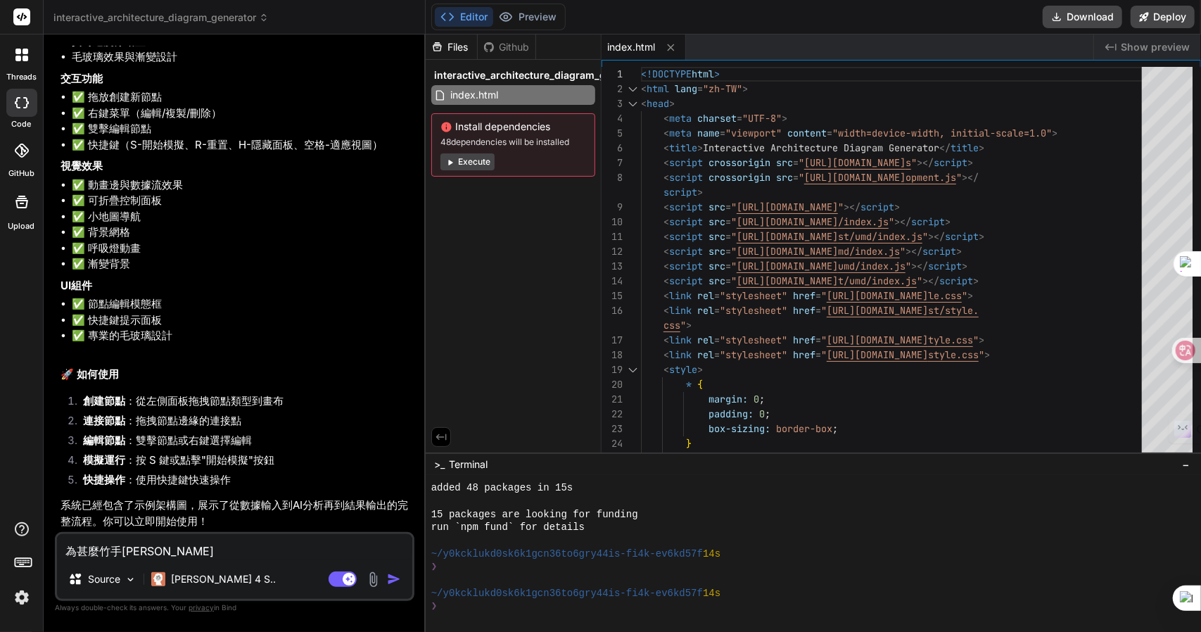
type textarea "為甚麼我"
type textarea "x"
type textarea "為甚麼我一"
type textarea "x"
type textarea "為甚麼我一火"
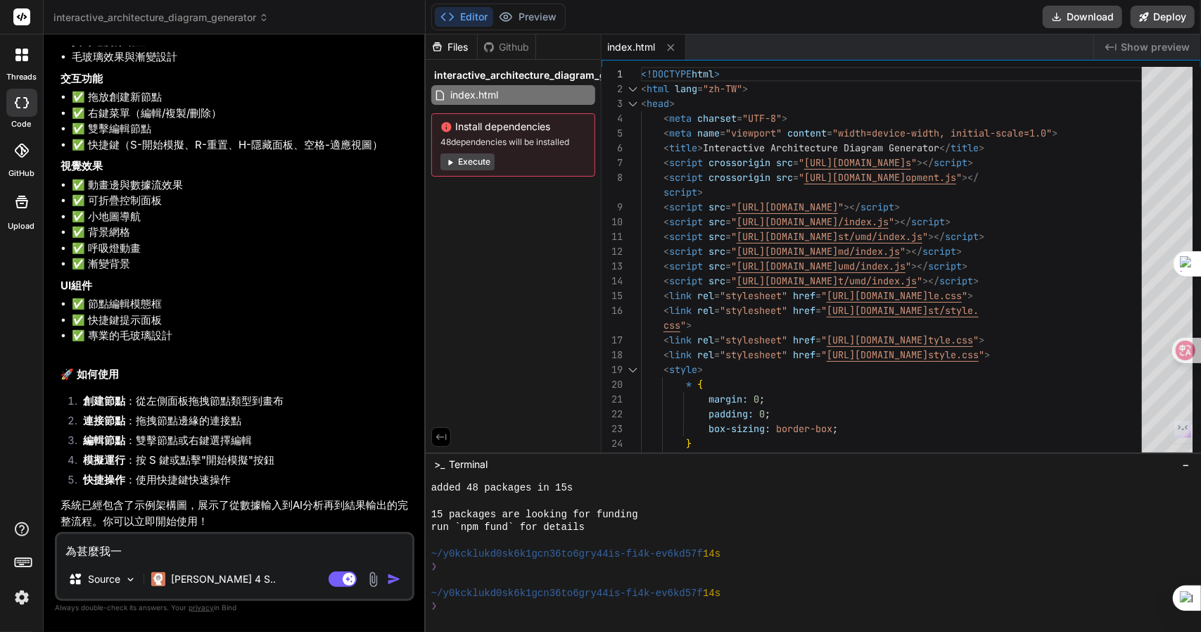
type textarea "x"
type textarea "為甚麼我不"
type textarea "x"
type textarea "為甚麼我不戈"
type textarea "x"
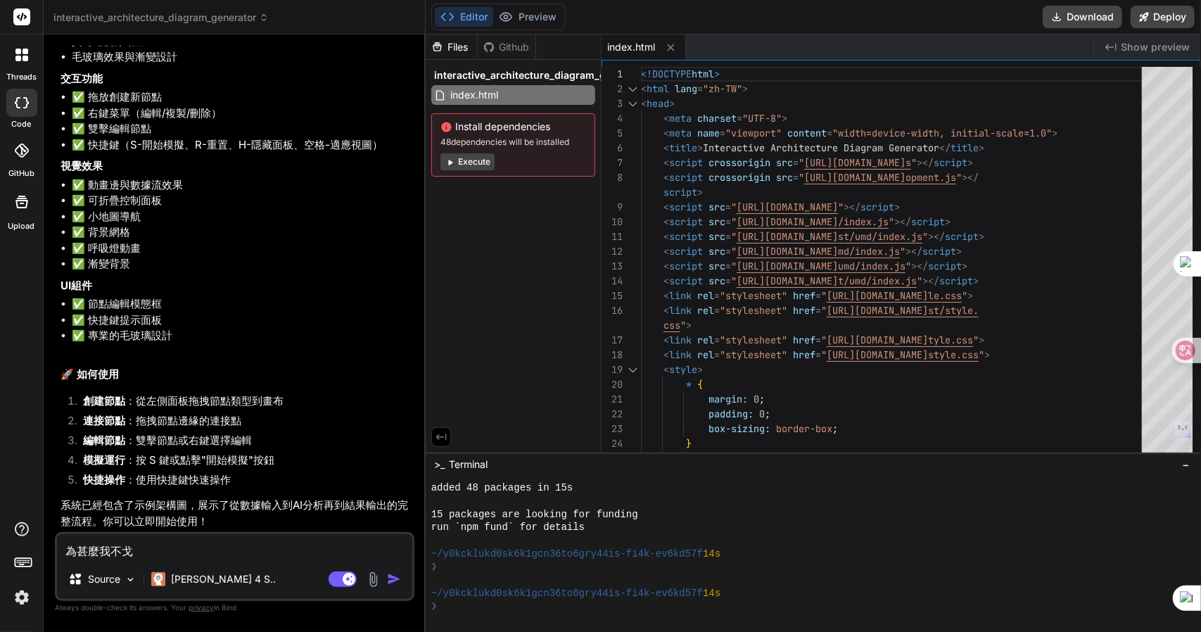
type textarea "為甚麼我不戈月"
type textarea "x"
type textarea "為甚麼我不戈月心"
type textarea "x"
type textarea "為甚麼我不戈月心心"
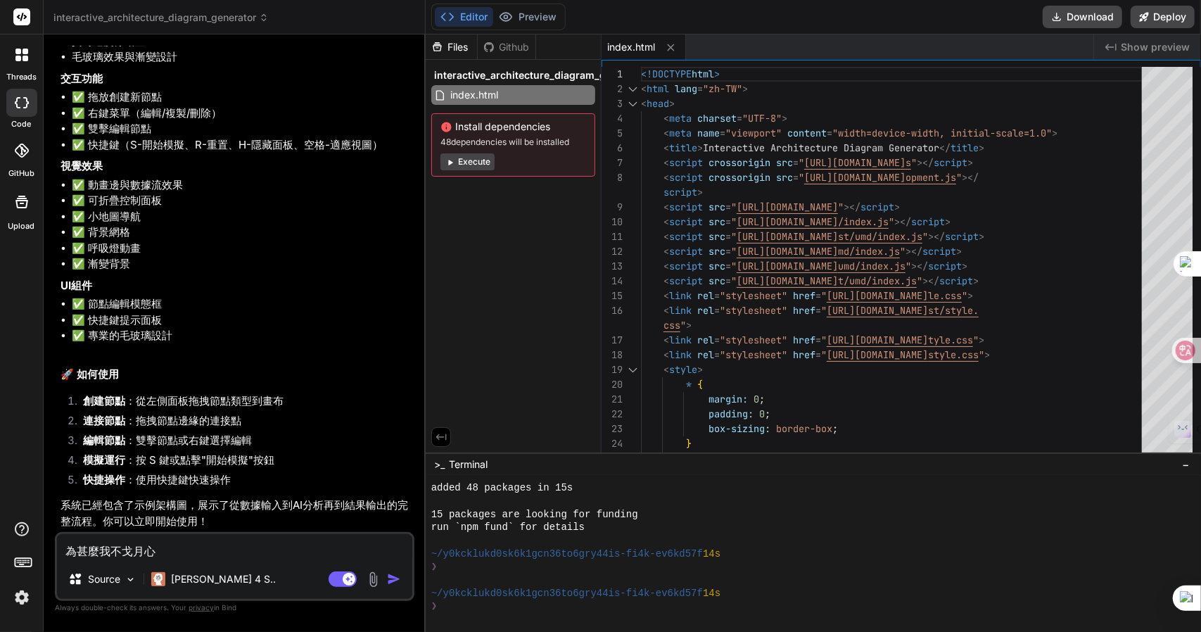
type textarea "x"
type textarea "為甚麼我不能"
type textarea "x"
type textarea "為甚麼我不能p"
type textarea "x"
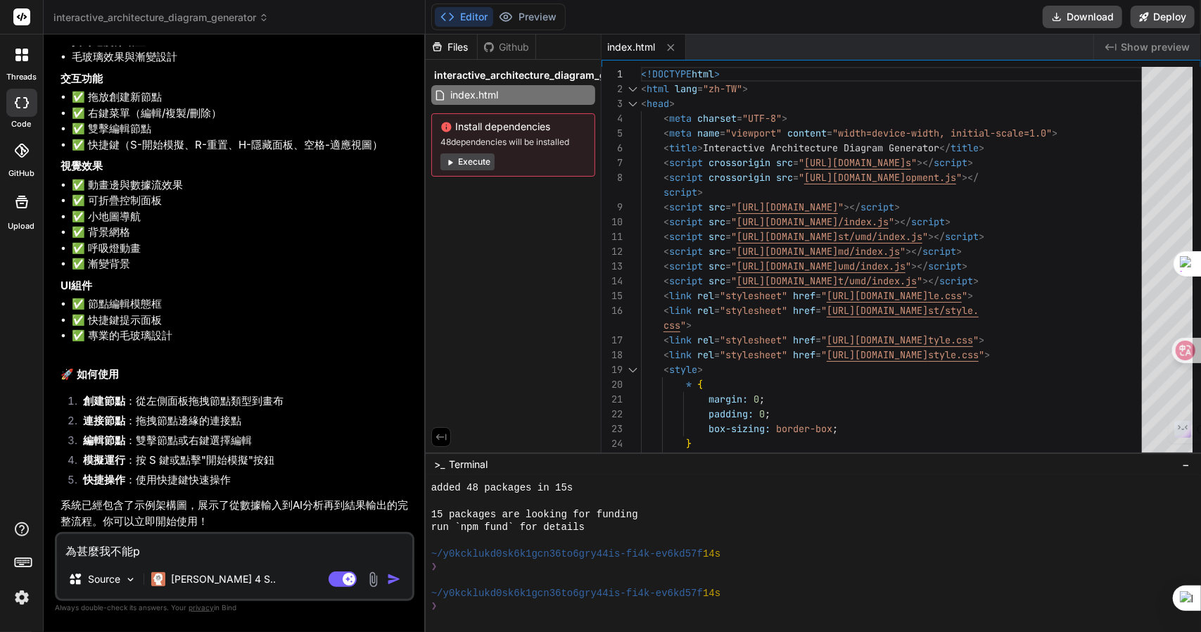
type textarea "為甚麼我不能pr"
type textarea "x"
type textarea "為甚麼我不能pre"
type textarea "x"
type textarea "為甚麼我不能prev"
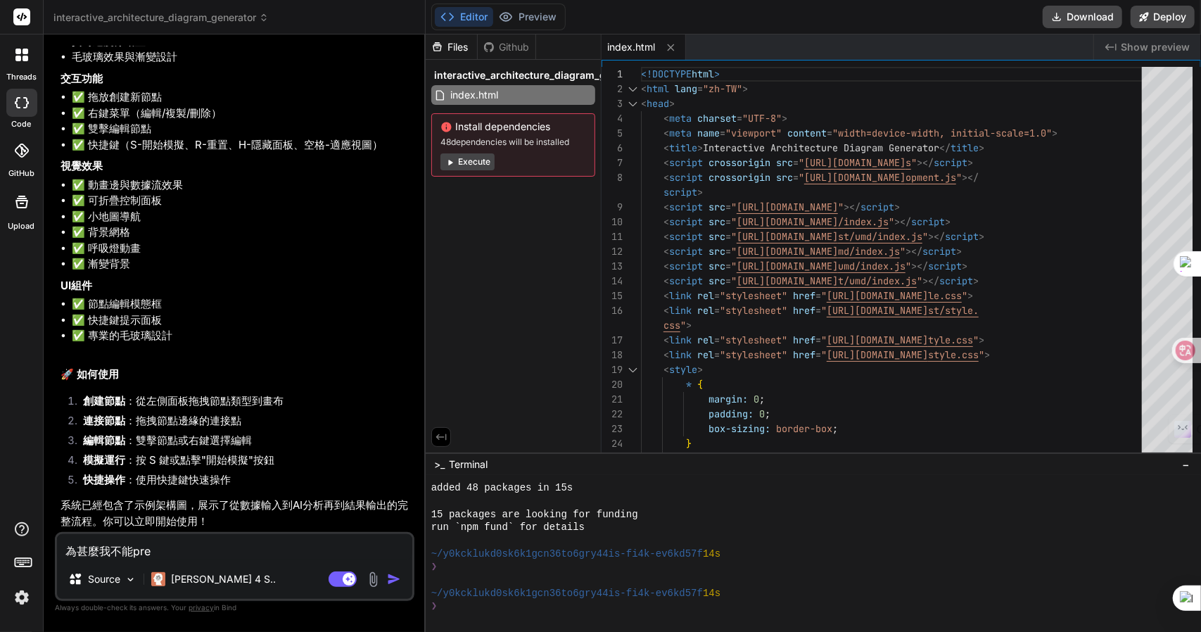
type textarea "x"
type textarea "為甚麼我不能previ"
type textarea "x"
type textarea "為甚麼我不能previe"
type textarea "x"
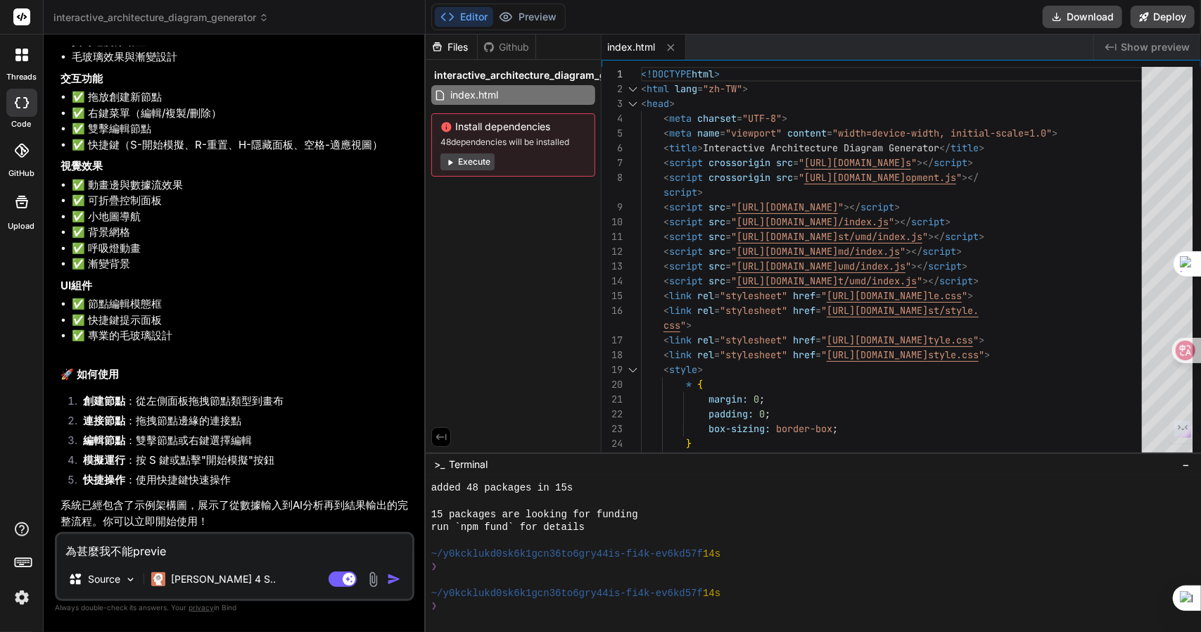
type textarea "為甚麼我不能preview"
type textarea "x"
type textarea "為甚麼我不能preview?"
type textarea "x"
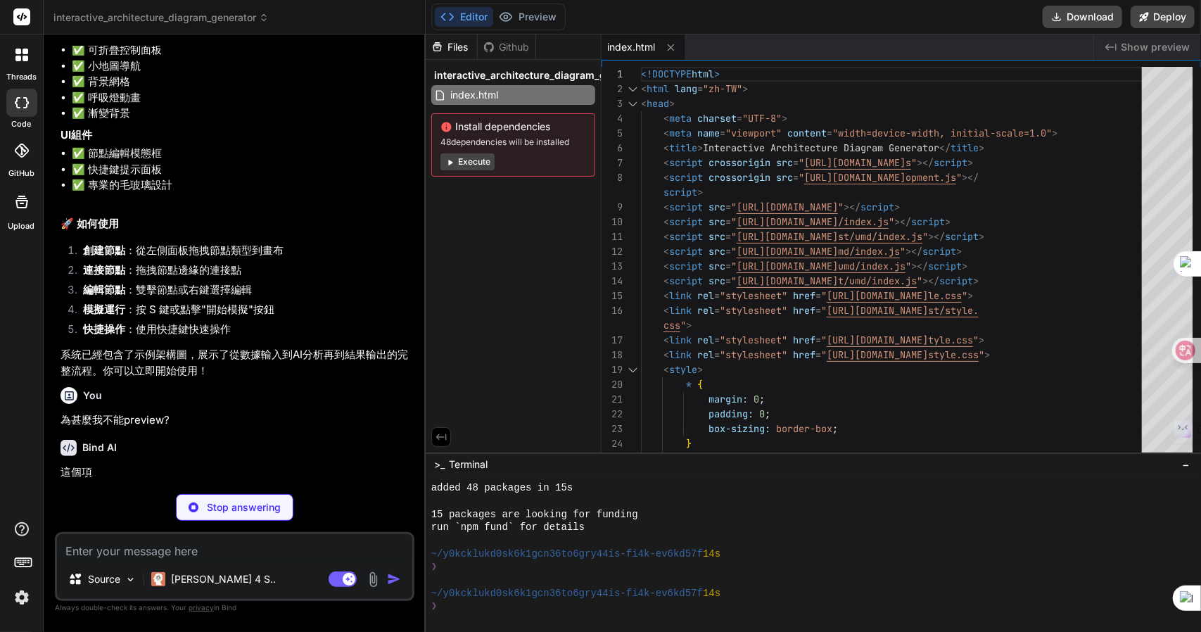
scroll to position [1447, 0]
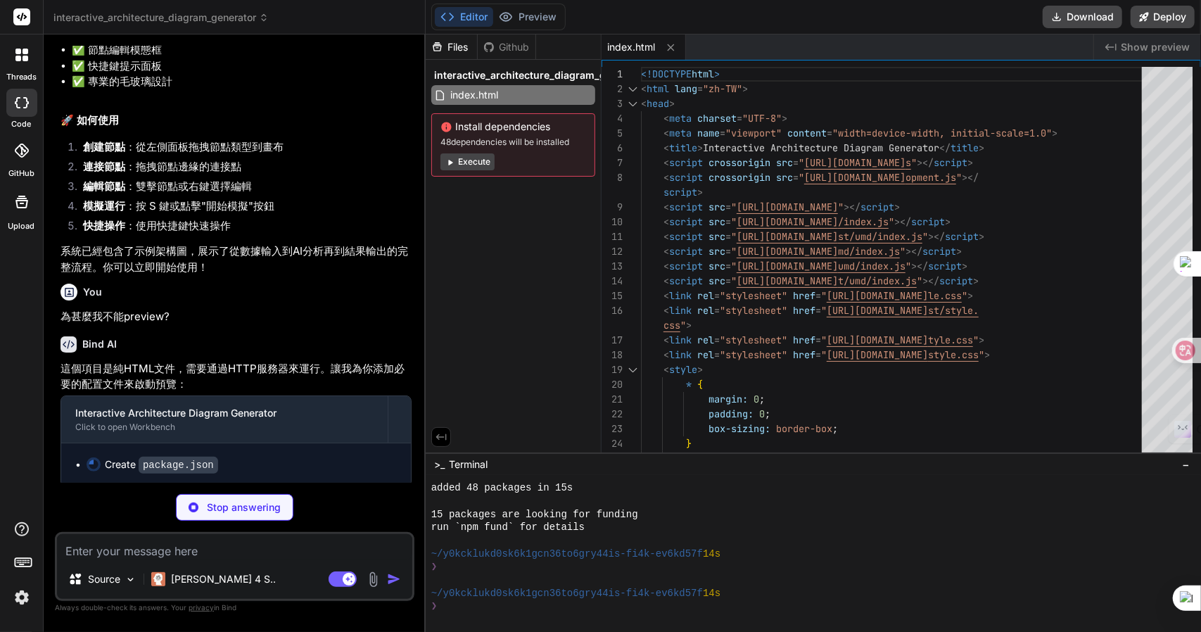
type textarea "x"
type textarea "}"
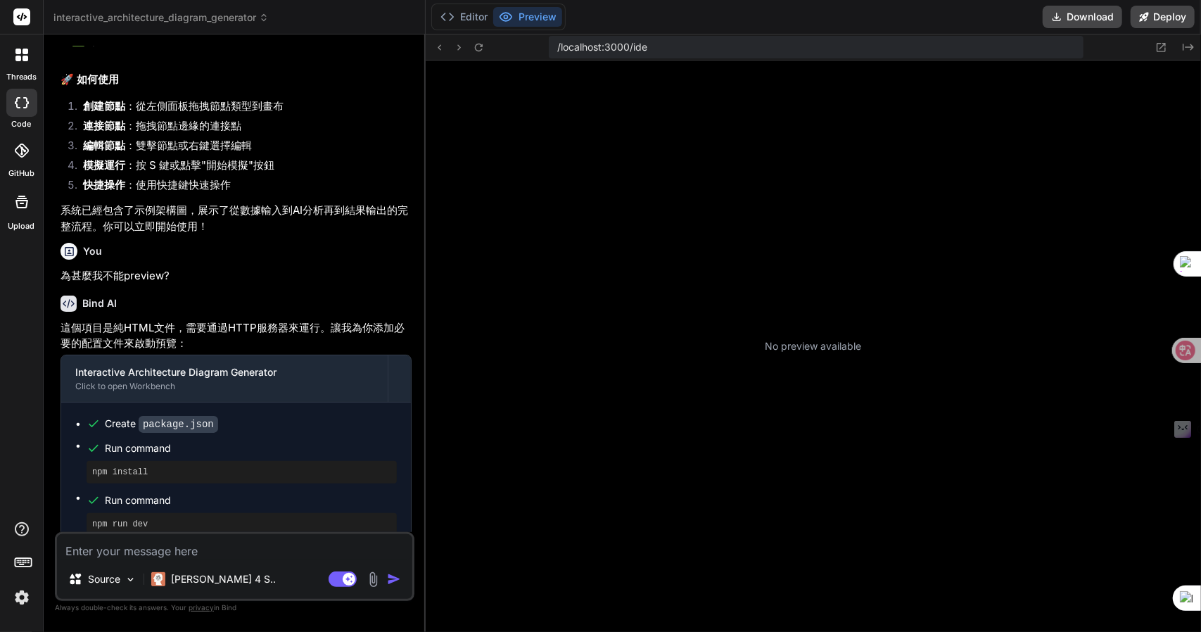
scroll to position [1488, 0]
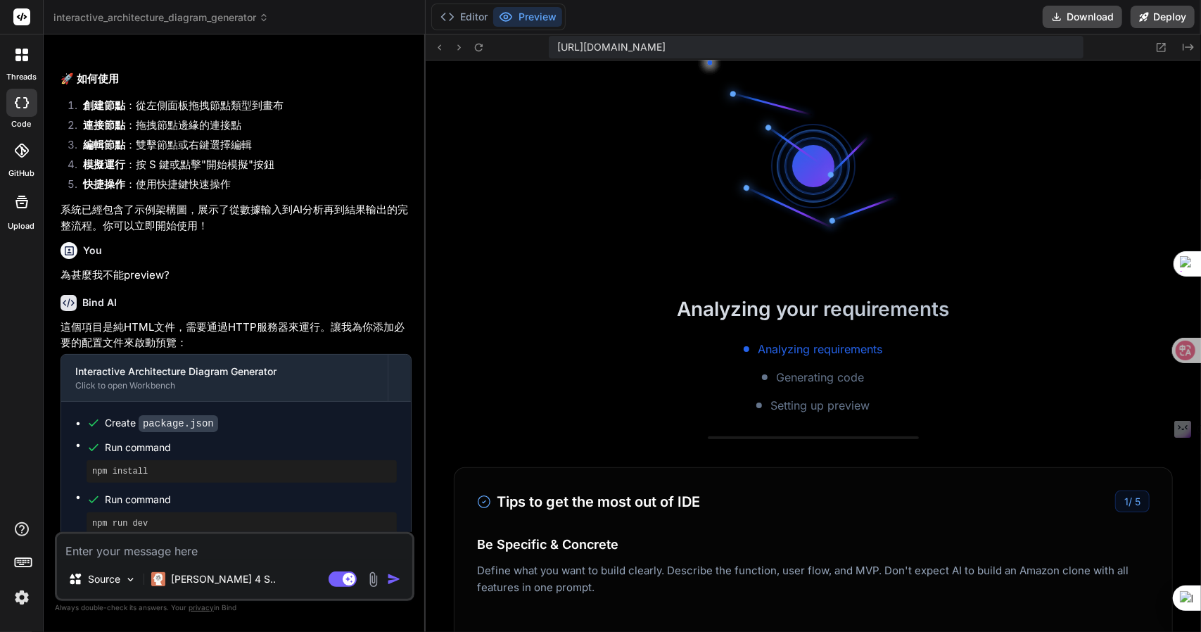
type textarea "x"
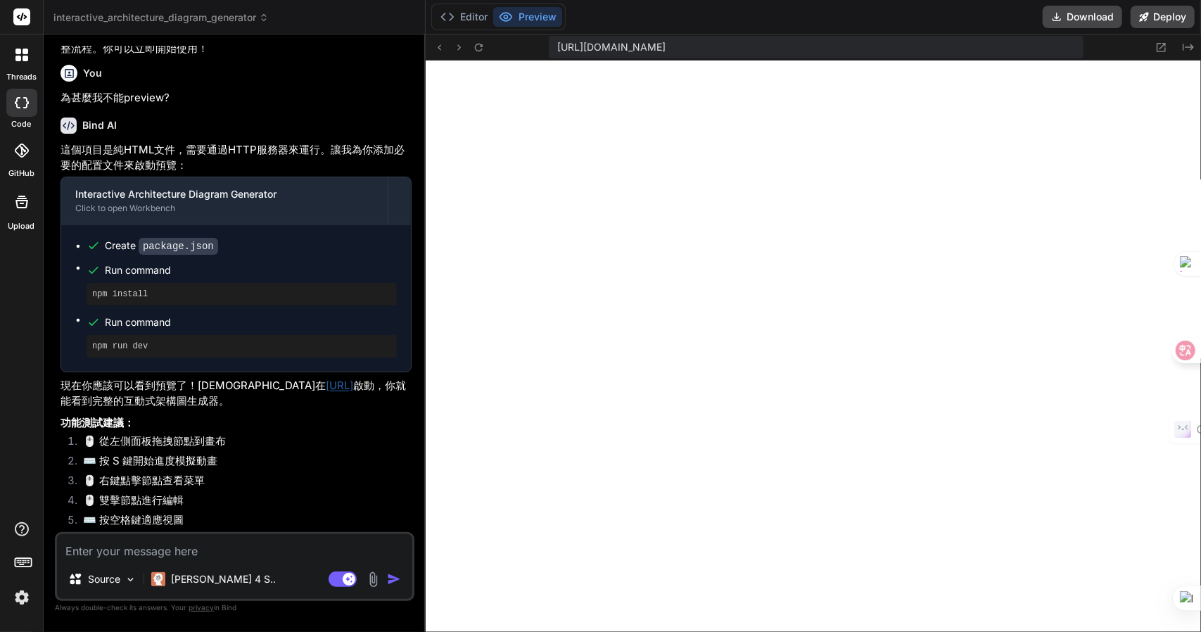
scroll to position [1379, 0]
click at [475, 43] on icon at bounding box center [479, 48] width 12 height 12
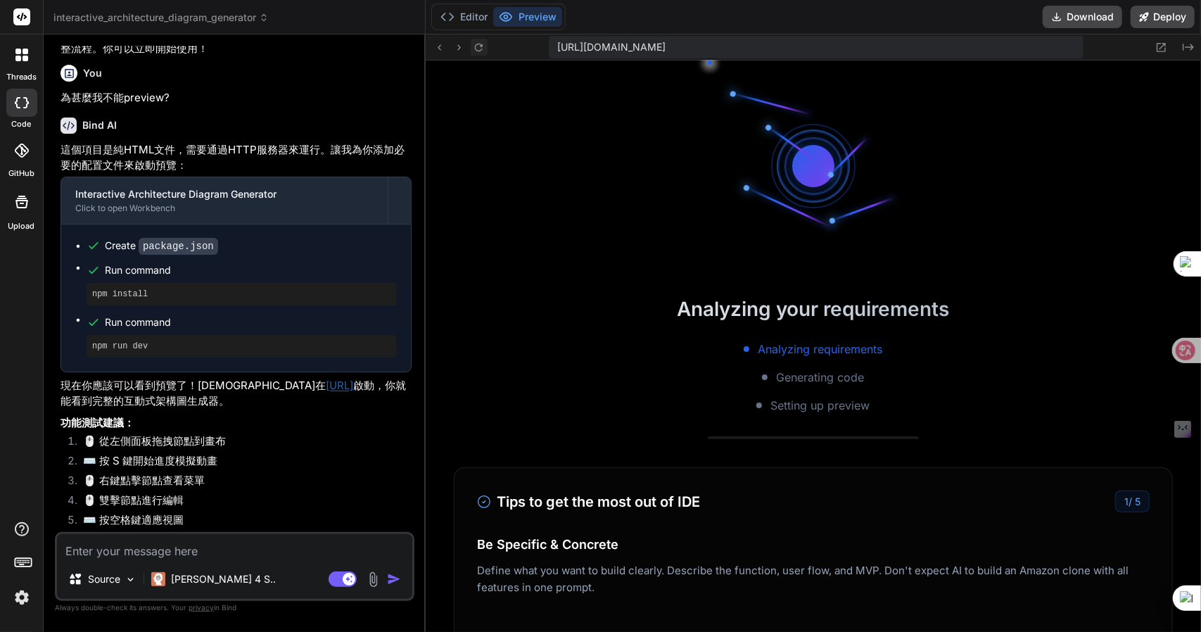
scroll to position [1431, 0]
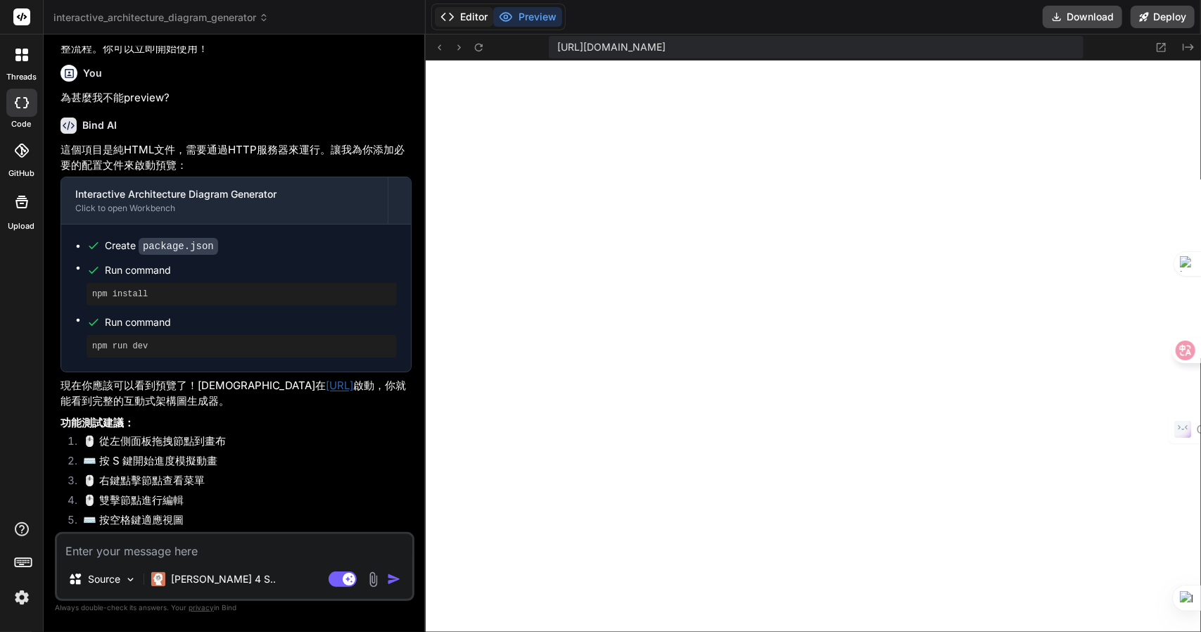
click at [460, 23] on button "Editor" at bounding box center [464, 17] width 58 height 20
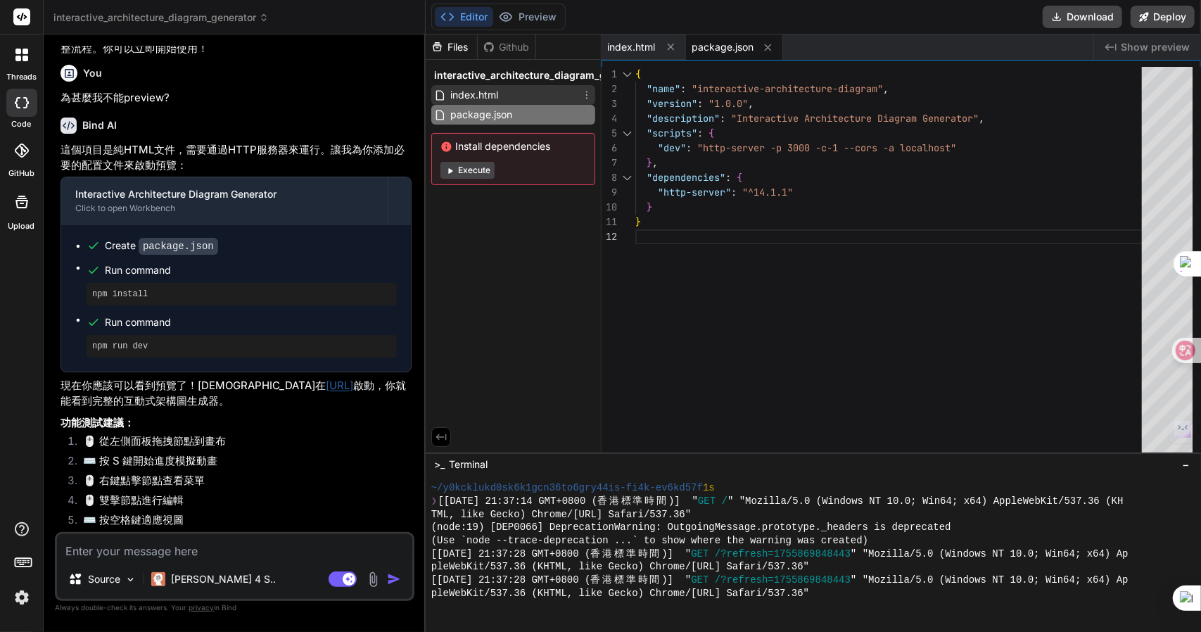
click at [489, 94] on span "index.html" at bounding box center [474, 95] width 51 height 17
type textarea "</ReactFlowProvider> ); }; ReactDOM.render(<AppWithProvider />, document.getEle…"
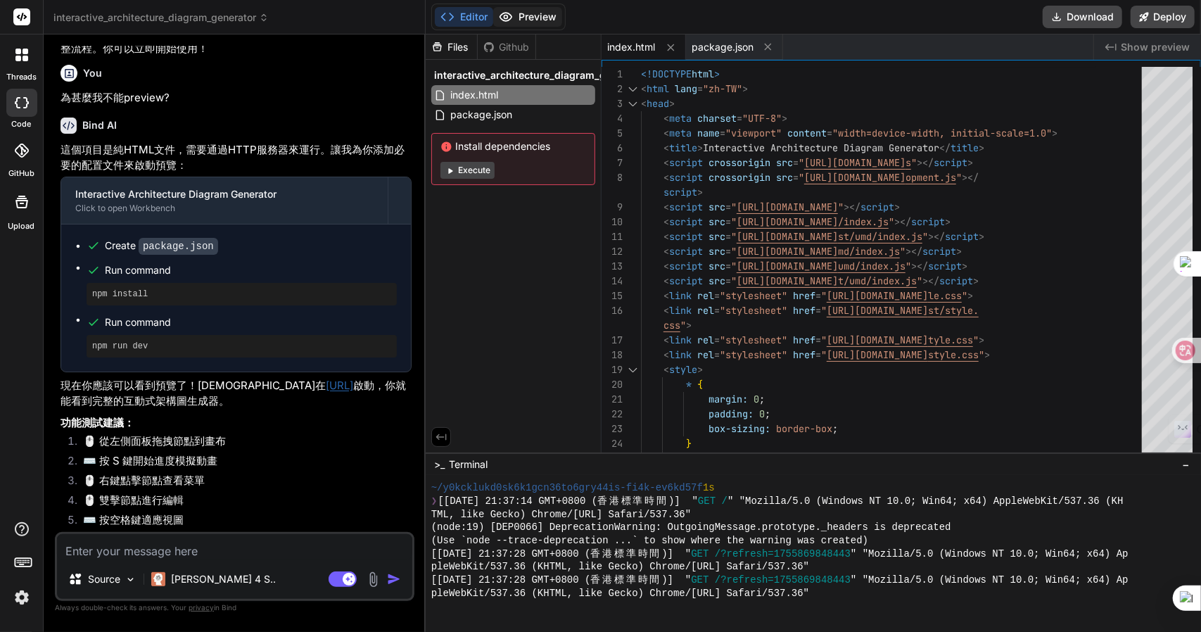
click at [527, 13] on button "Preview" at bounding box center [527, 17] width 69 height 20
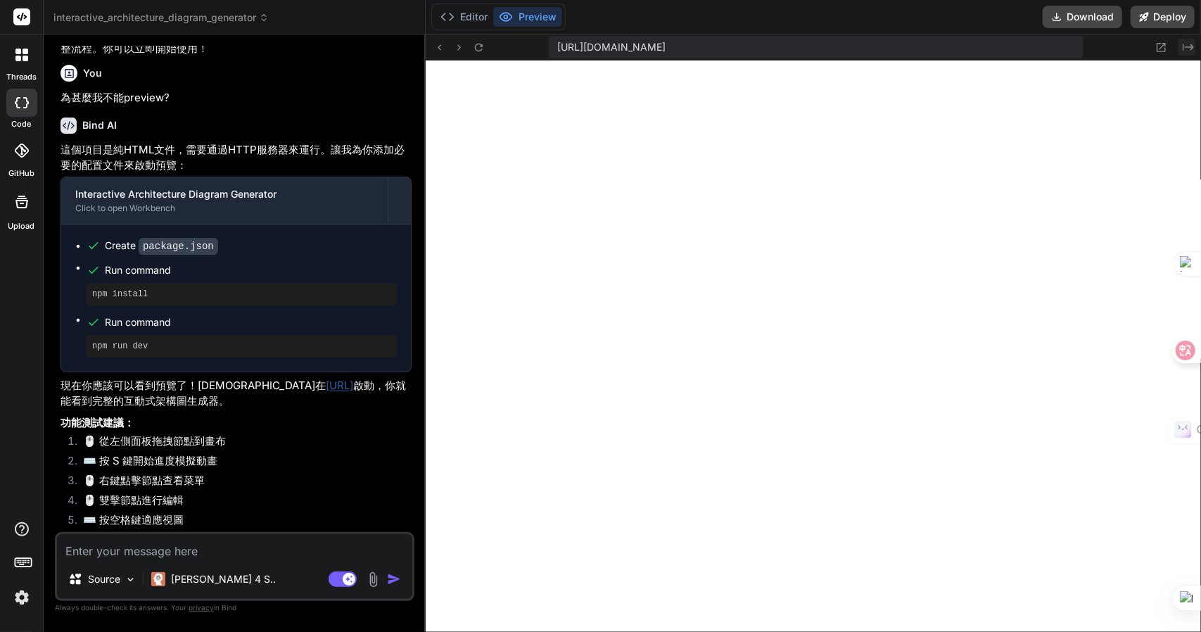
click at [1186, 44] on icon "Created with Pixso." at bounding box center [1188, 47] width 11 height 11
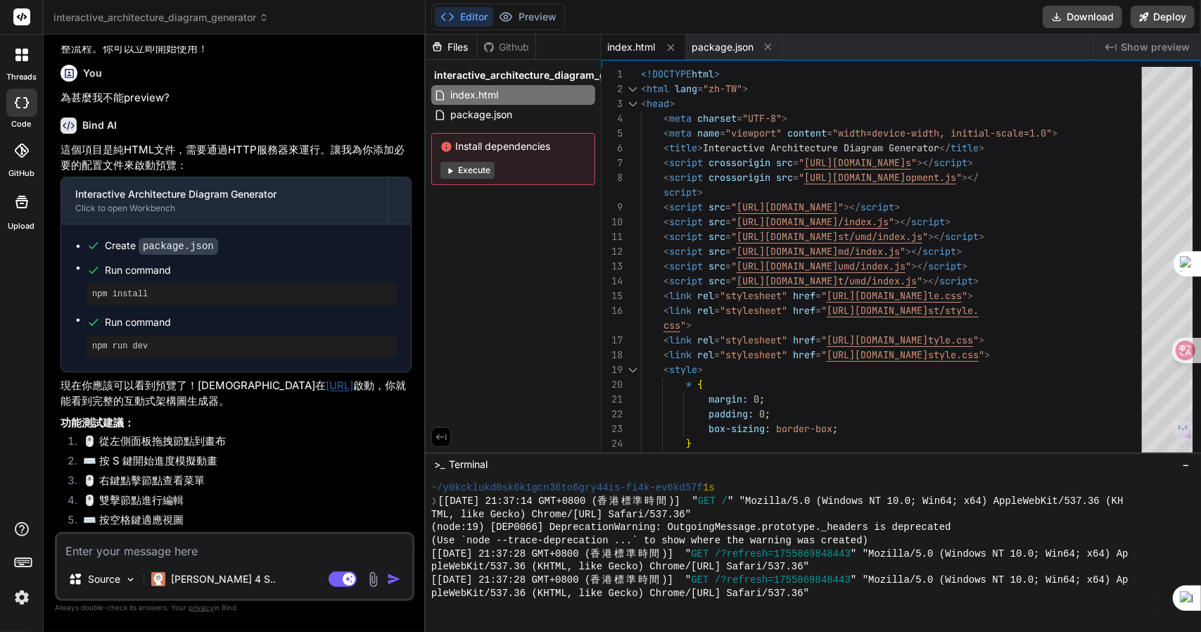
click at [1134, 42] on span "Show preview" at bounding box center [1155, 47] width 69 height 14
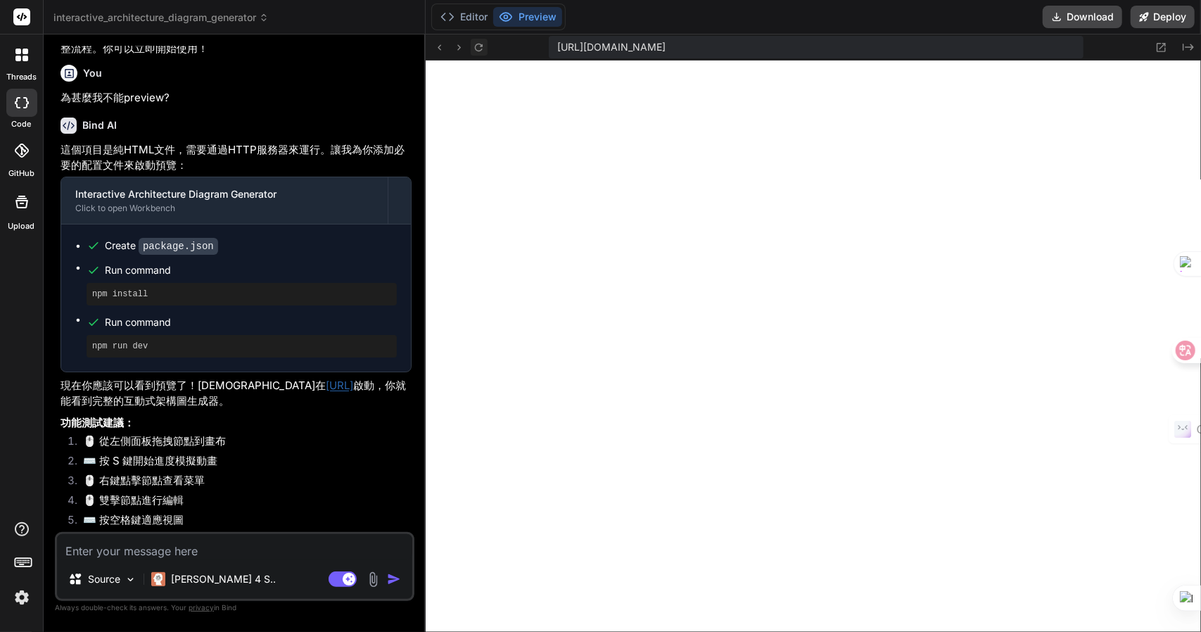
click at [485, 46] on icon at bounding box center [479, 48] width 12 height 12
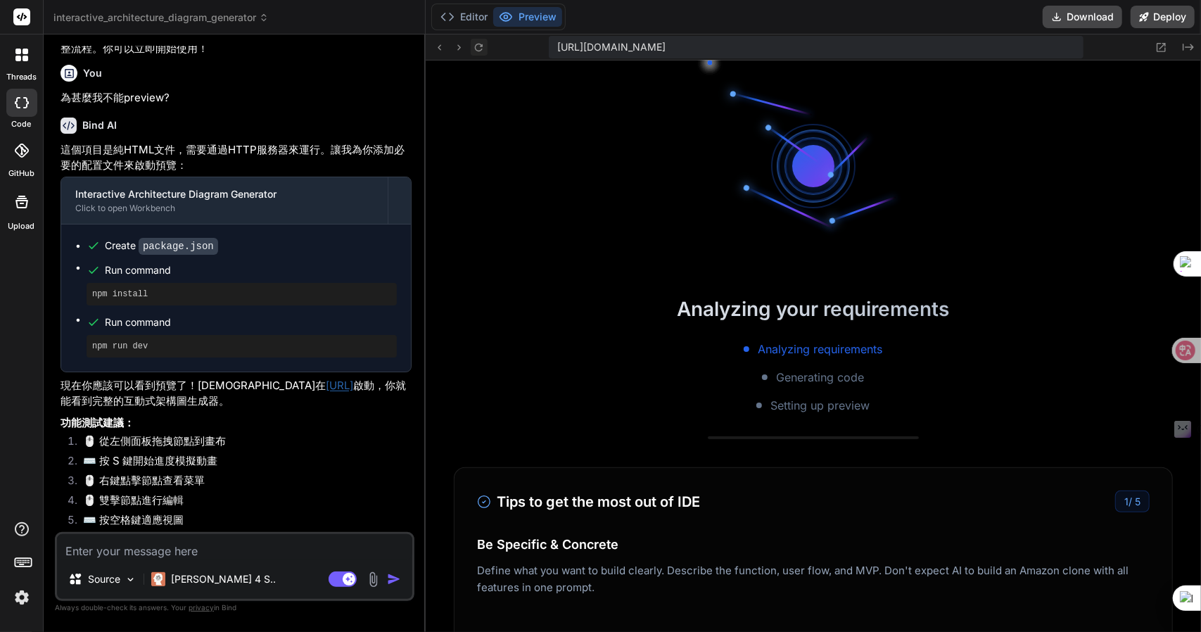
scroll to position [1484, 0]
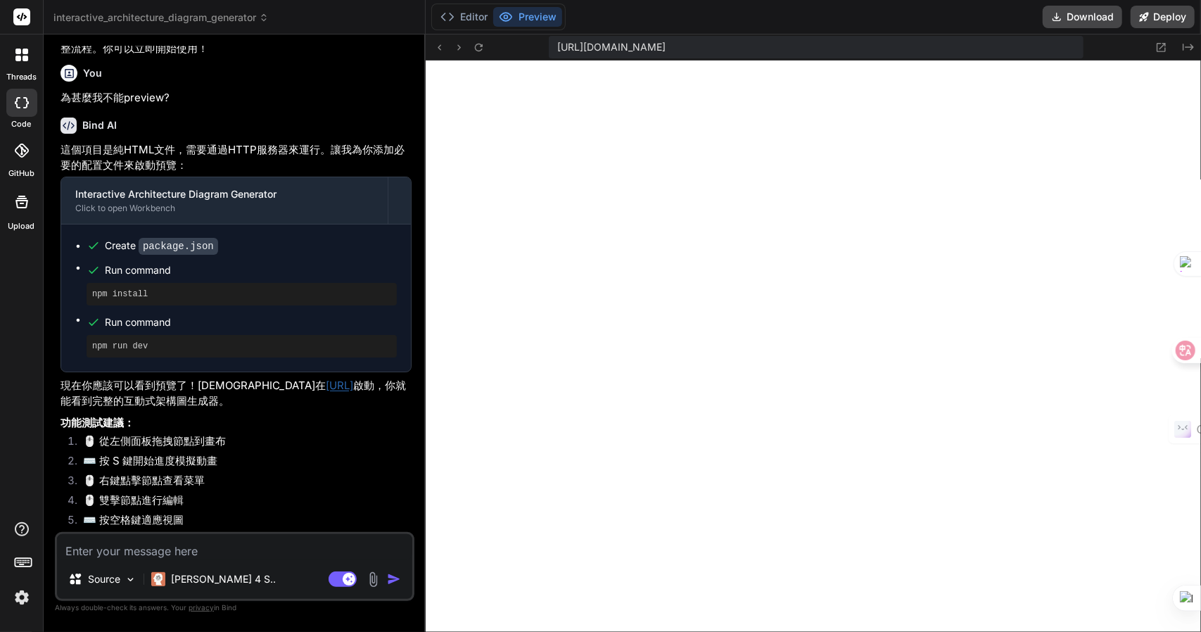
click at [153, 557] on textarea at bounding box center [234, 546] width 355 height 25
type textarea "m"
type textarea "x"
type textarea "mg"
type textarea "x"
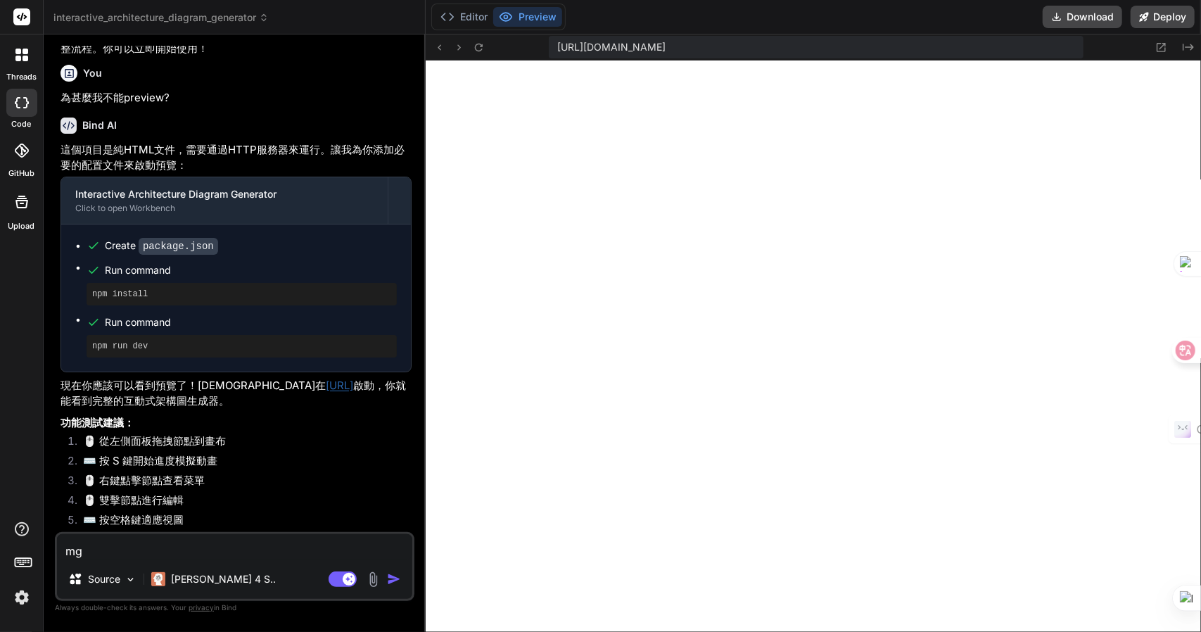
type textarea "mgb"
type textarea "x"
type textarea "mgbu"
type textarea "x"
type textarea "mgbuu"
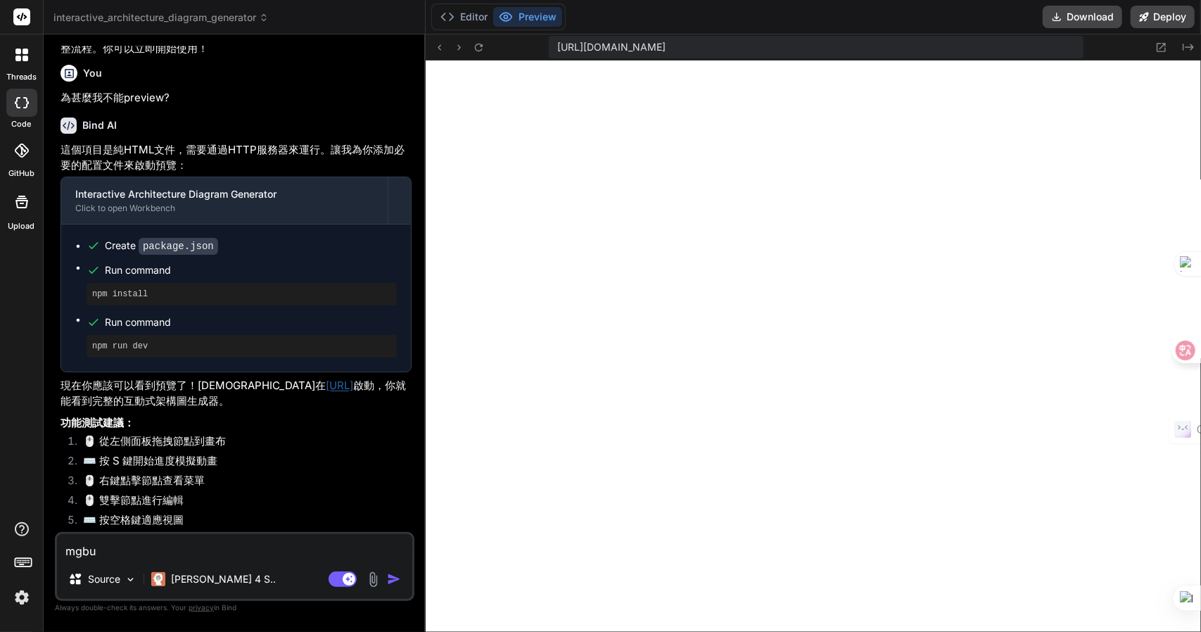
type textarea "x"
type textarea "mgbuu"
type textarea "x"
type textarea "mgbuu k"
type textarea "x"
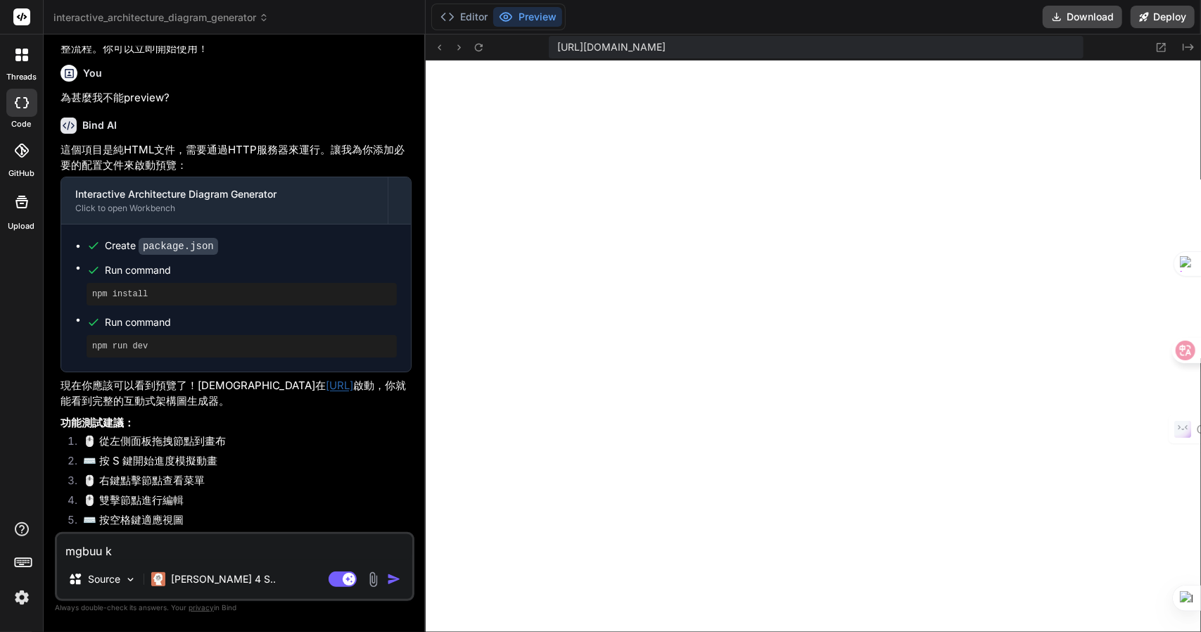
type textarea "mgbuu kl"
type textarea "x"
type textarea "mgbuu klg"
type textarea "x"
type textarea "mgbuu kl"
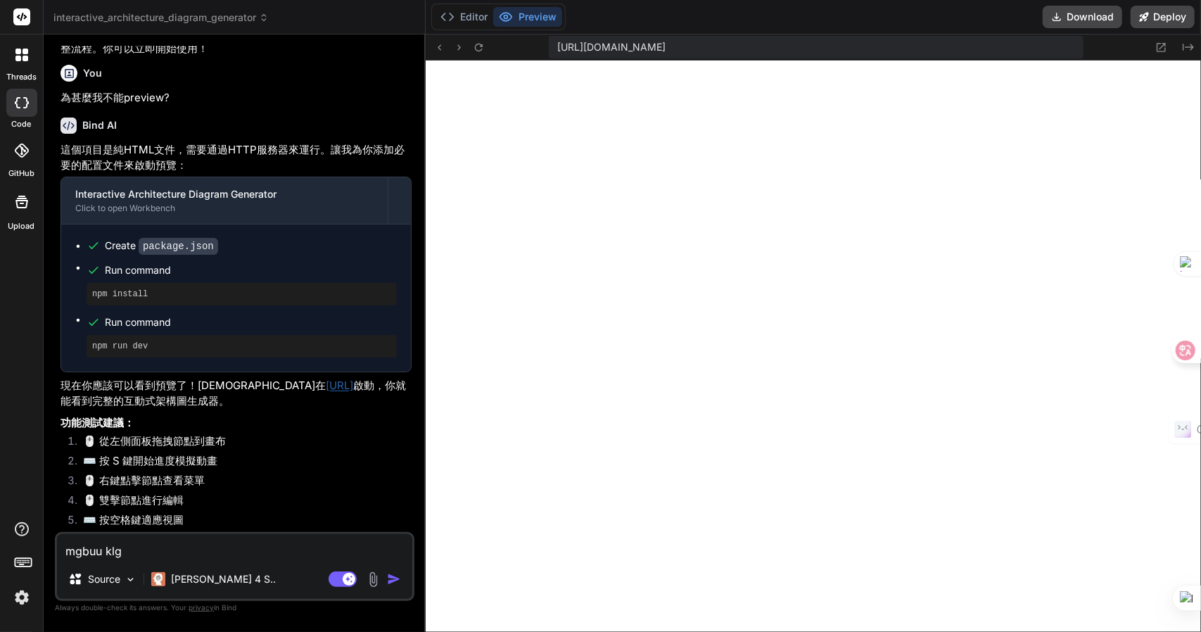
type textarea "x"
type textarea "mgbuu k"
type textarea "x"
type textarea "mgbuu"
type textarea "x"
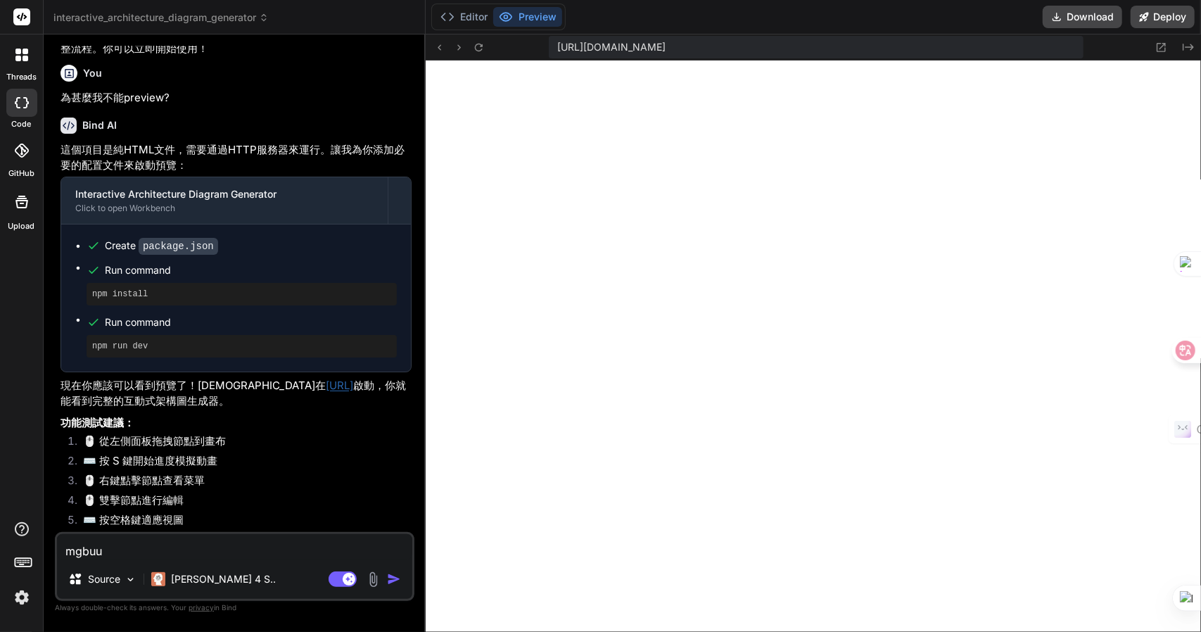
type textarea "mgbuu"
type textarea "x"
type textarea "mgbu"
type textarea "x"
type textarea "mgb"
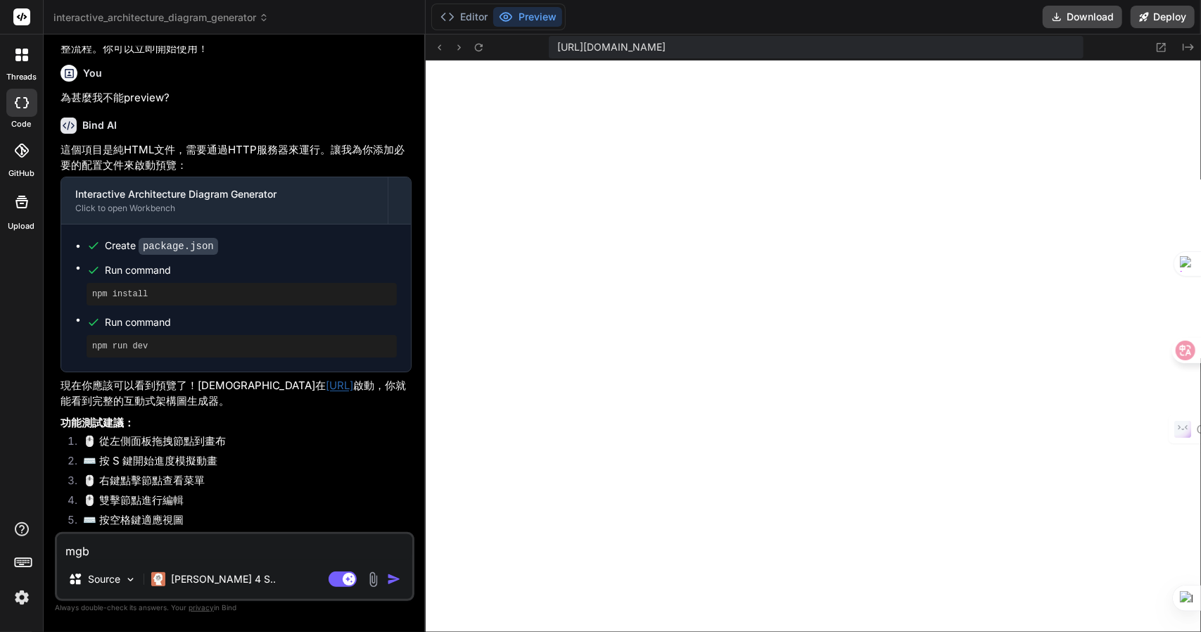
type textarea "x"
type textarea "mg"
type textarea "x"
type textarea "m"
type textarea "x"
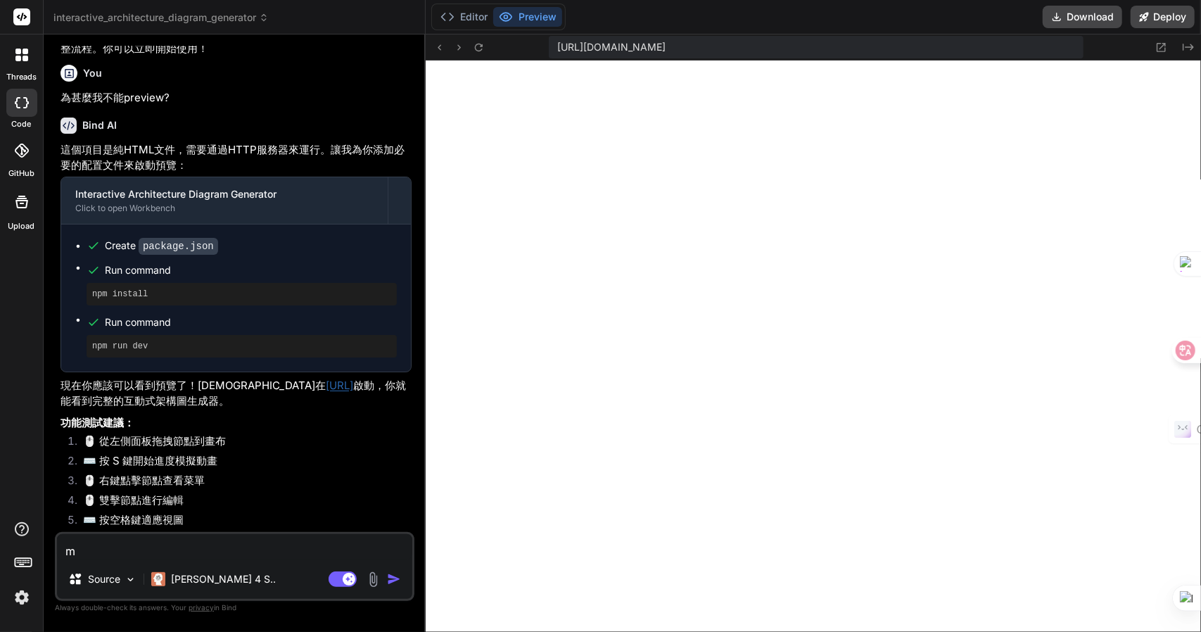
type textarea "x"
type textarea "一"
type textarea "x"
type textarea "一土"
type textarea "x"
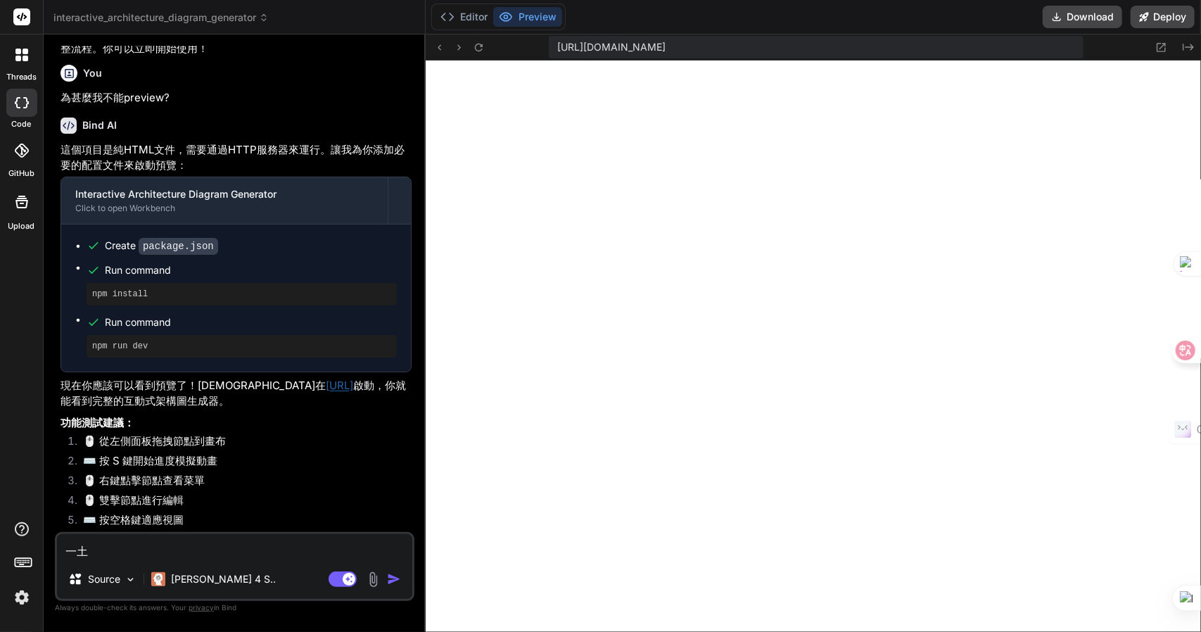
type textarea "一土月"
type textarea "x"
type textarea "一土月月"
type textarea "x"
type textarea "一土月月山"
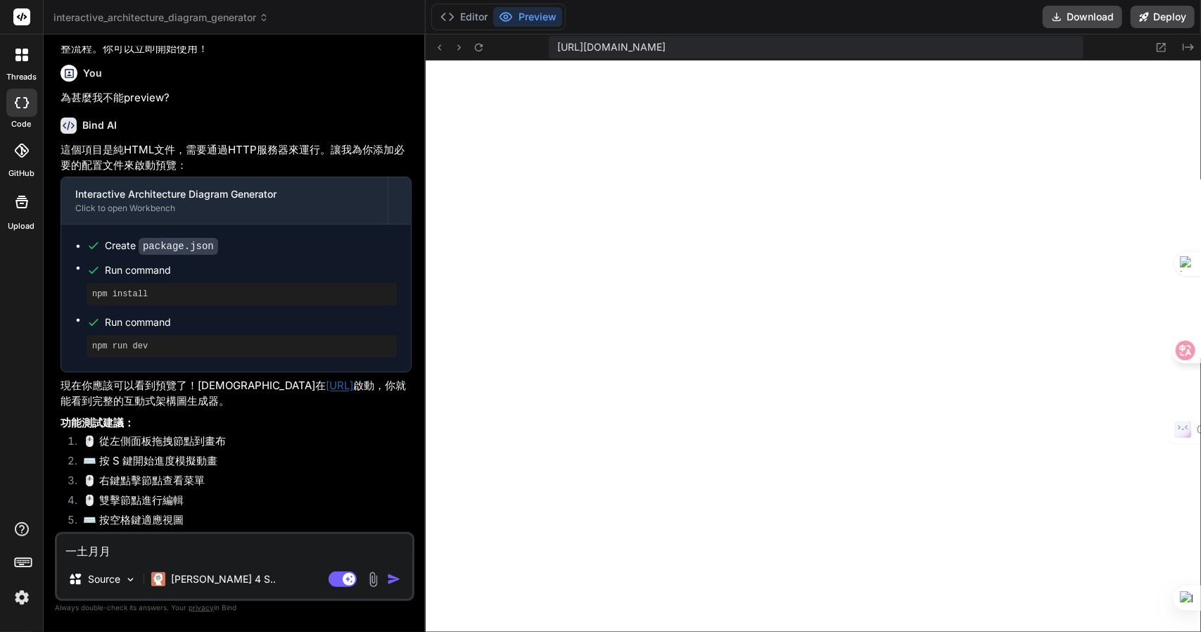
type textarea "x"
type textarea "一"
type textarea "x"
type textarea "一土"
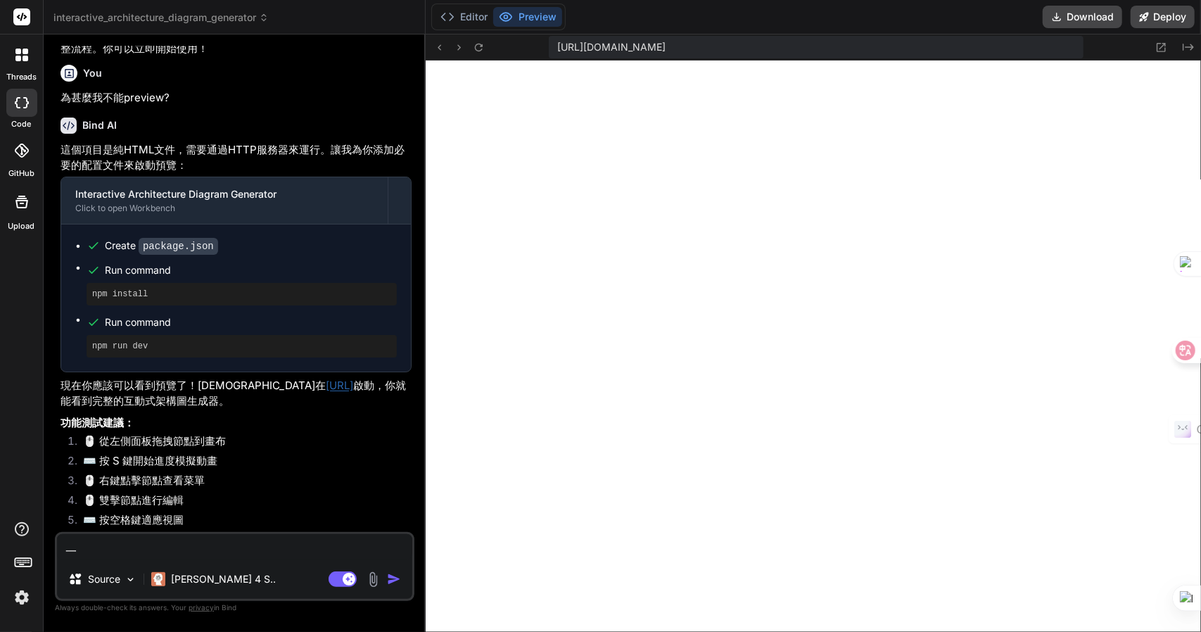
type textarea "x"
type textarea "一土月"
type textarea "x"
type textarea "一土月山"
type textarea "x"
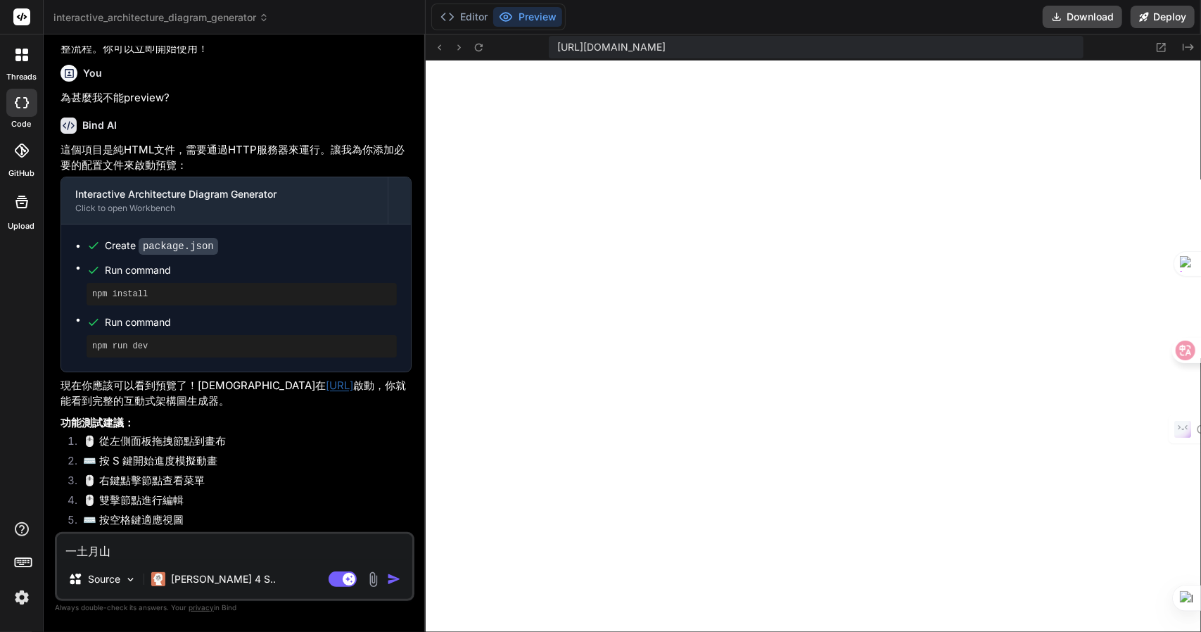
type textarea "一土月山山"
type textarea "x"
type textarea "現"
type textarea "x"
type textarea "現大"
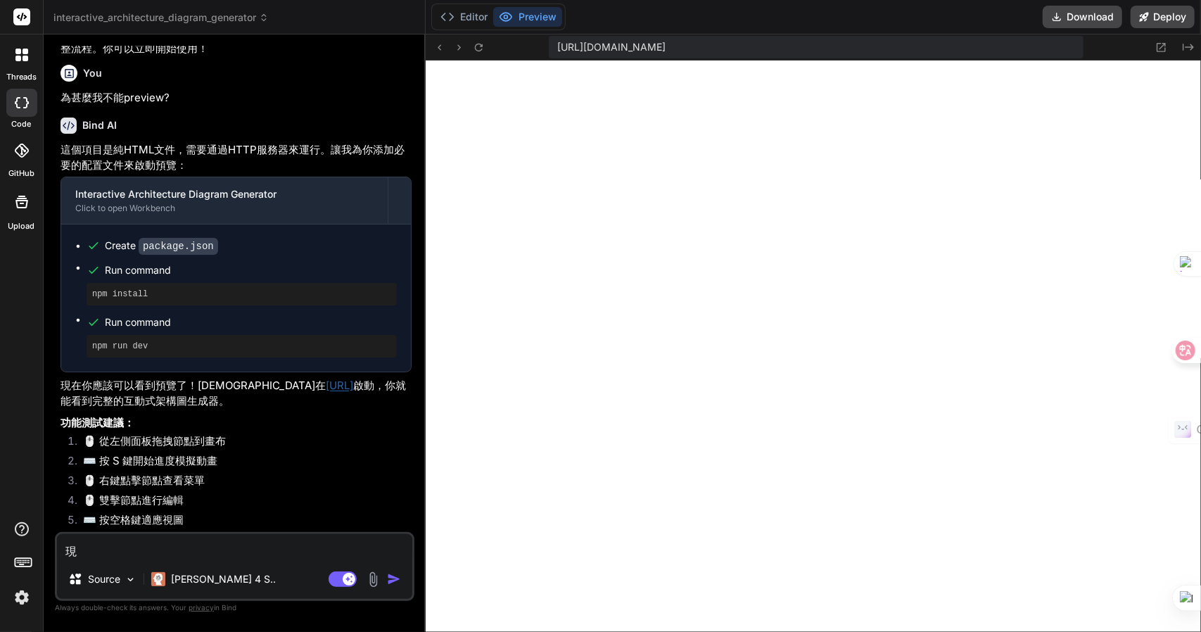
type textarea "x"
type textarea "現大中"
type textarea "x"
type textarea "現大中土"
type textarea "x"
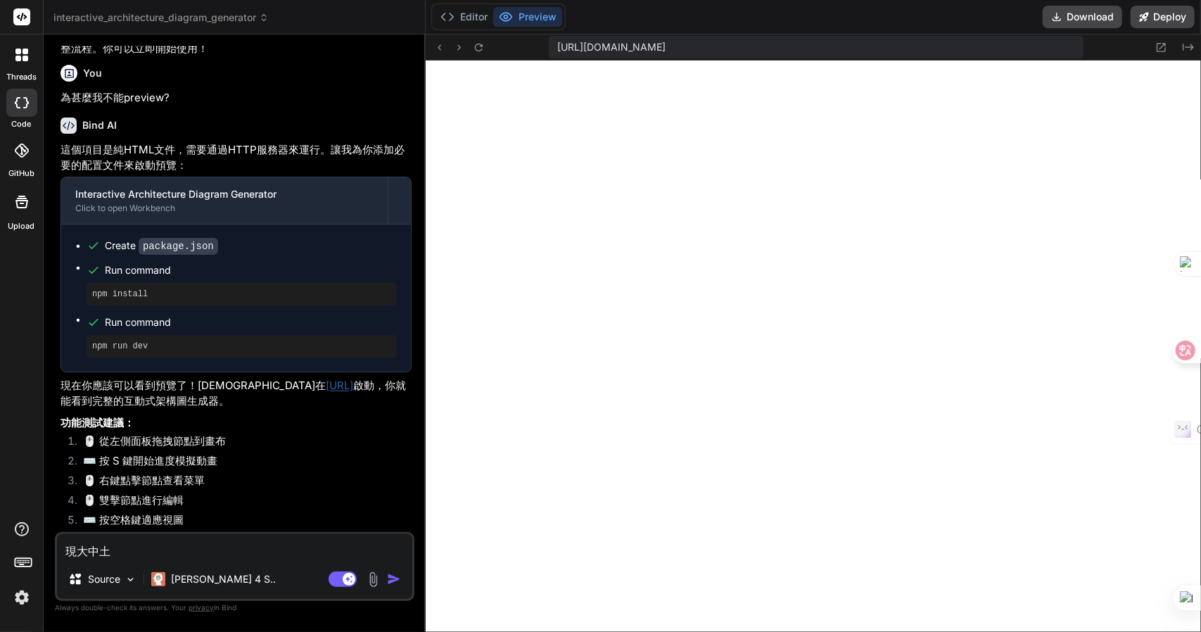
type textarea "現在"
type textarea "x"
type textarea "現在口"
type textarea "x"
type textarea "現在口金"
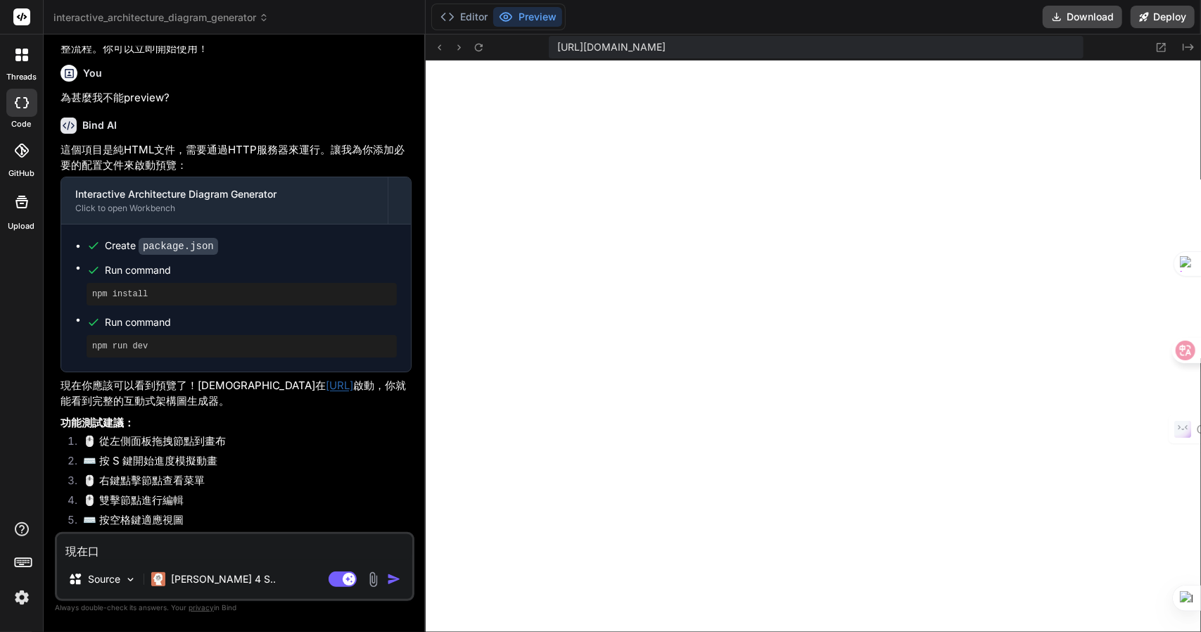
type textarea "x"
type textarea "現在只"
type textarea "x"
type textarea "現在只竹"
type textarea "x"
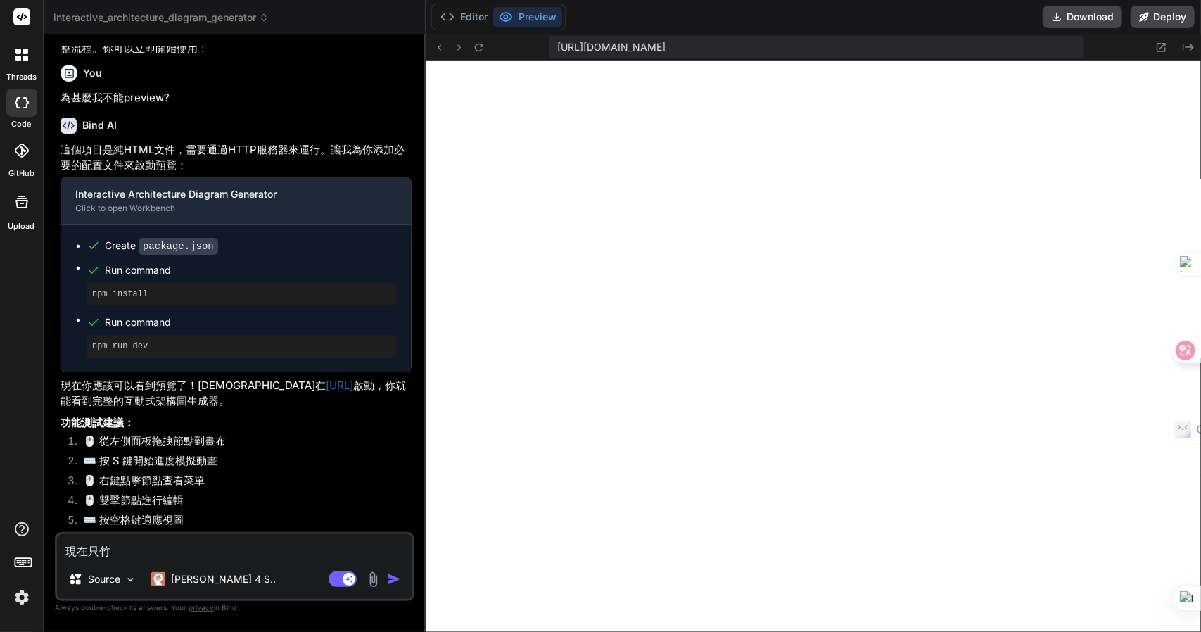
type textarea "現在只竹手"
type textarea "x"
type textarea "現在只竹手月"
type textarea "x"
type textarea "現在只竹手月山"
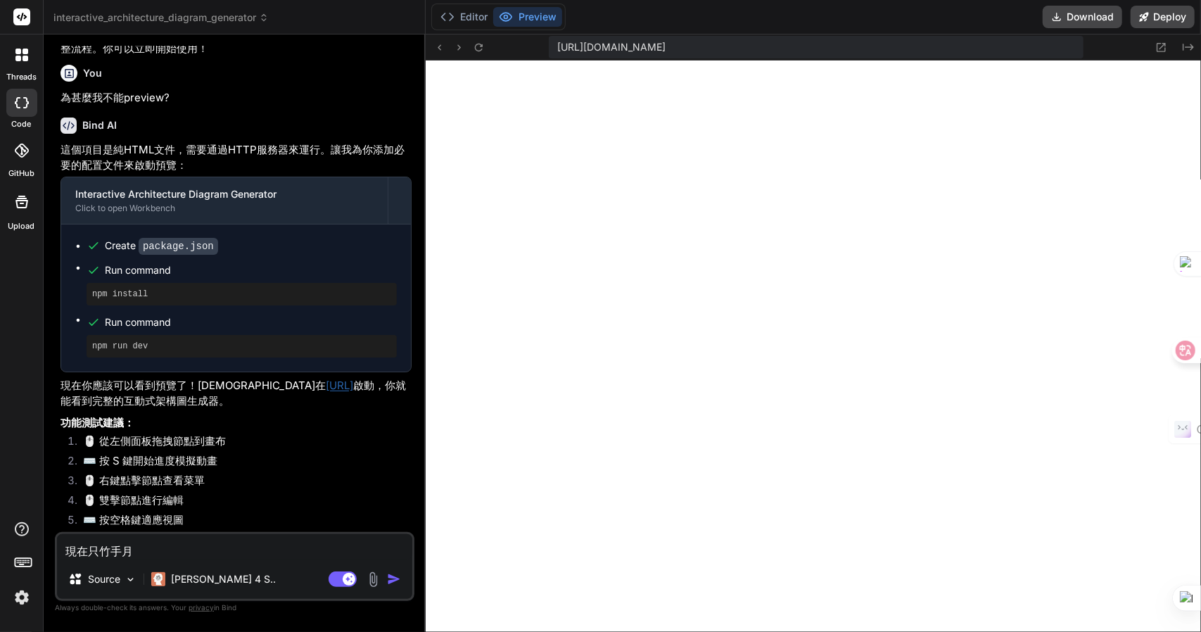
type textarea "x"
type textarea "現在只看"
type textarea "x"
type textarea "現在只看一"
type textarea "x"
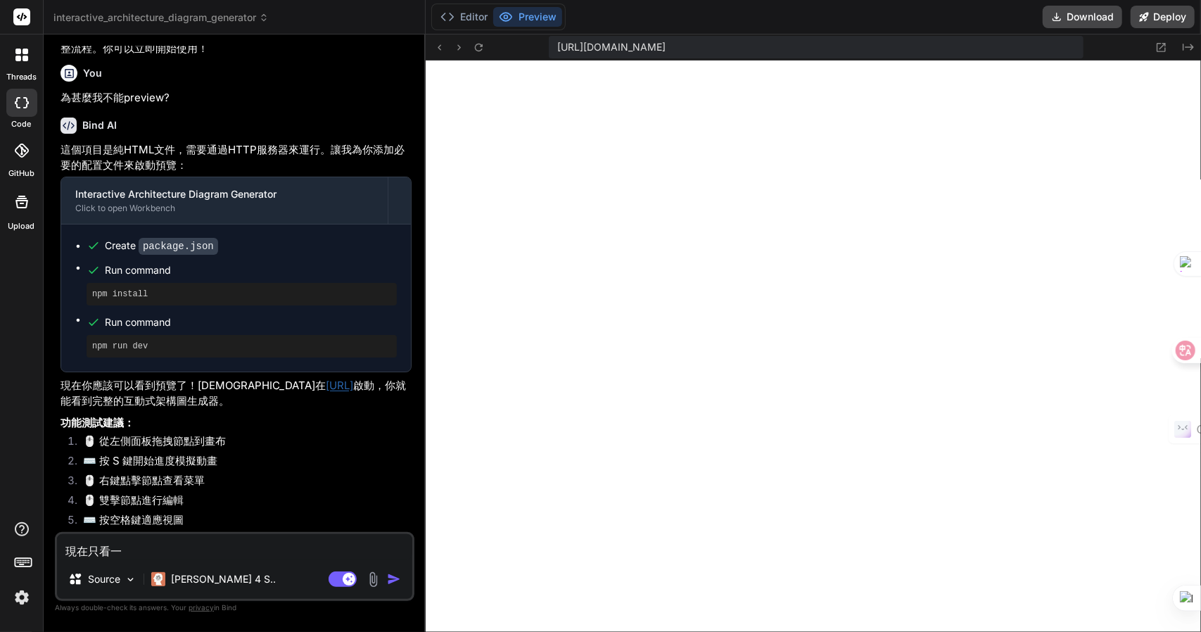
type textarea "現在只看一土"
type textarea "x"
type textarea "現在只看一土弓"
type textarea "x"
type textarea "現在只看"
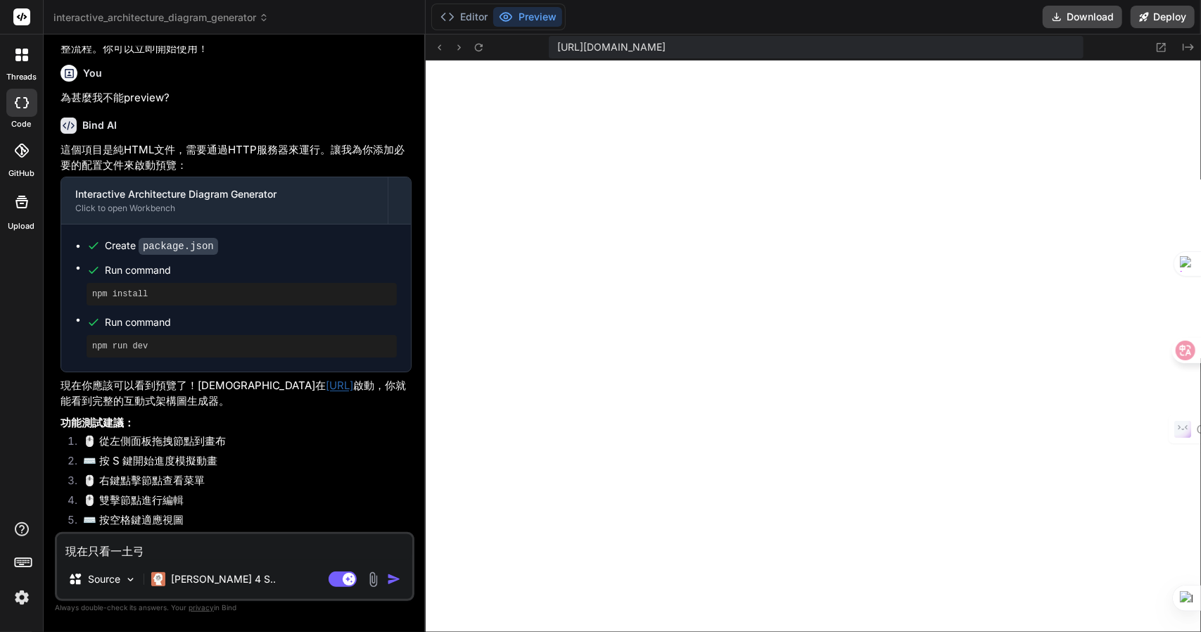
type textarea "x"
type textarea "現在只看一"
type textarea "x"
type textarea "現在只看一土"
type textarea "x"
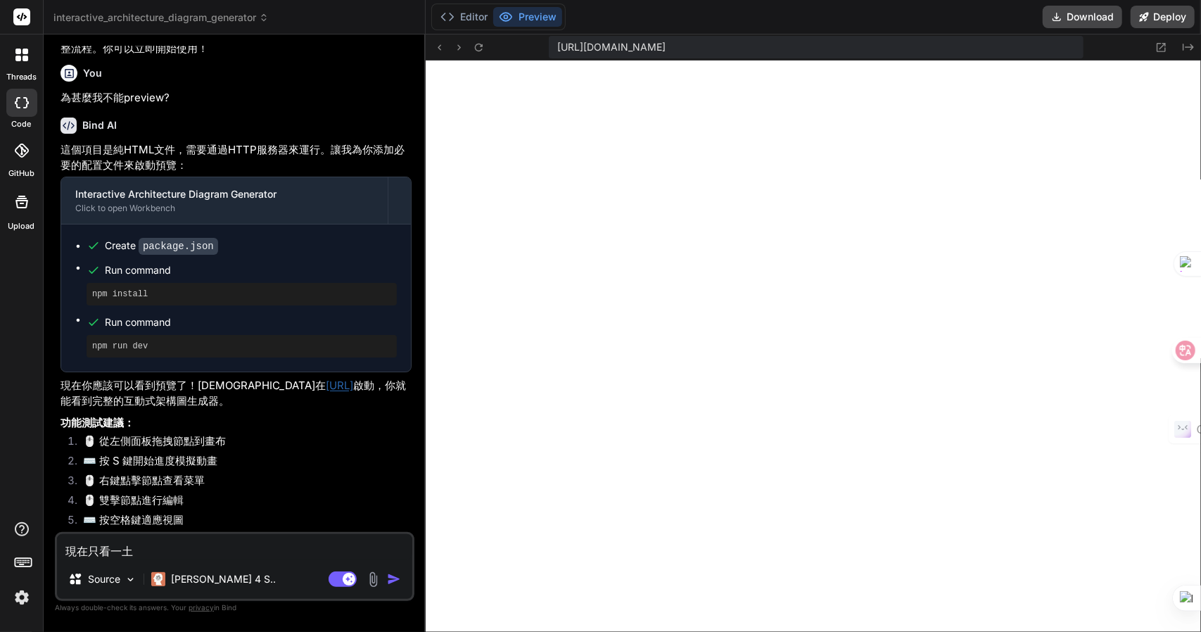
type textarea "現在只看一土中"
type textarea "x"
type textarea "現在只看一土中弓"
type textarea "x"
type textarea "現在只看到"
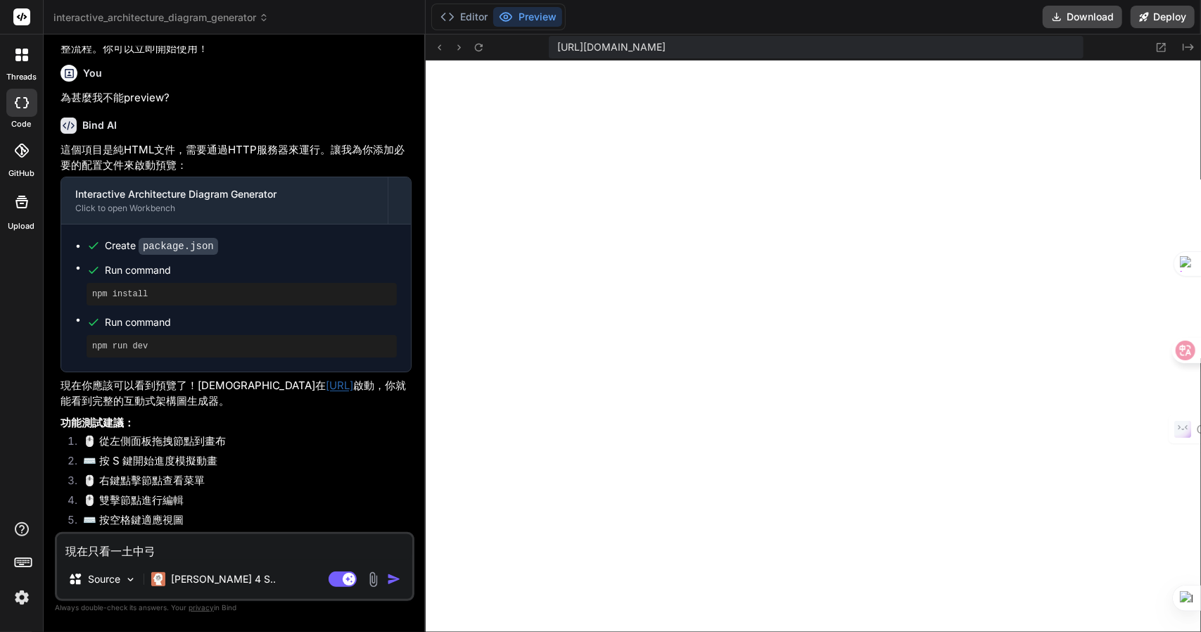
type textarea "x"
type textarea "現在只看到廿"
type textarea "x"
type textarea "現在只看到"
type textarea "x"
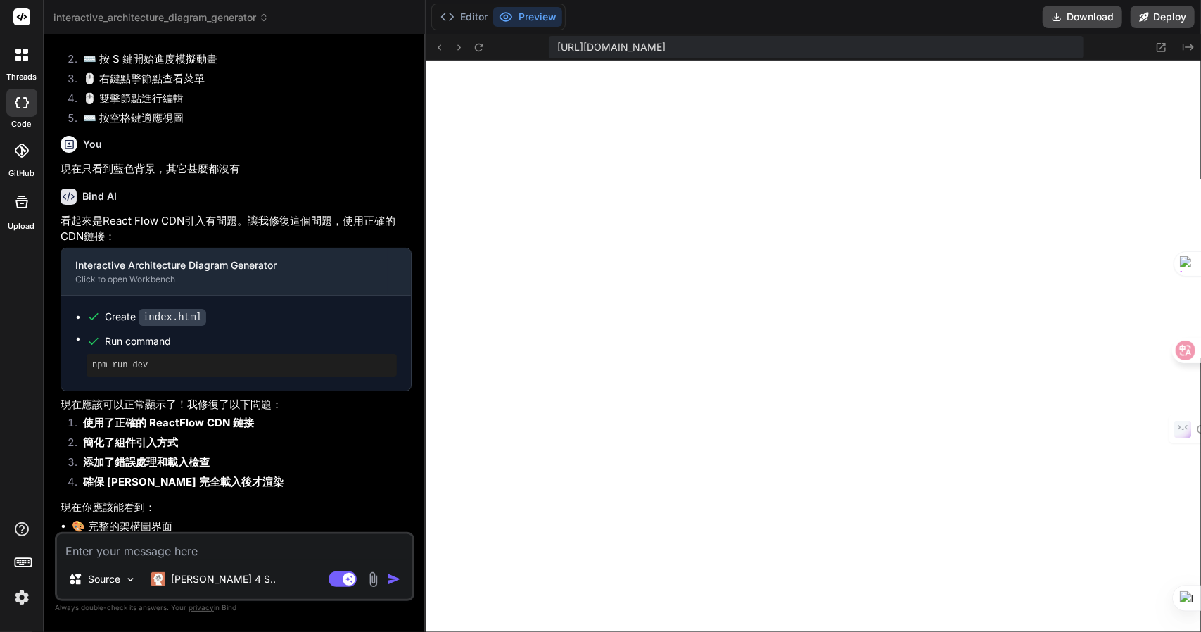
scroll to position [2326, 0]
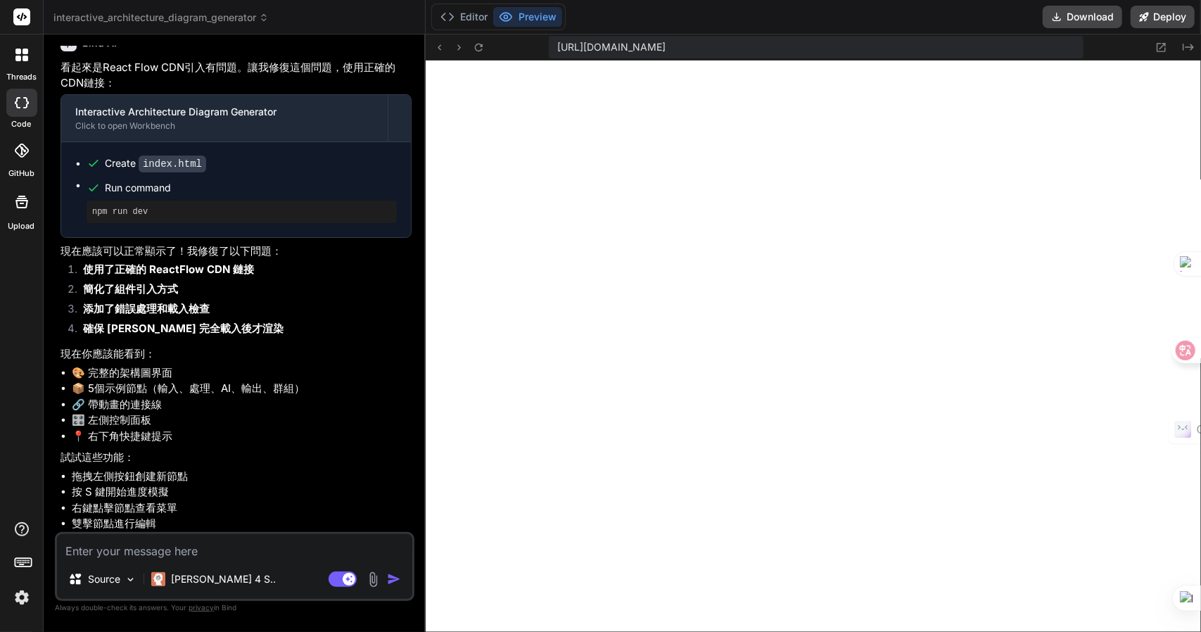
click at [198, 535] on textarea at bounding box center [234, 546] width 355 height 25
paste textarea "功能"
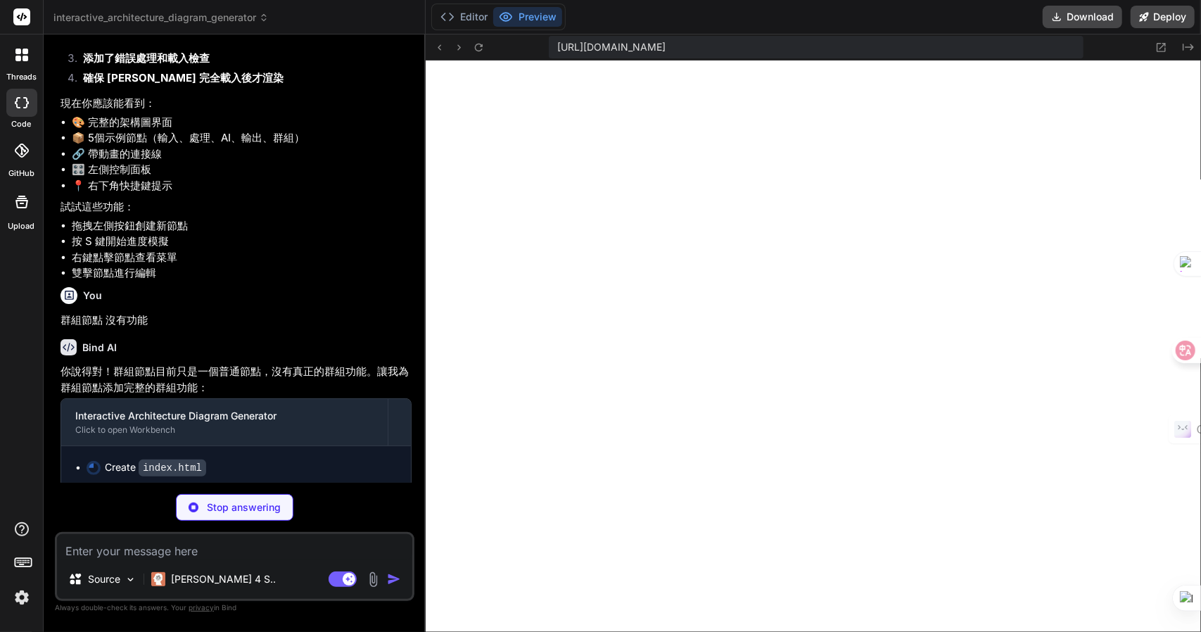
scroll to position [2582, 0]
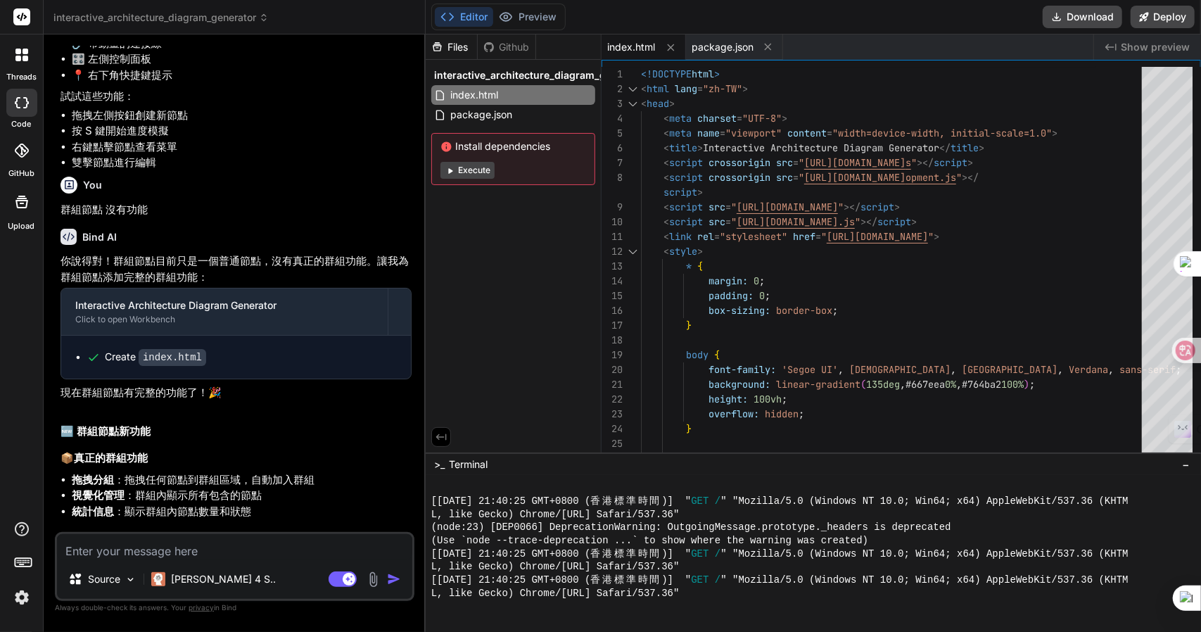
click at [1150, 49] on span "Show preview" at bounding box center [1155, 47] width 69 height 14
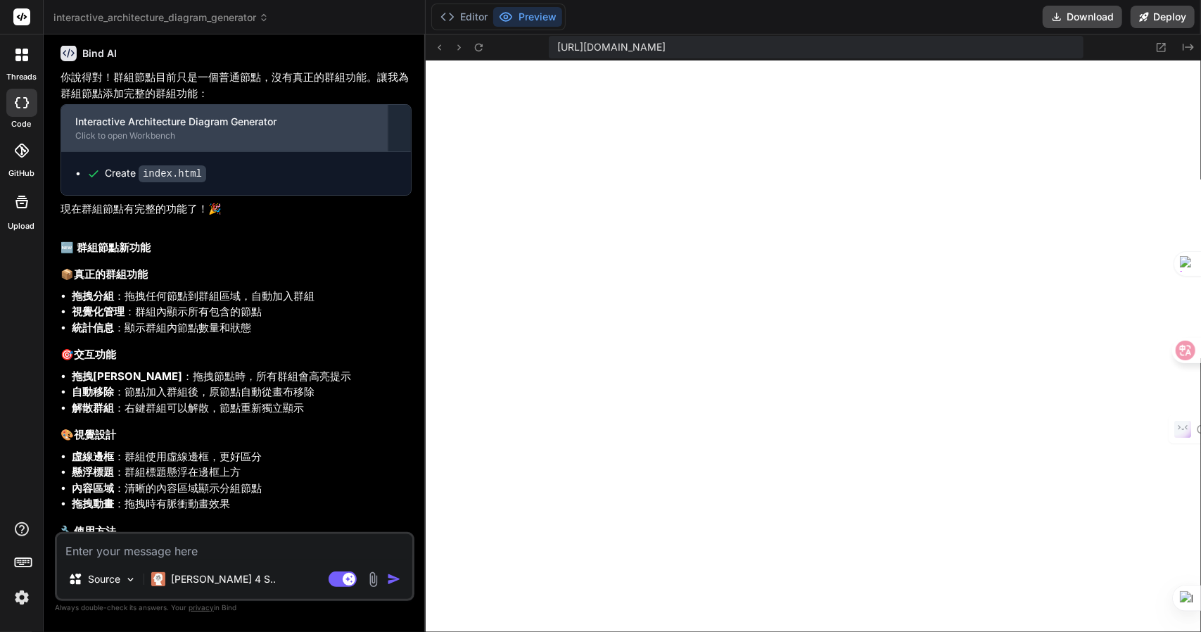
scroll to position [2985, 0]
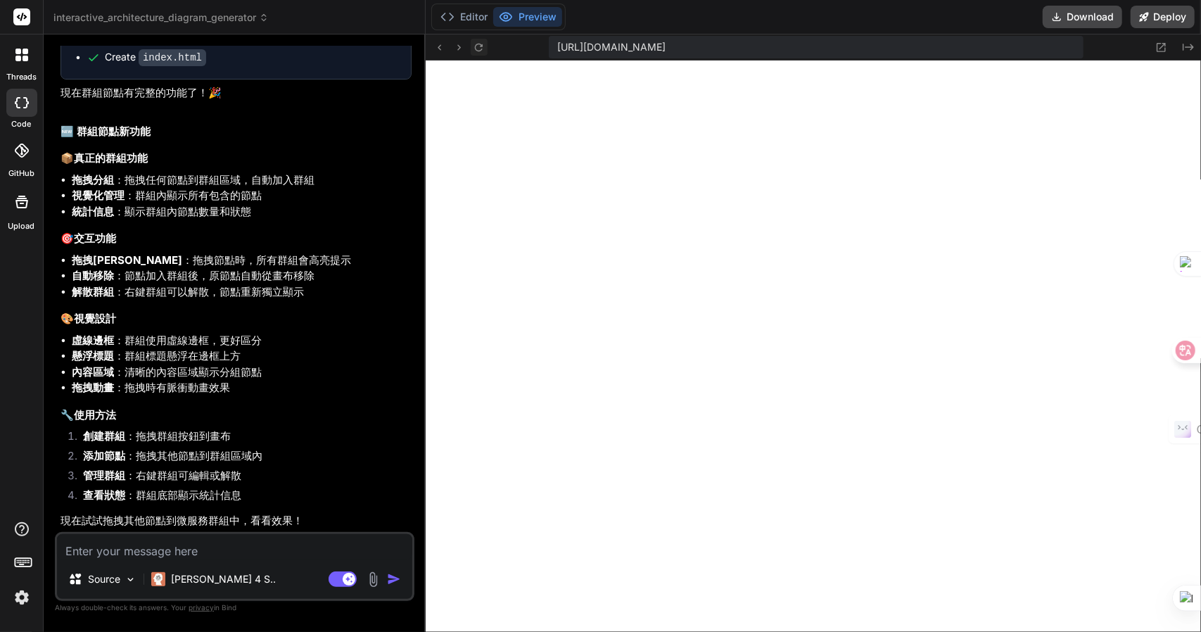
click at [480, 44] on icon at bounding box center [479, 47] width 8 height 8
